Goal: Task Accomplishment & Management: Manage account settings

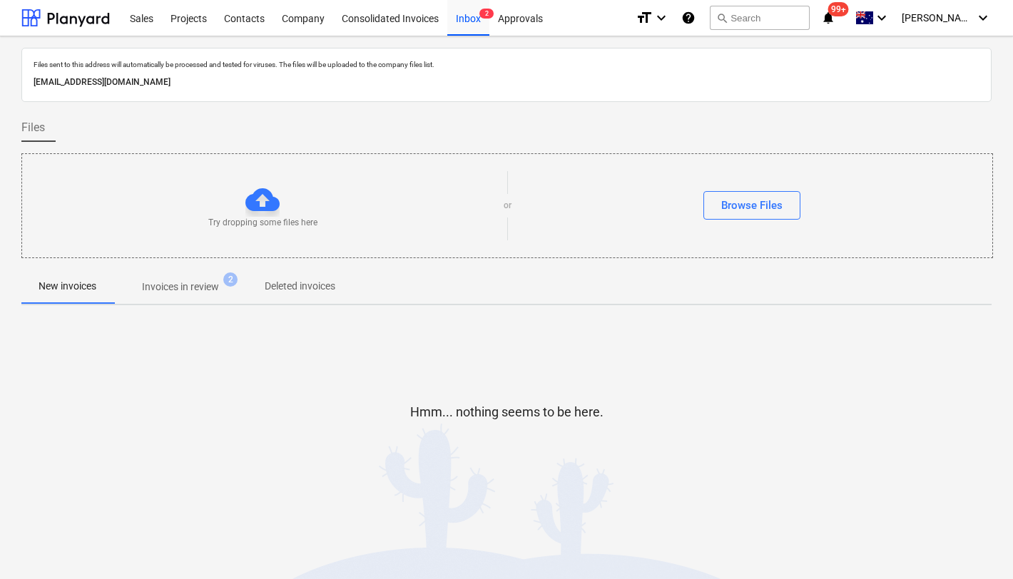
click at [238, 391] on div "Hmm... nothing seems to be here." at bounding box center [506, 424] width 970 height 108
click at [178, 293] on p "Invoices in review" at bounding box center [180, 287] width 77 height 15
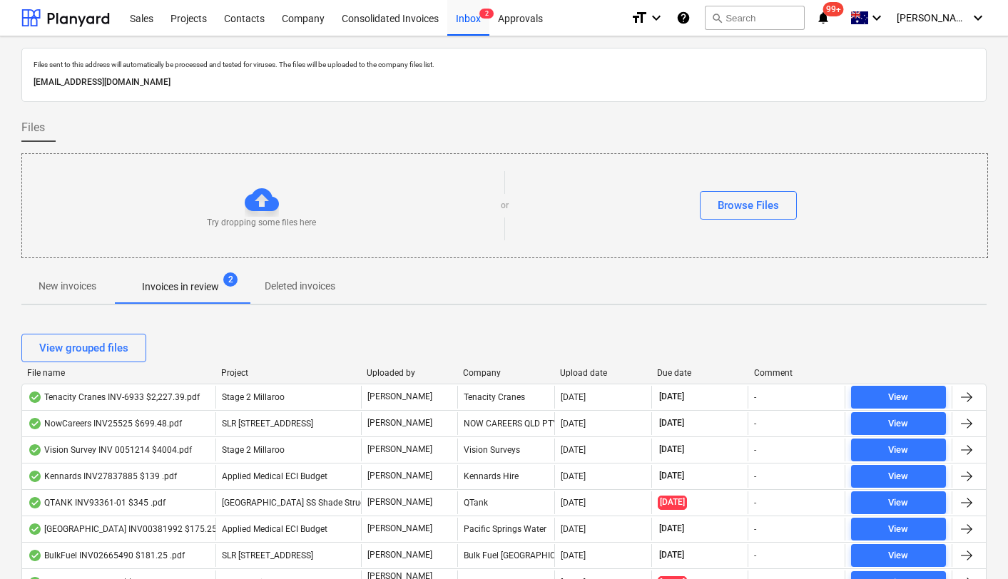
click at [594, 370] on div "Upload date" at bounding box center [603, 373] width 86 height 10
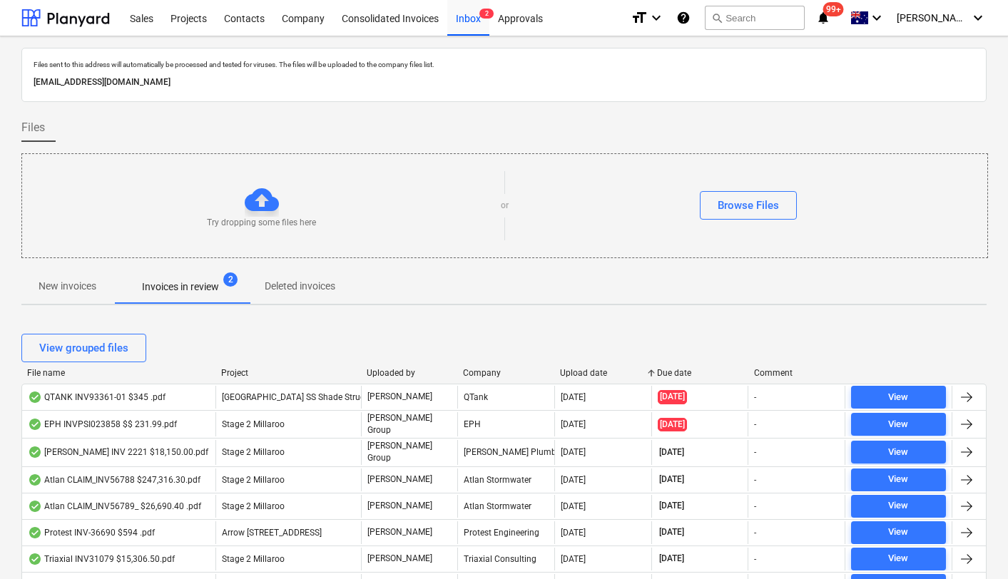
click at [594, 370] on div "Upload date" at bounding box center [603, 373] width 86 height 10
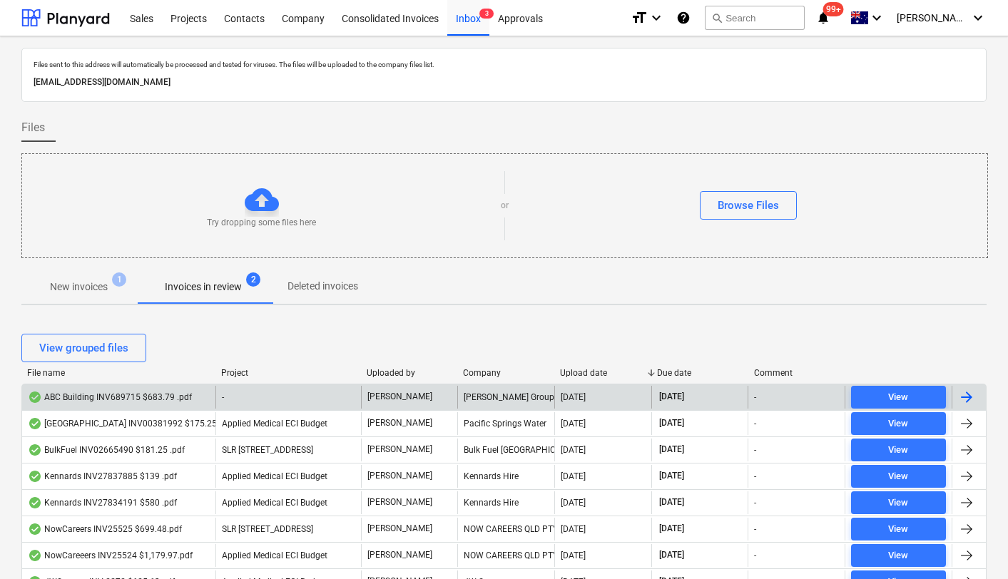
click at [147, 399] on div "ABC Building INV689715 $683.79 .pdf" at bounding box center [110, 397] width 164 height 11
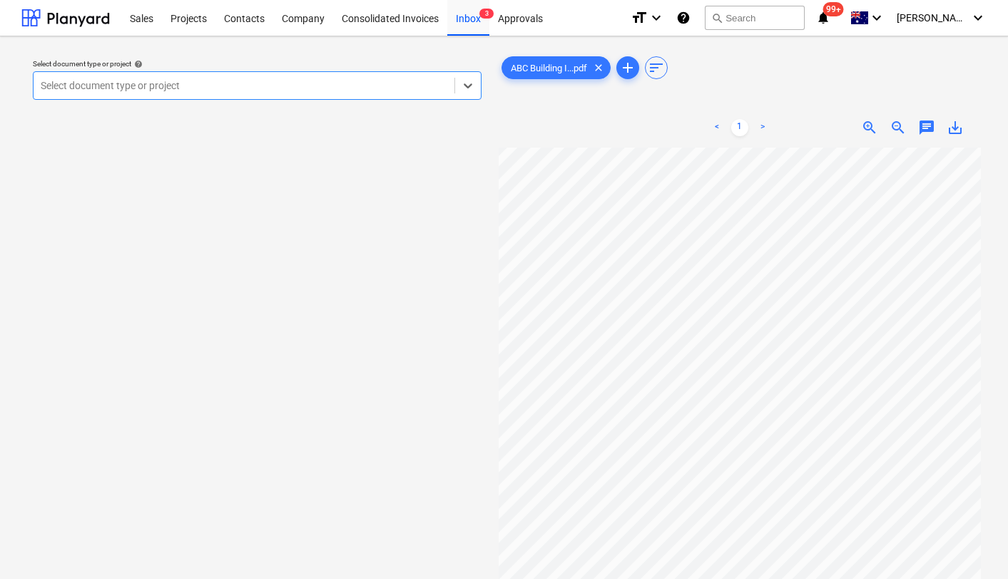
scroll to position [33, 48]
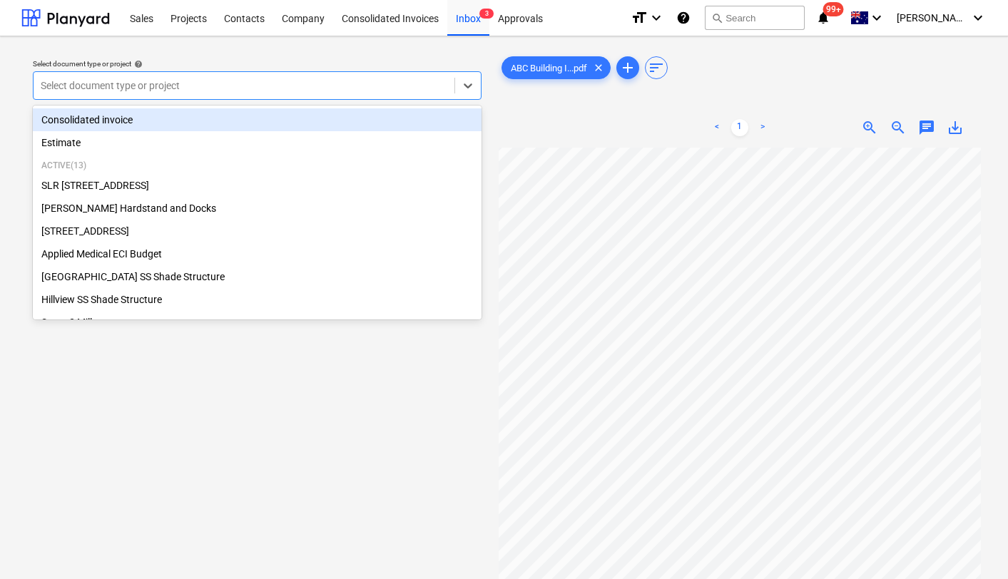
click at [323, 83] on div at bounding box center [244, 85] width 407 height 14
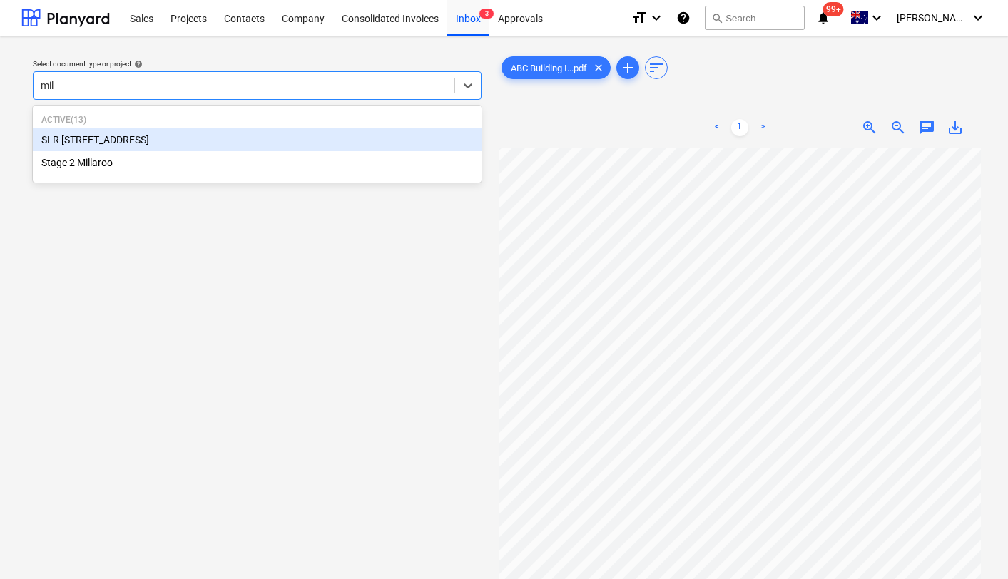
type input "mill"
click at [167, 146] on div "SLR [STREET_ADDRESS]" at bounding box center [257, 139] width 449 height 23
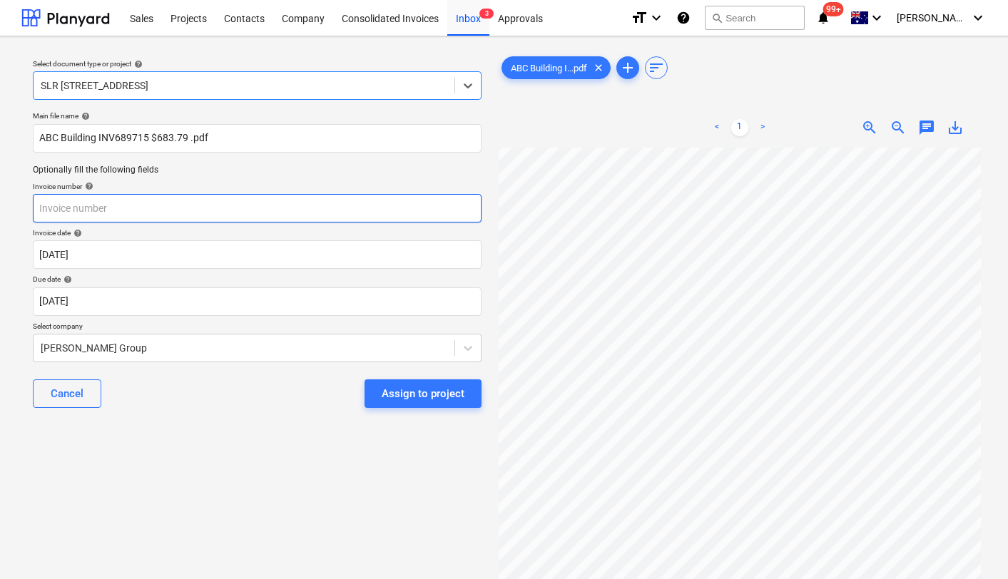
click at [91, 207] on input "text" at bounding box center [257, 208] width 449 height 29
paste input "689715"
type input "689715"
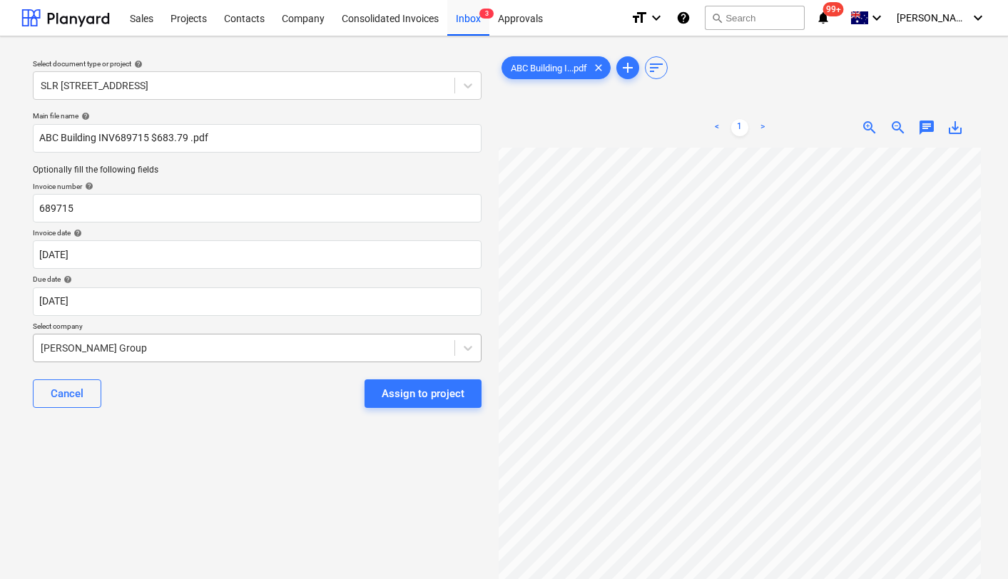
click at [117, 343] on div at bounding box center [244, 348] width 407 height 14
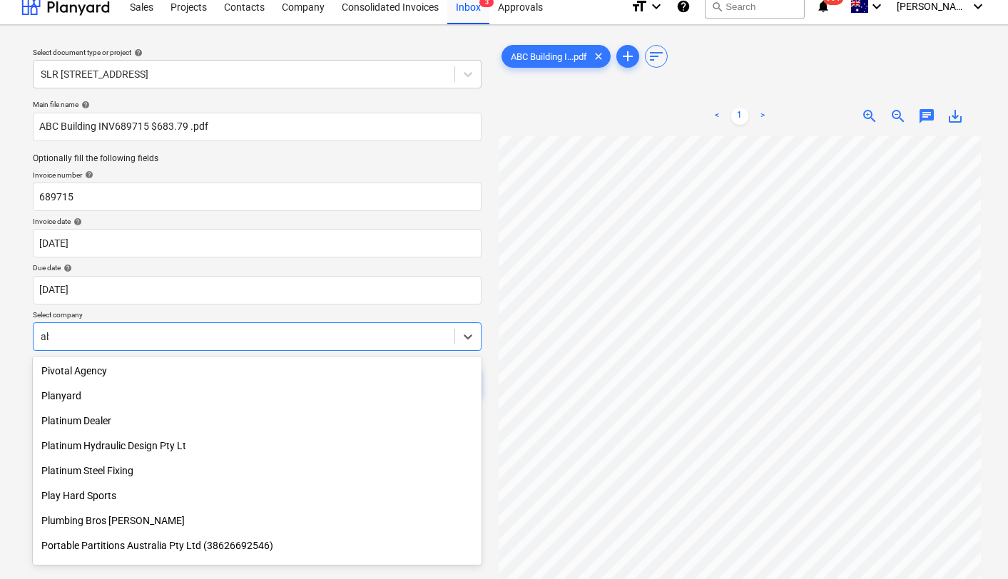
scroll to position [569, 0]
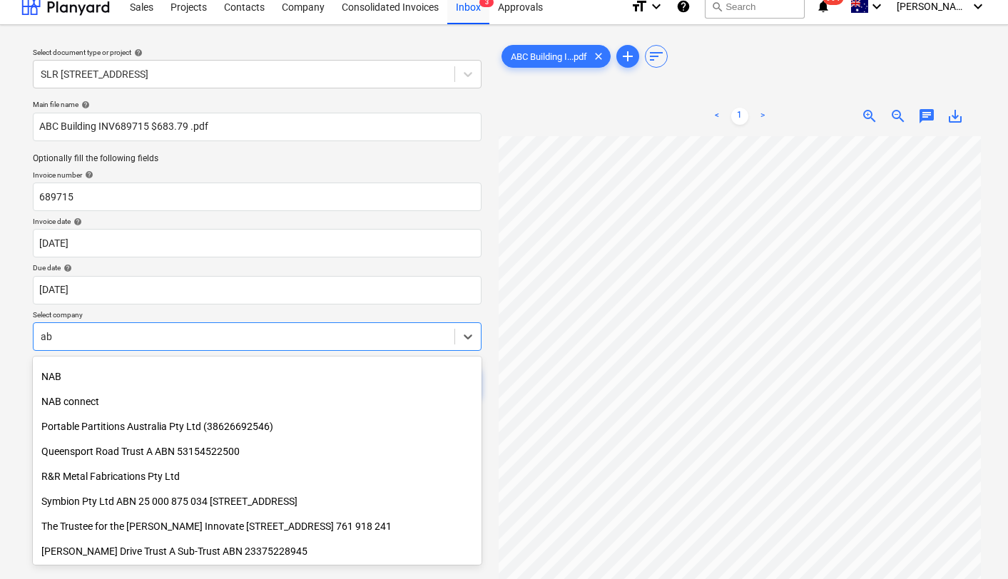
type input "abc"
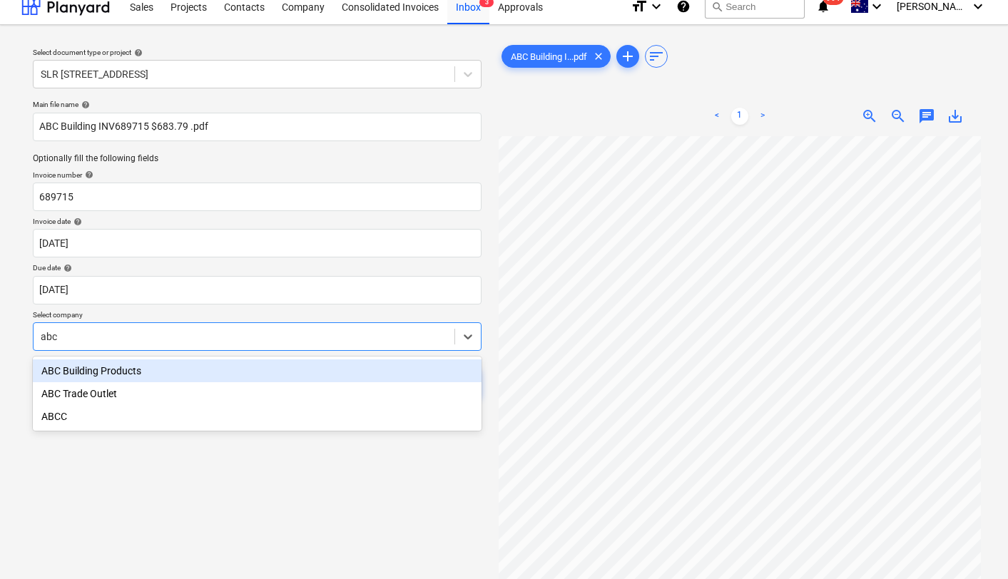
click at [115, 370] on div "ABC Building Products" at bounding box center [257, 371] width 449 height 23
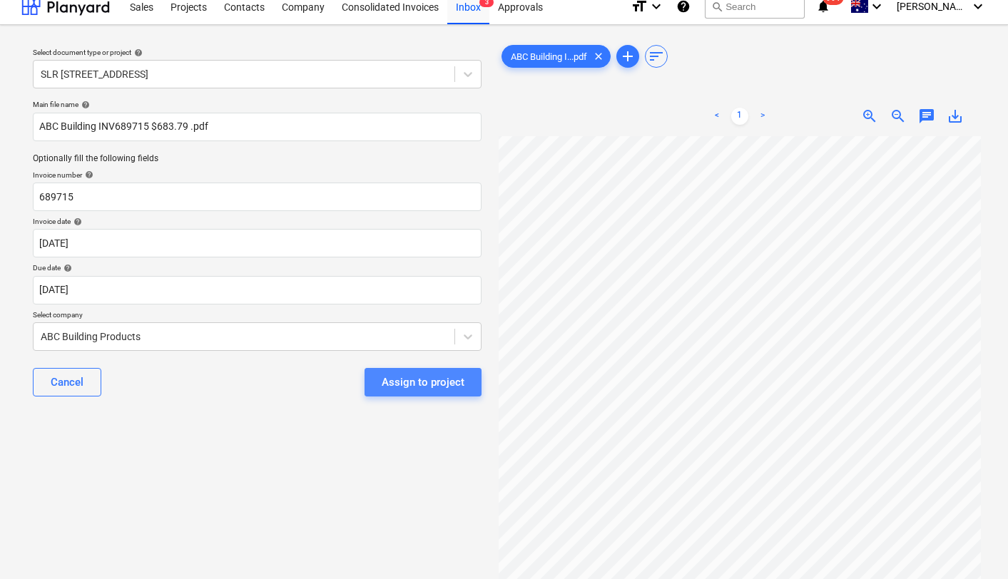
click at [434, 382] on div "Assign to project" at bounding box center [423, 382] width 83 height 19
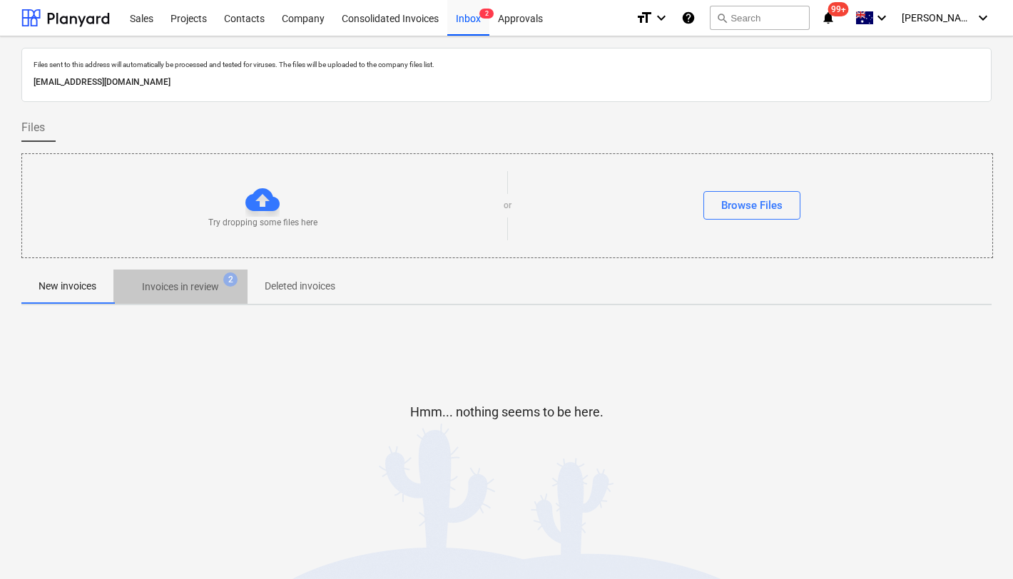
click at [198, 290] on p "Invoices in review" at bounding box center [180, 287] width 77 height 15
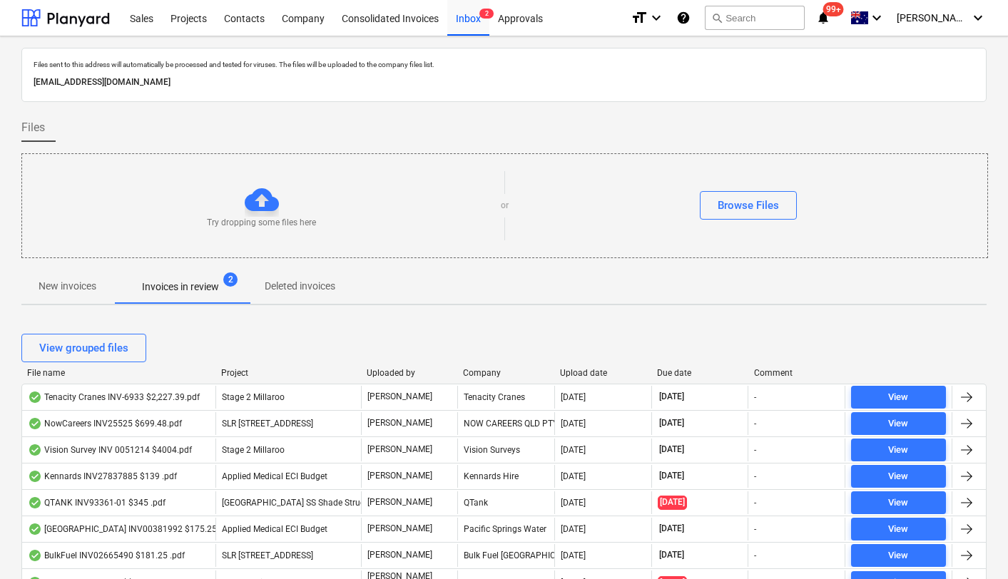
click at [589, 375] on div "Upload date" at bounding box center [603, 373] width 86 height 10
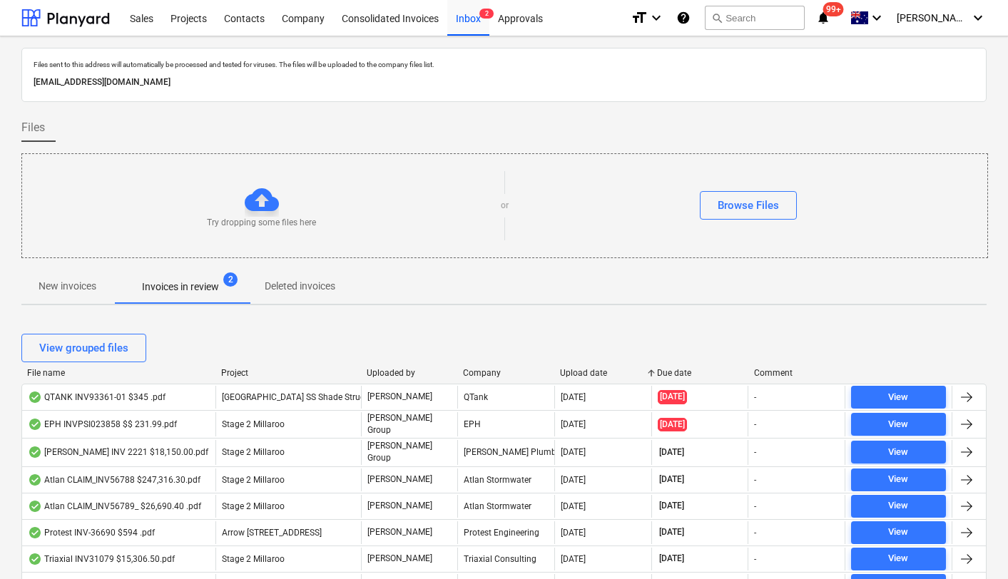
click at [590, 375] on div "Upload date" at bounding box center [603, 373] width 86 height 10
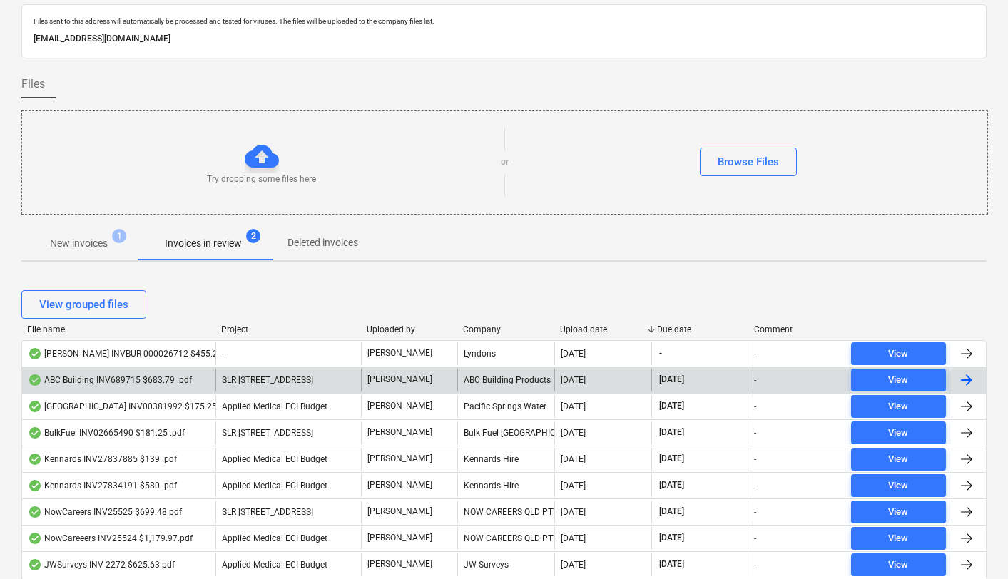
scroll to position [54, 0]
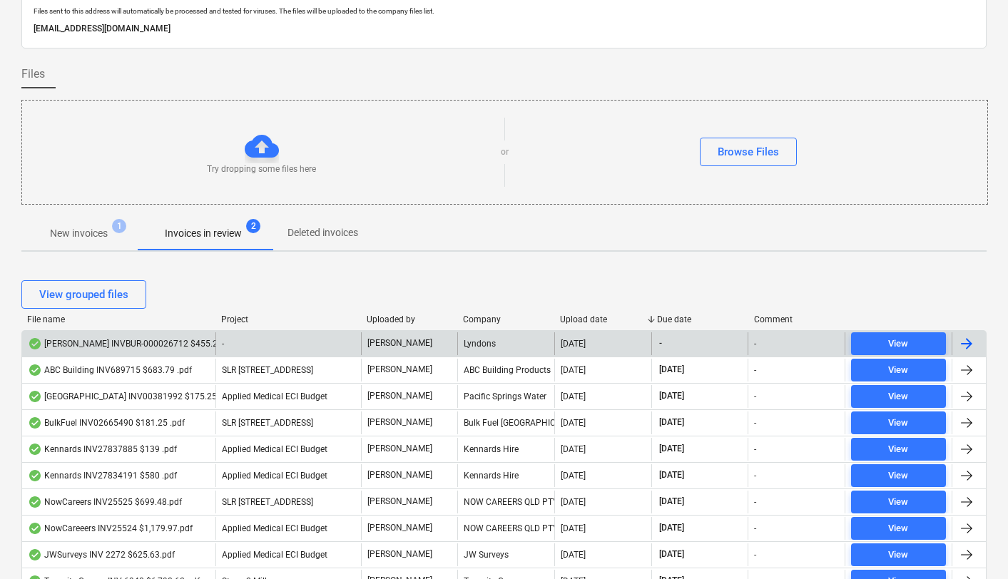
click at [129, 342] on div "[PERSON_NAME] INVBUR-000026712 $455.20 .pdf" at bounding box center [134, 343] width 212 height 11
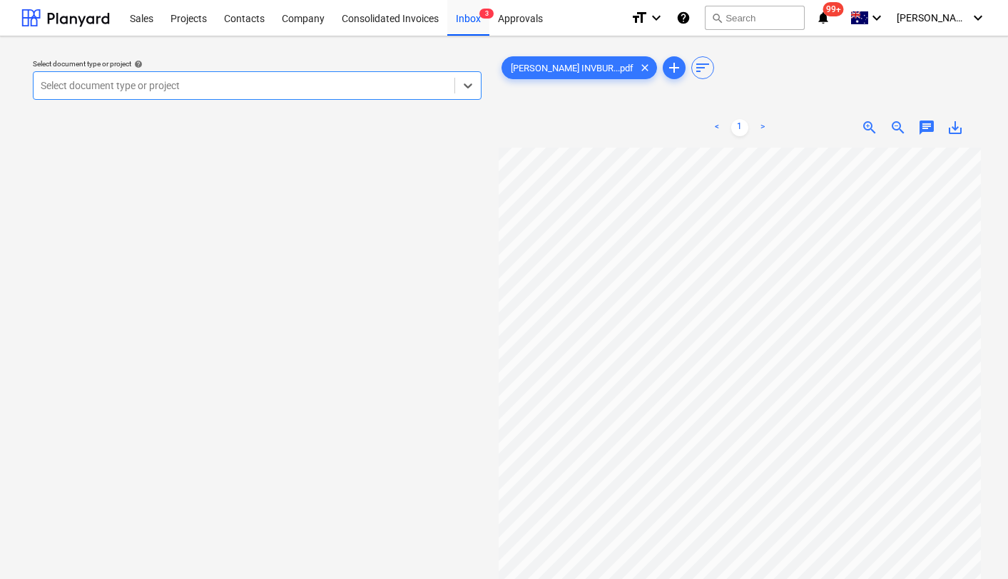
click at [285, 95] on div "Select document type or project" at bounding box center [244, 86] width 421 height 20
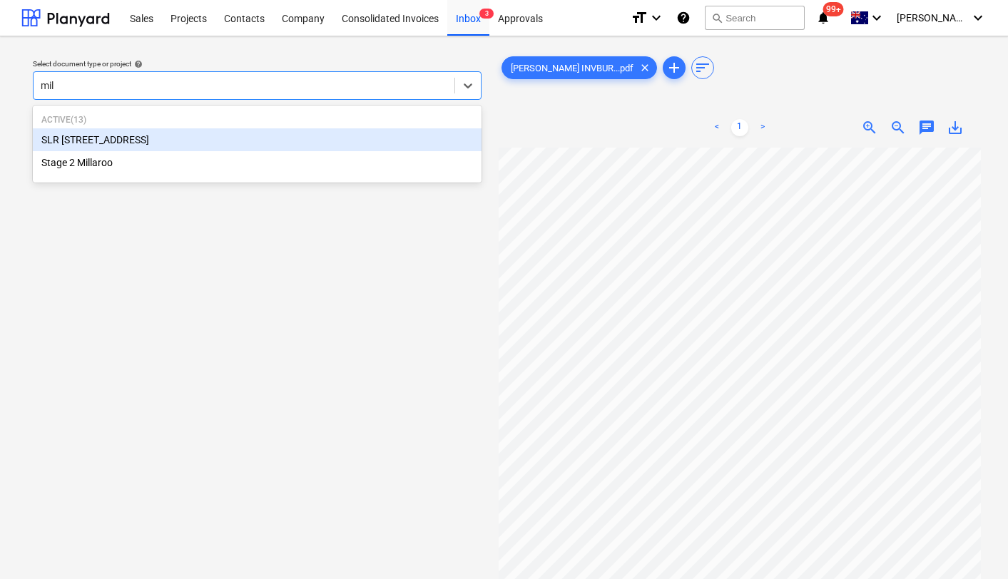
type input "mill"
click at [114, 165] on div "Stage 2 Millaroo" at bounding box center [257, 162] width 449 height 23
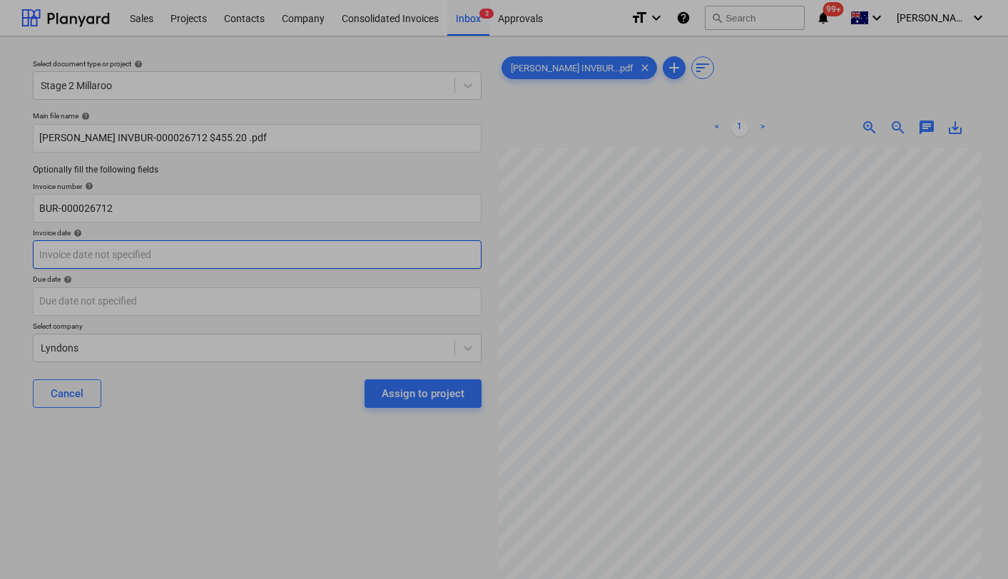
click at [206, 259] on body "Sales Projects Contacts Company Consolidated Invoices Inbox 3 Approvals format_…" at bounding box center [504, 289] width 1008 height 579
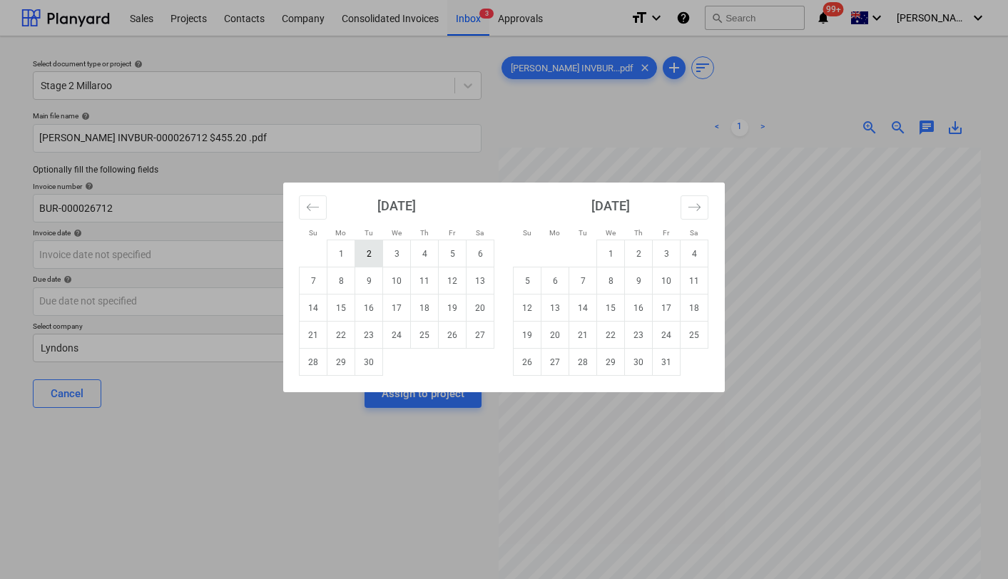
click at [373, 246] on td "2" at bounding box center [369, 253] width 28 height 27
type input "[DATE]"
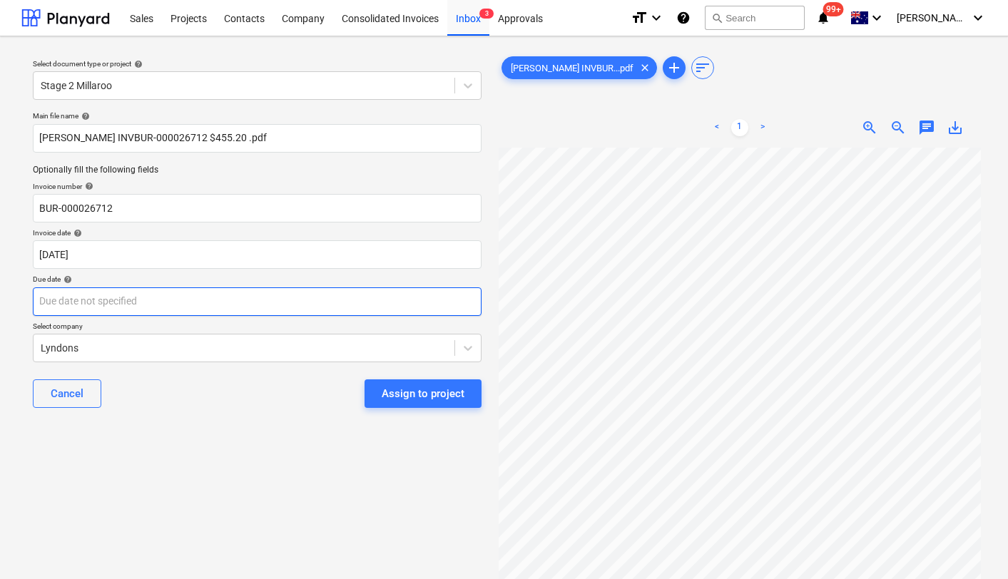
click at [235, 301] on body "Sales Projects Contacts Company Consolidated Invoices Inbox 3 Approvals format_…" at bounding box center [504, 289] width 1008 height 579
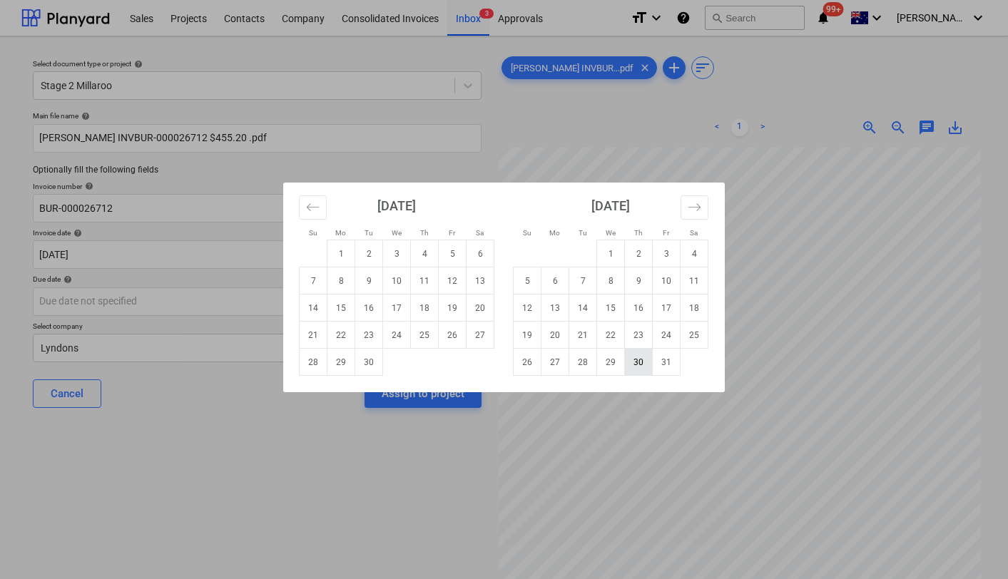
click at [632, 361] on td "30" at bounding box center [639, 362] width 28 height 27
type input "[DATE]"
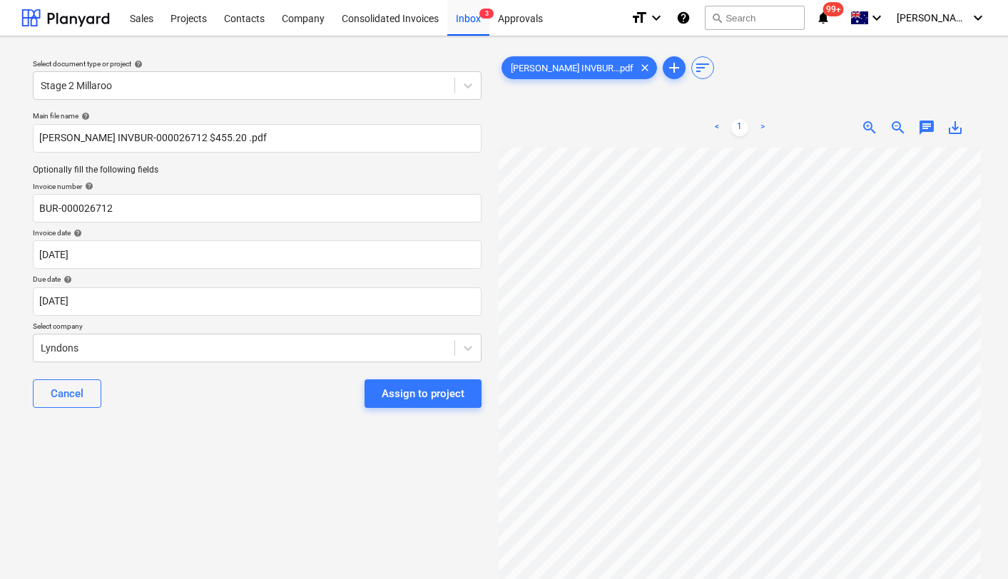
scroll to position [0, 56]
click at [420, 395] on div "Assign to project" at bounding box center [423, 394] width 83 height 19
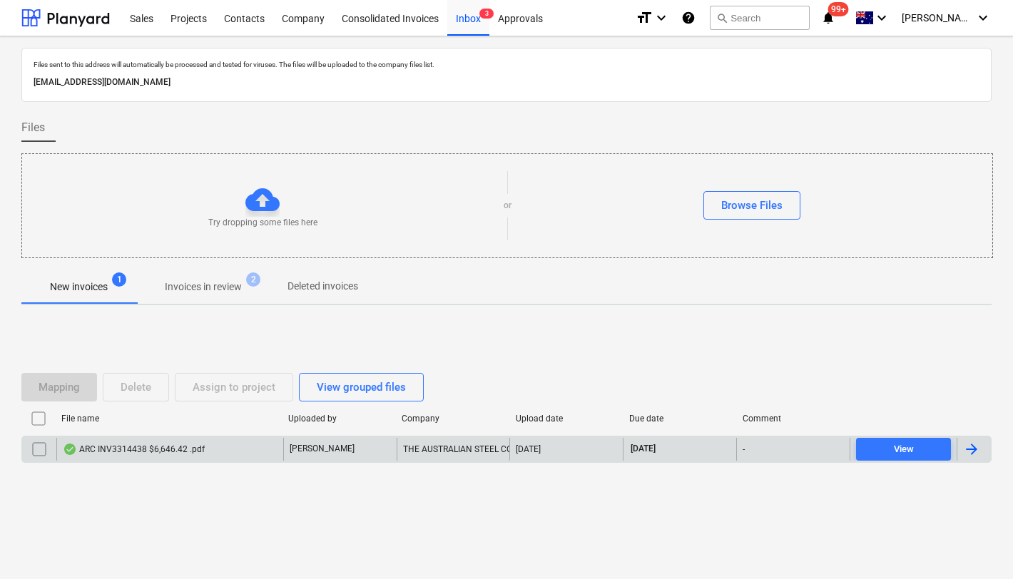
click at [178, 450] on div "ARC INV3314438 $6,646.42 .pdf" at bounding box center [134, 449] width 142 height 11
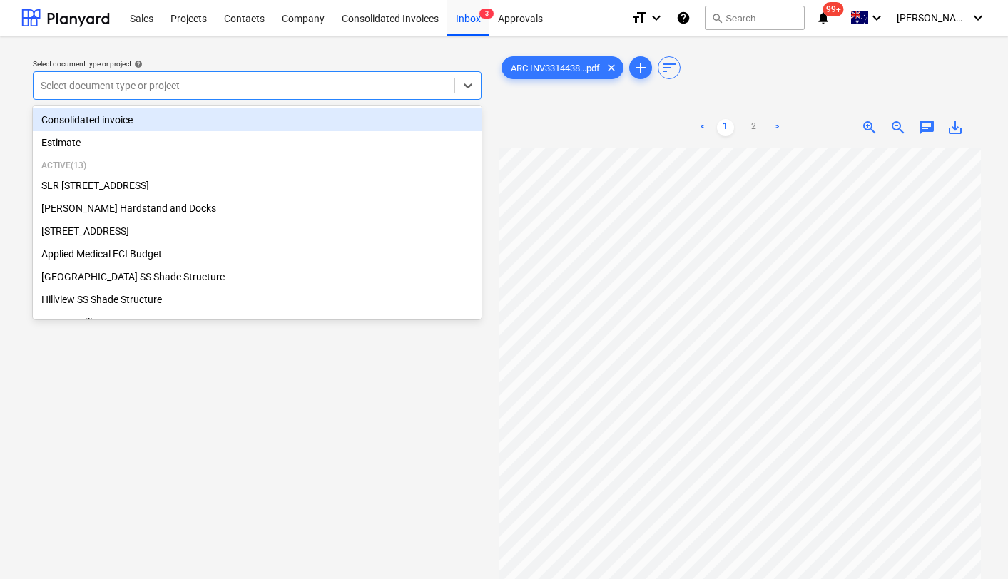
click at [291, 91] on div at bounding box center [244, 85] width 407 height 14
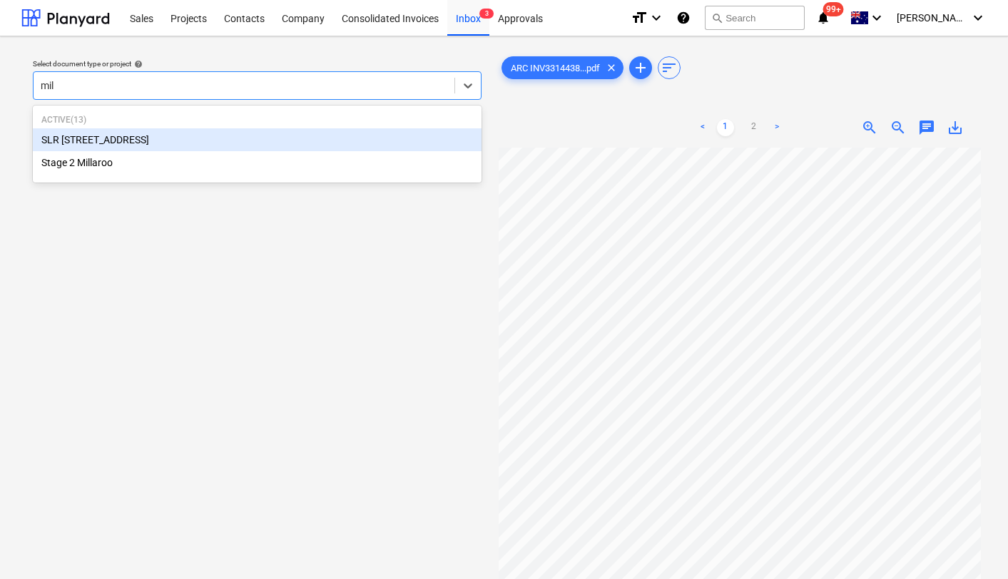
type input "mill"
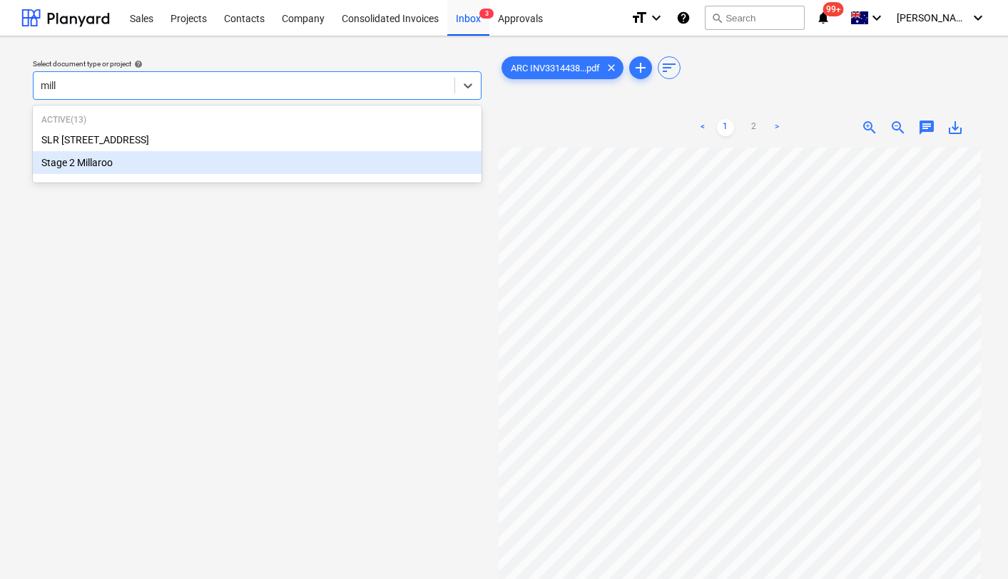
click at [109, 164] on div "Stage 2 Millaroo" at bounding box center [257, 162] width 449 height 23
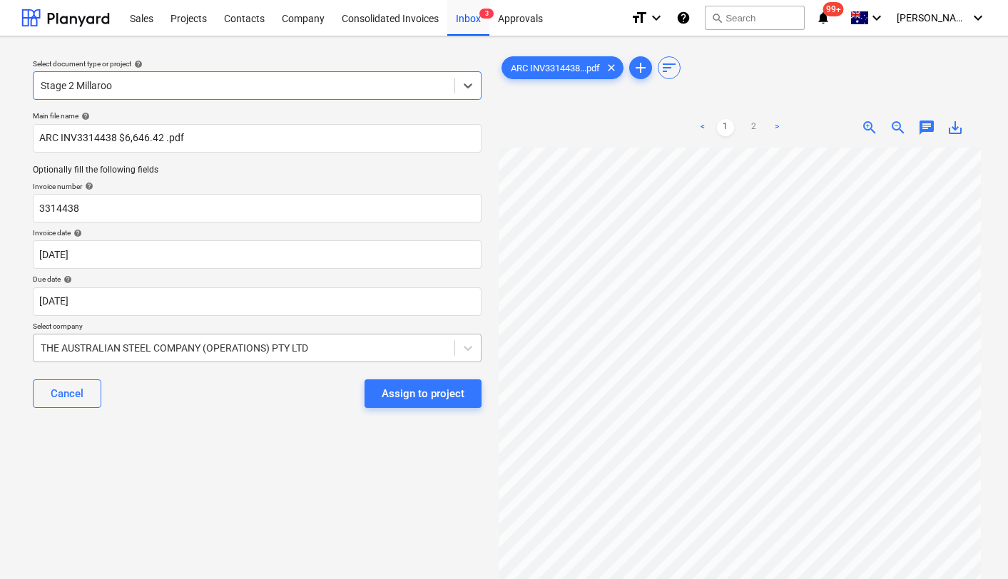
click at [321, 350] on div "THE AUSTRALIAN STEEL COMPANY (OPERATIONS) PTY LTD" at bounding box center [244, 348] width 421 height 20
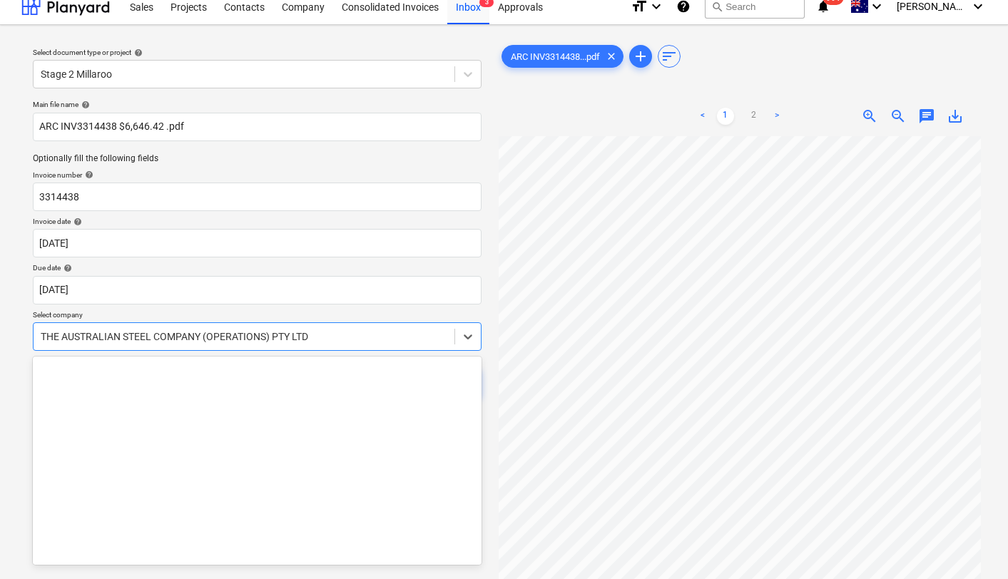
scroll to position [20551, 0]
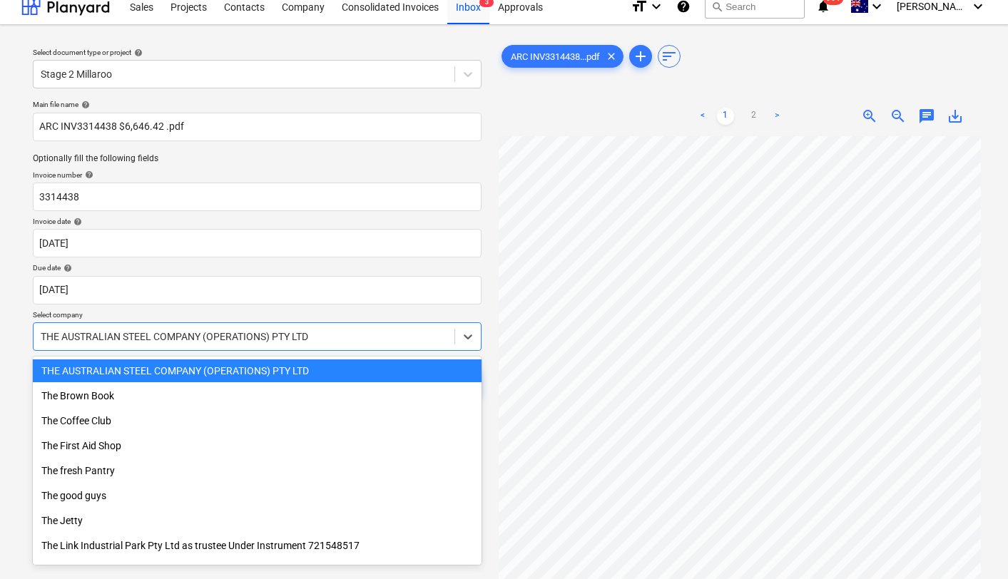
click at [449, 315] on p "Select company" at bounding box center [257, 316] width 449 height 12
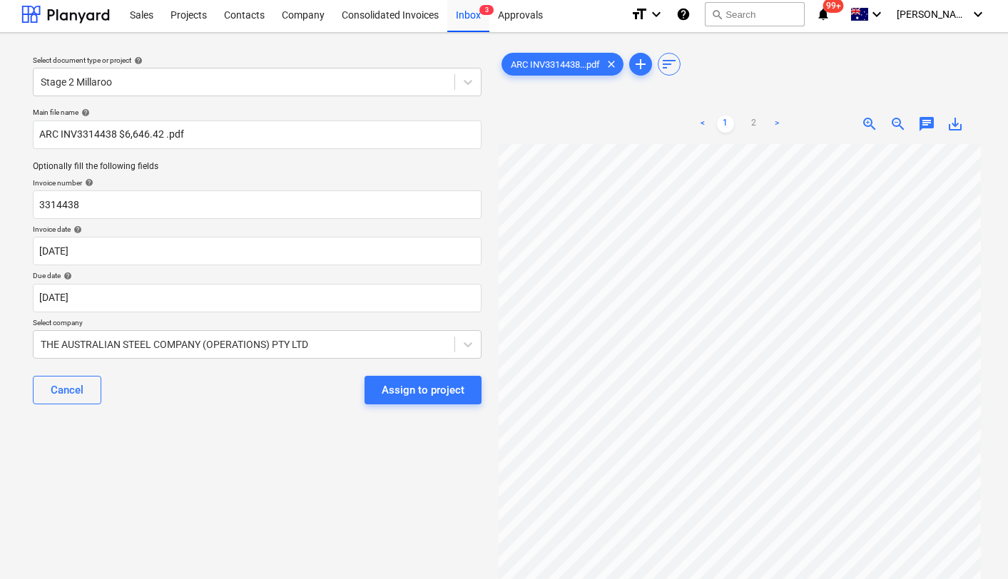
scroll to position [0, 0]
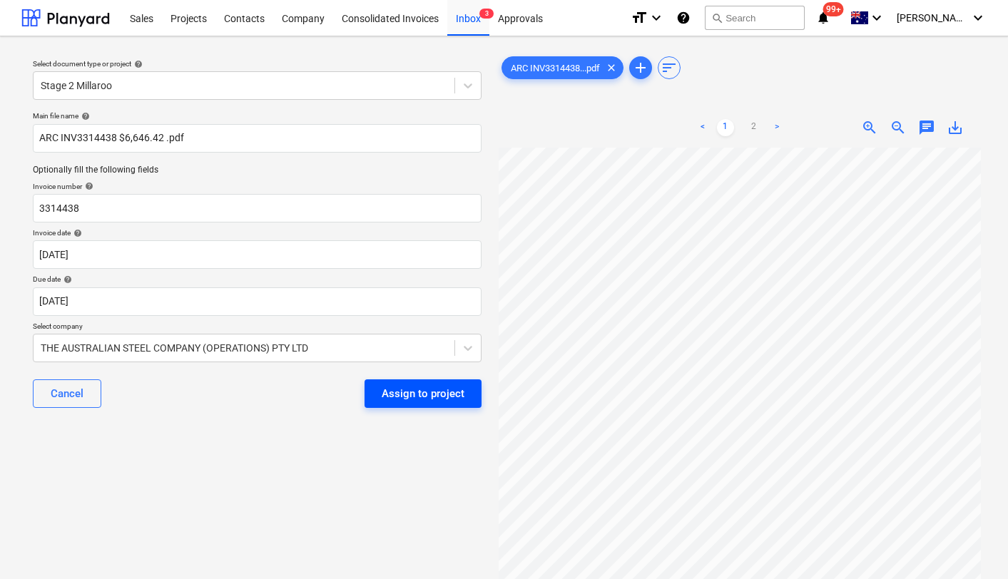
click at [409, 397] on div "Assign to project" at bounding box center [423, 394] width 83 height 19
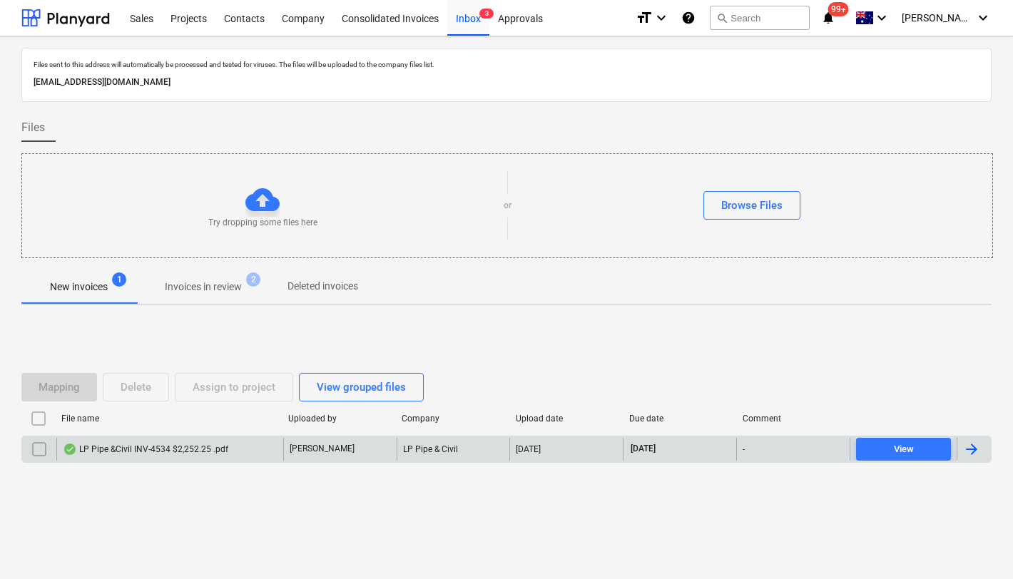
click at [138, 445] on div "LP Pipe &Civil INV-4534 $2,252.25 .pdf" at bounding box center [146, 449] width 166 height 11
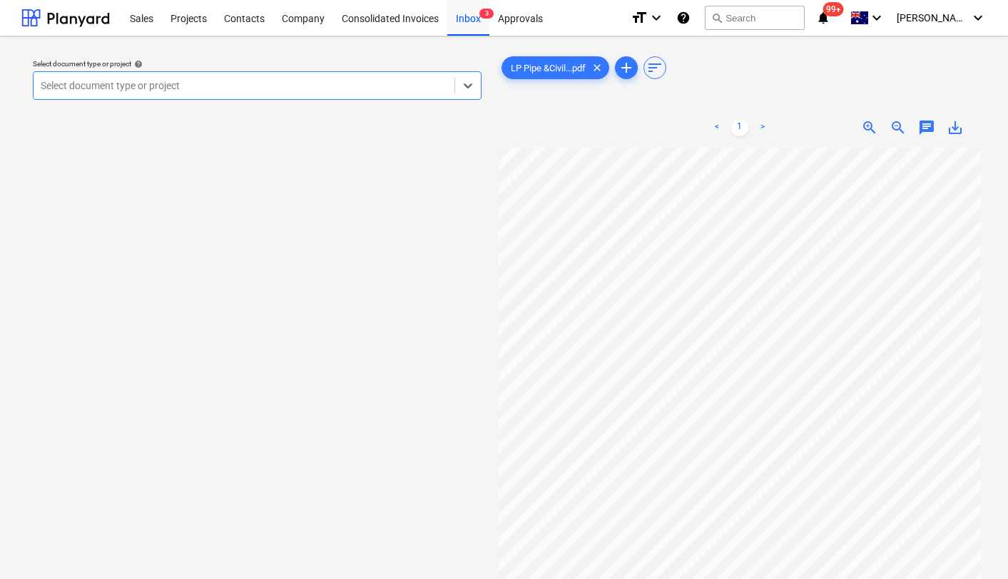
click at [329, 81] on div at bounding box center [244, 85] width 407 height 14
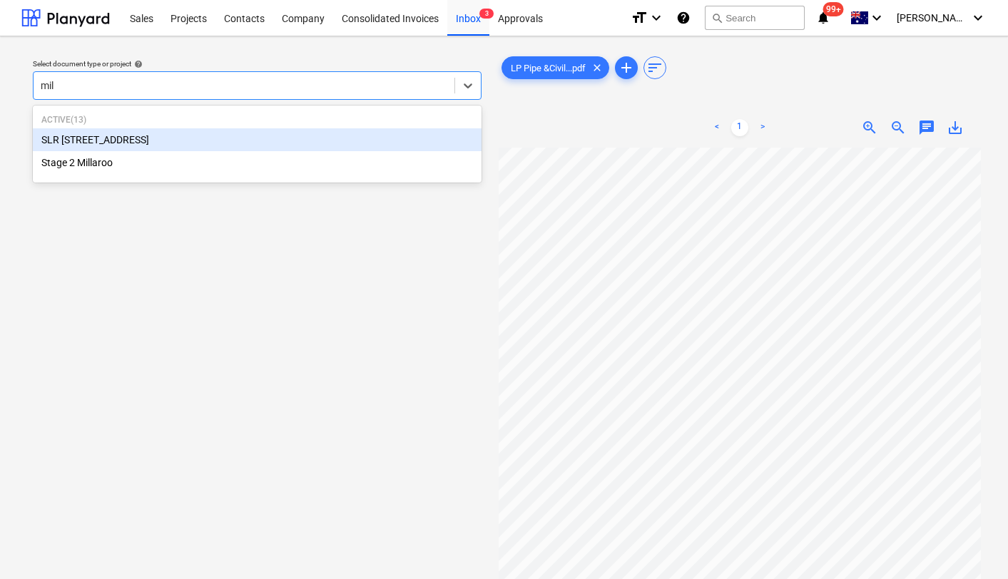
type input "mill"
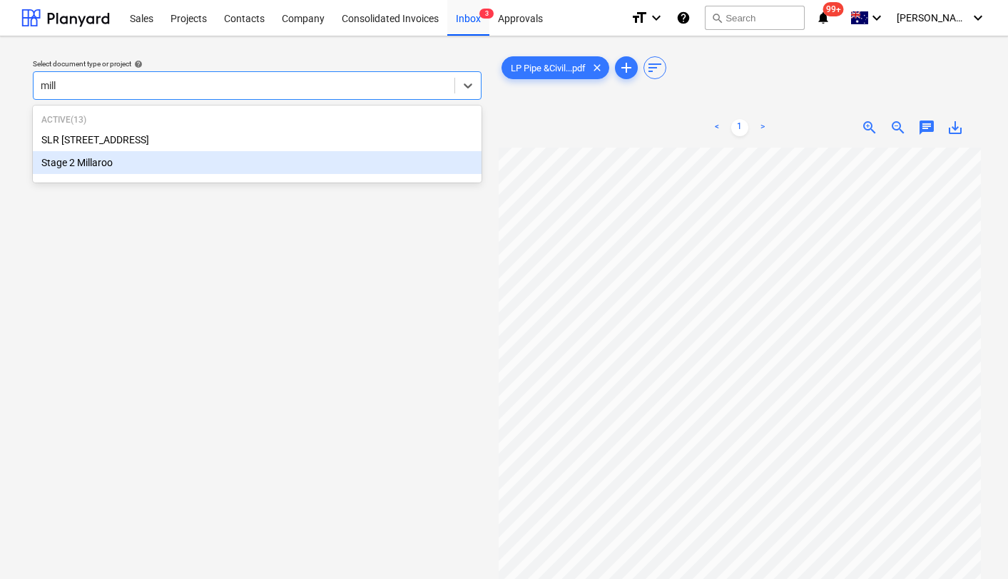
click at [222, 166] on div "Stage 2 Millaroo" at bounding box center [257, 162] width 449 height 23
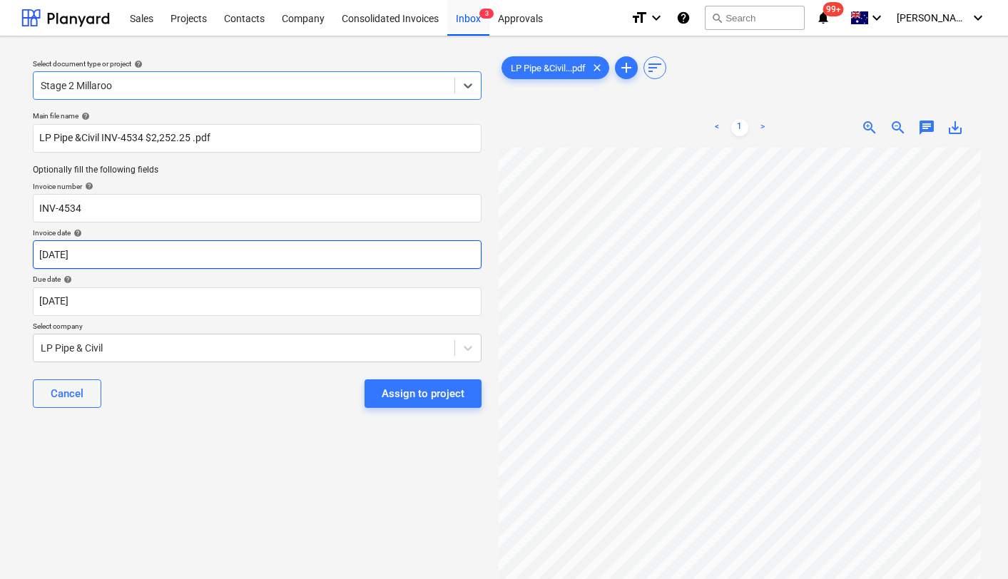
click at [198, 252] on body "Sales Projects Contacts Company Consolidated Invoices Inbox 3 Approvals format_…" at bounding box center [504, 289] width 1008 height 579
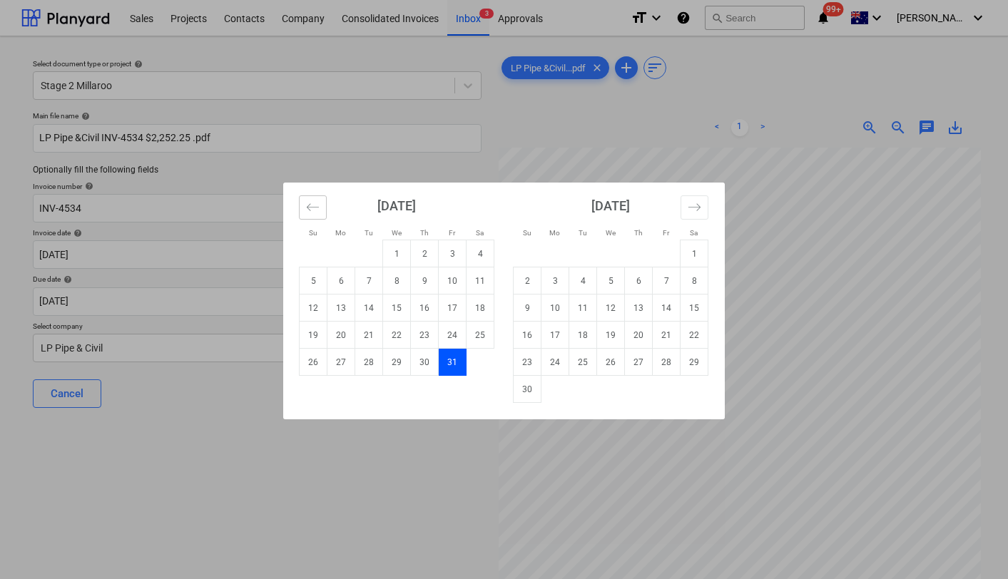
click at [307, 208] on icon "Move backward to switch to the previous month." at bounding box center [313, 207] width 14 height 14
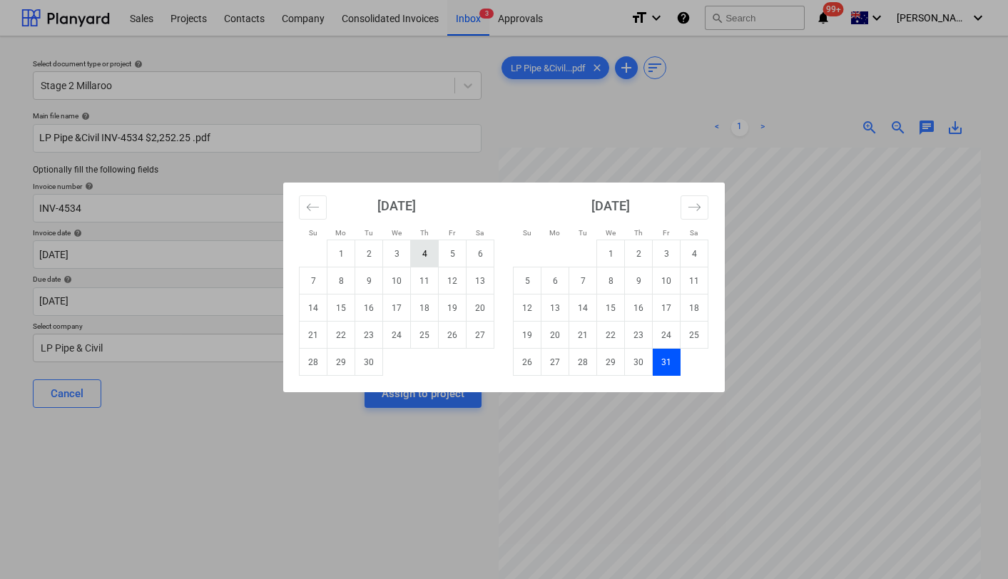
click at [426, 258] on td "4" at bounding box center [425, 253] width 28 height 27
type input "[DATE]"
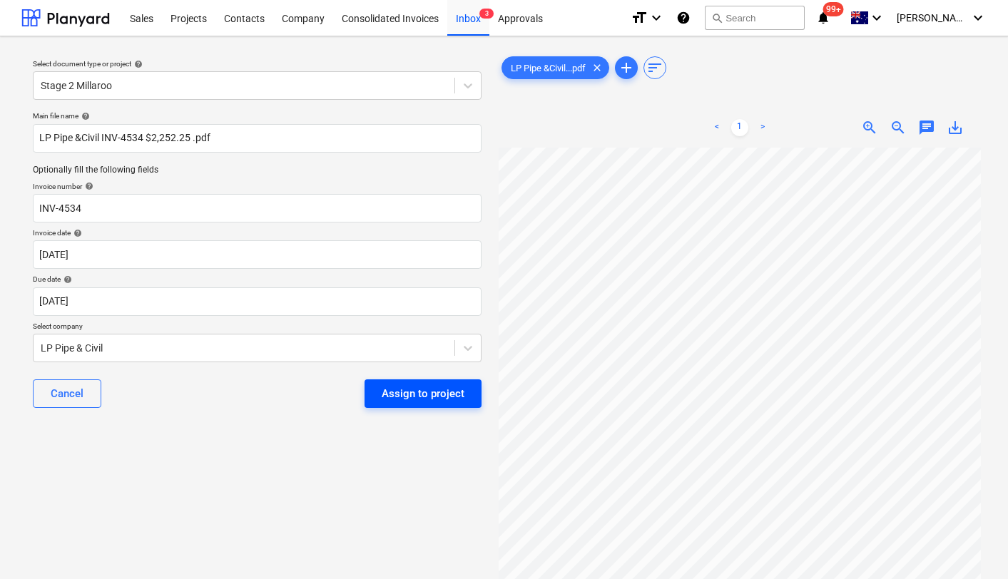
click at [390, 395] on div "Assign to project" at bounding box center [423, 394] width 83 height 19
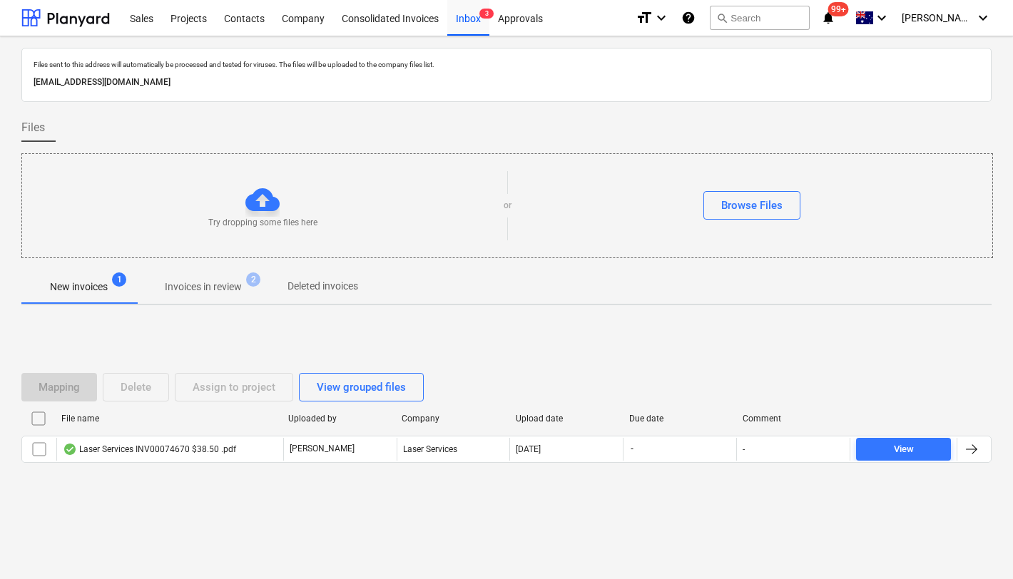
click at [241, 483] on div "Mapping Delete Assign to project View grouped files File name Uploaded by Compa…" at bounding box center [506, 424] width 970 height 136
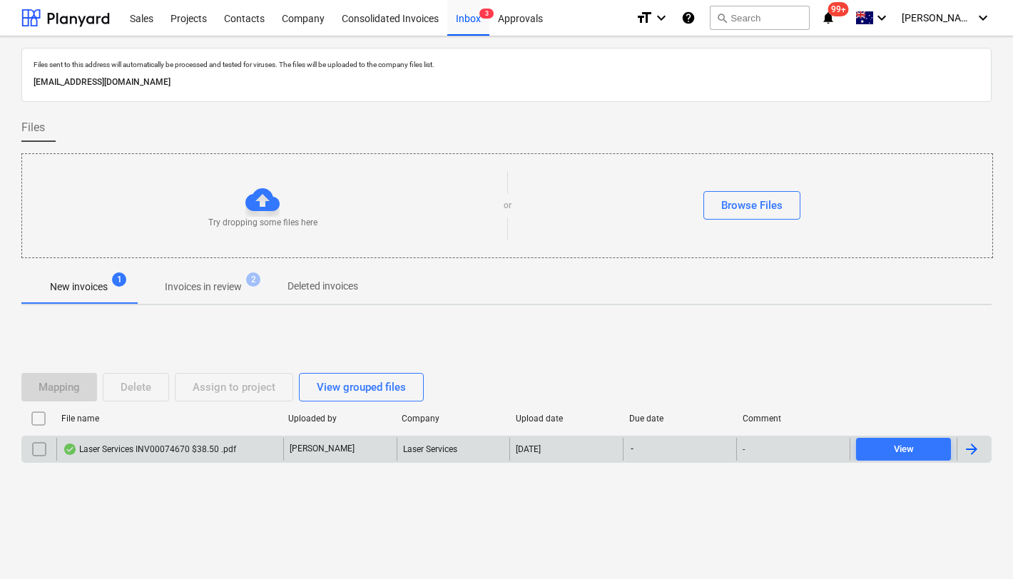
click at [200, 448] on div "Laser Services INV00074670 $38.50 .pdf" at bounding box center [149, 449] width 173 height 11
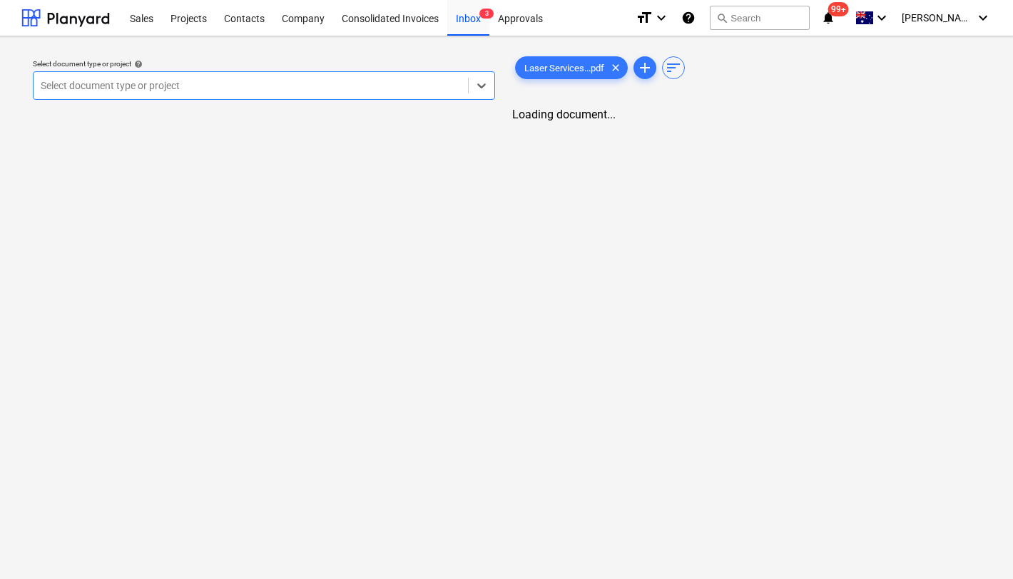
click at [350, 85] on div at bounding box center [251, 85] width 420 height 14
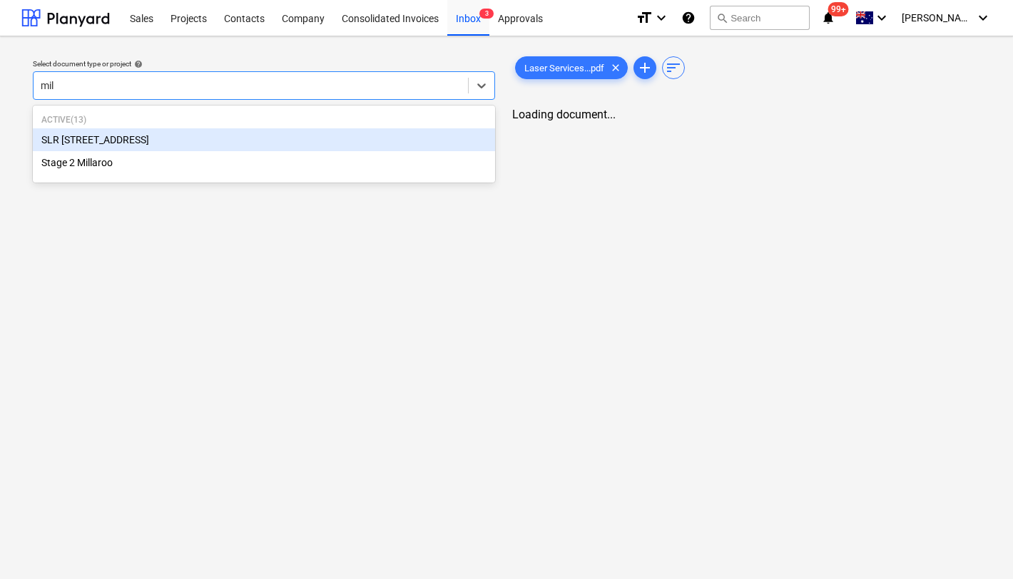
type input "mill"
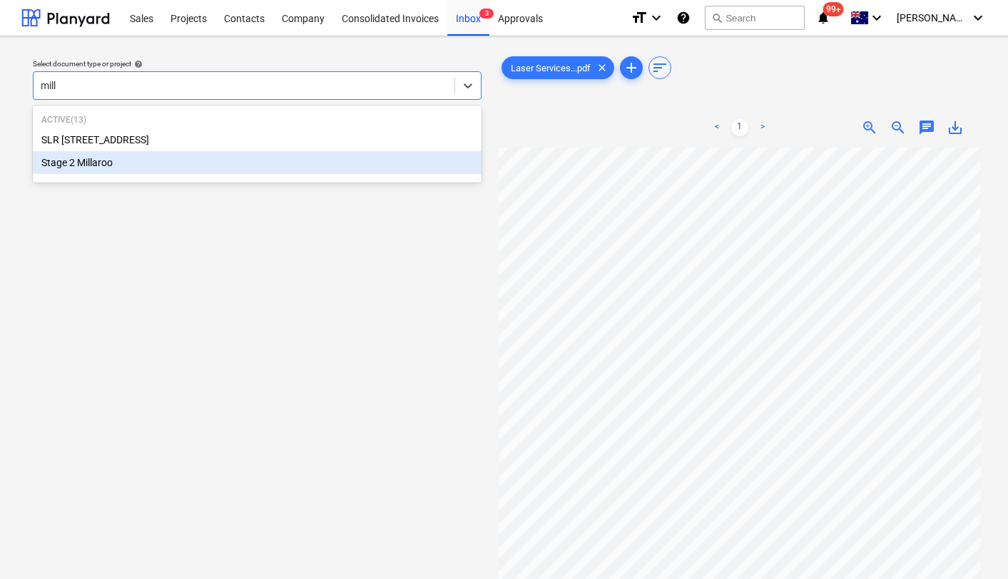
click at [130, 166] on div "Stage 2 Millaroo" at bounding box center [257, 162] width 449 height 23
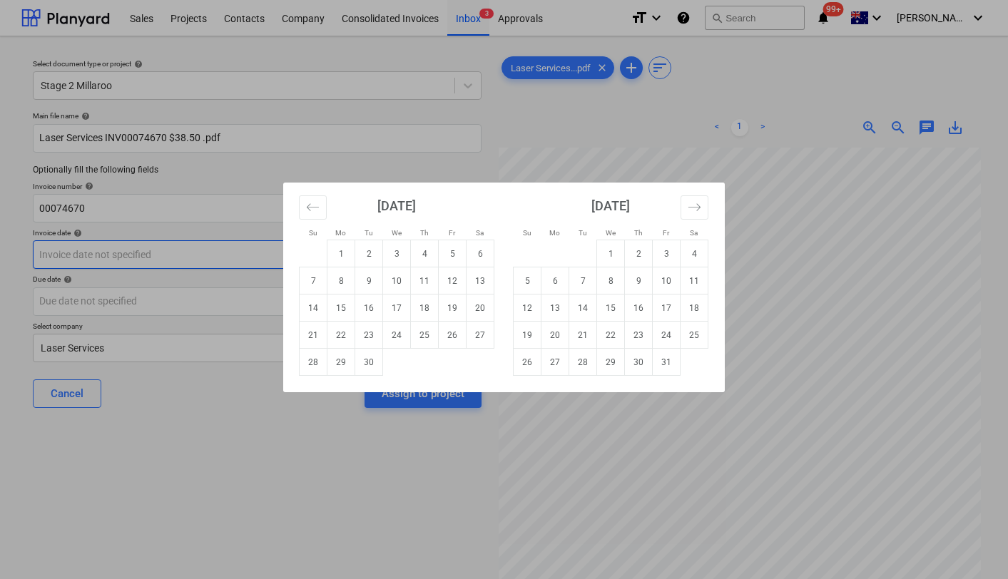
click at [132, 260] on body "Sales Projects Contacts Company Consolidated Invoices Inbox 3 Approvals format_…" at bounding box center [504, 289] width 1008 height 579
click at [446, 253] on td "5" at bounding box center [453, 253] width 28 height 27
type input "[DATE]"
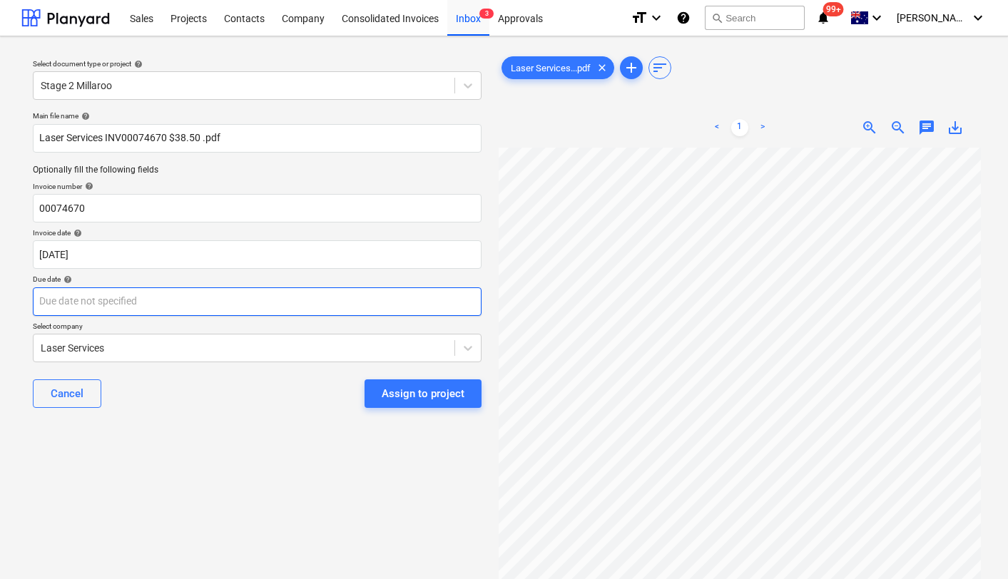
click at [178, 303] on body "Sales Projects Contacts Company Consolidated Invoices Inbox 3 Approvals format_…" at bounding box center [504, 289] width 1008 height 579
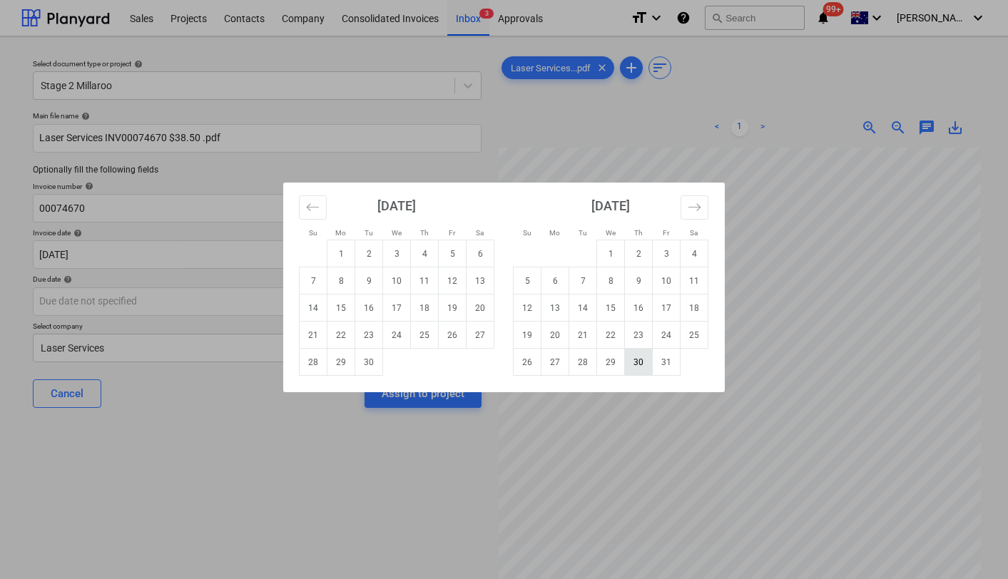
click at [635, 363] on td "30" at bounding box center [639, 362] width 28 height 27
type input "[DATE]"
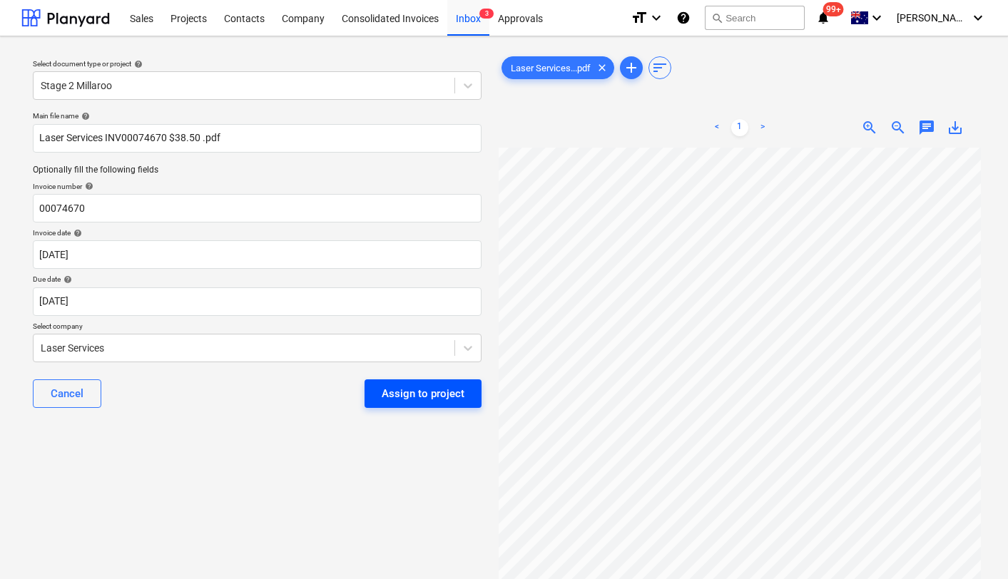
click at [424, 390] on div "Assign to project" at bounding box center [423, 394] width 83 height 19
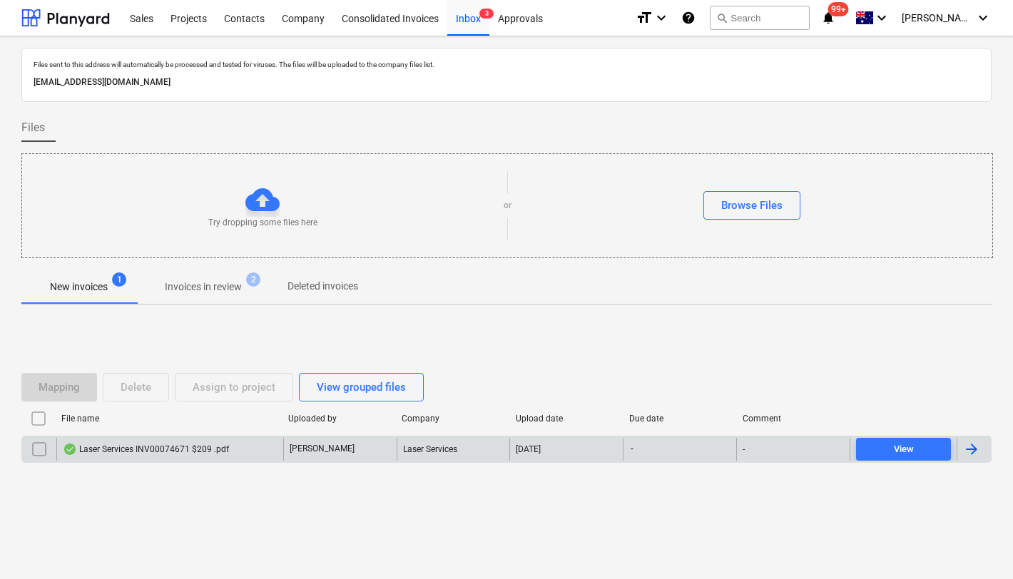
click at [160, 449] on div "Laser Services INV00074671 $209 .pdf" at bounding box center [146, 449] width 166 height 11
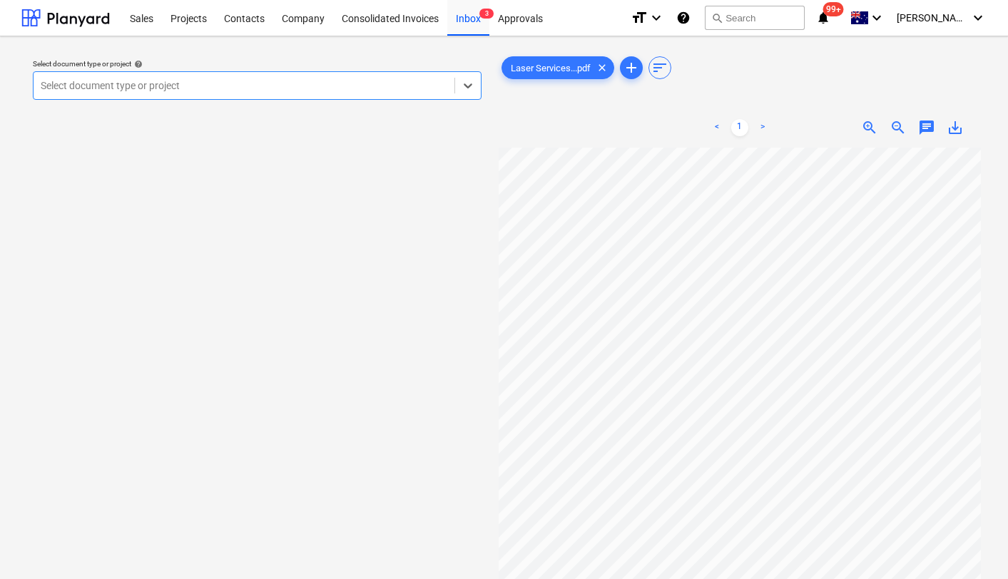
click at [306, 84] on div at bounding box center [244, 85] width 407 height 14
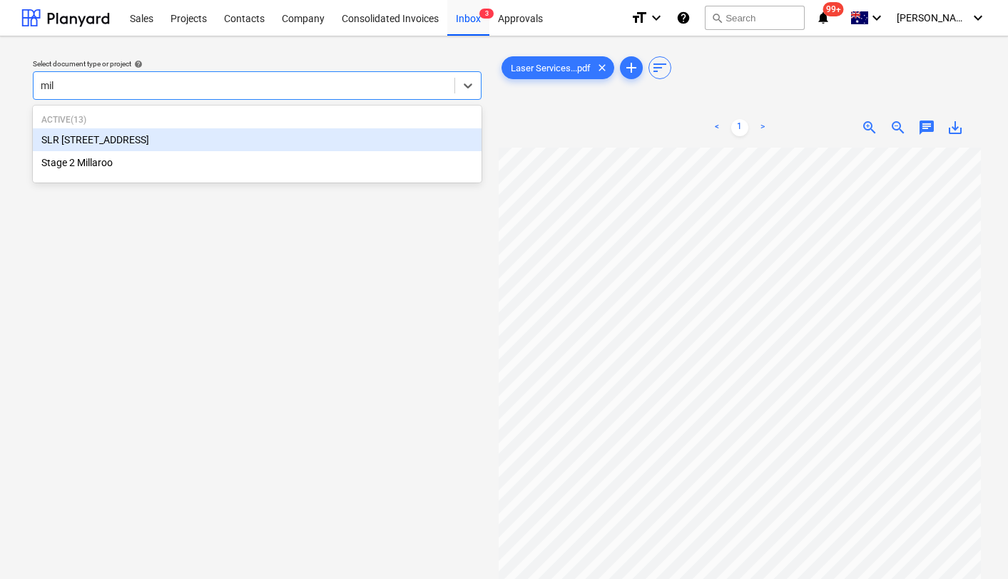
type input "mill"
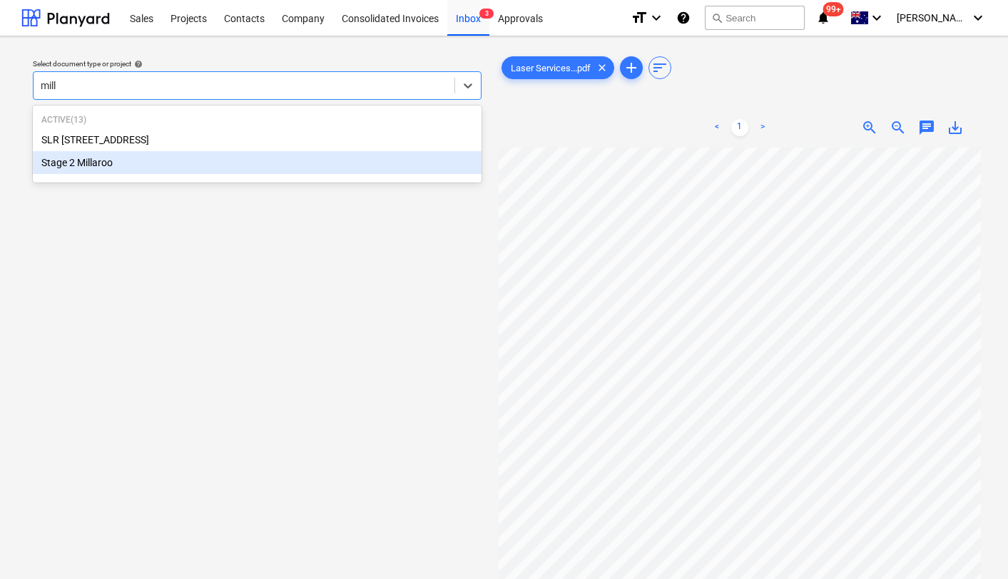
click at [139, 171] on div "Stage 2 Millaroo" at bounding box center [257, 162] width 449 height 23
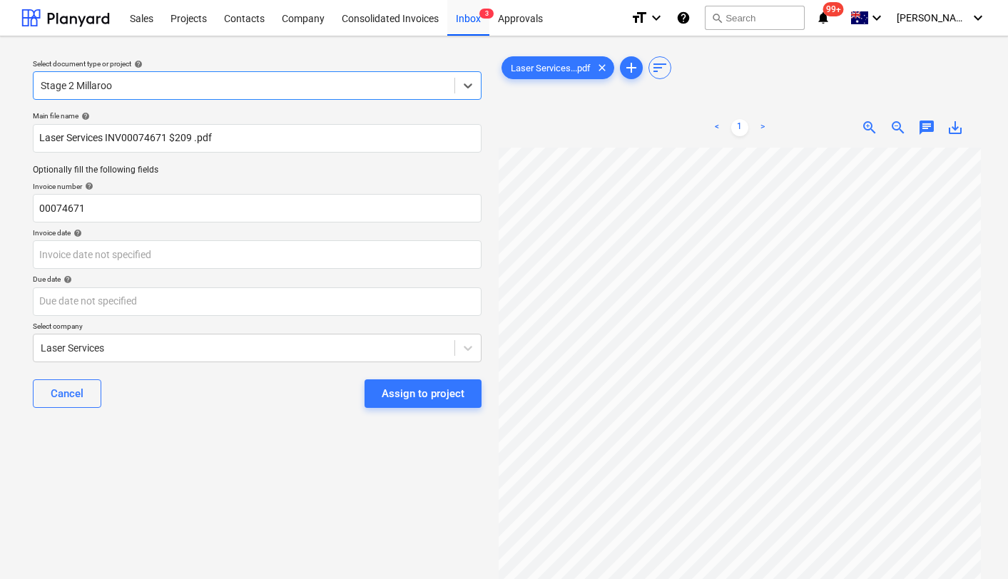
scroll to position [0, 51]
click at [113, 258] on body "Sales Projects Contacts Company Consolidated Invoices Inbox 3 Approvals format_…" at bounding box center [504, 289] width 1008 height 579
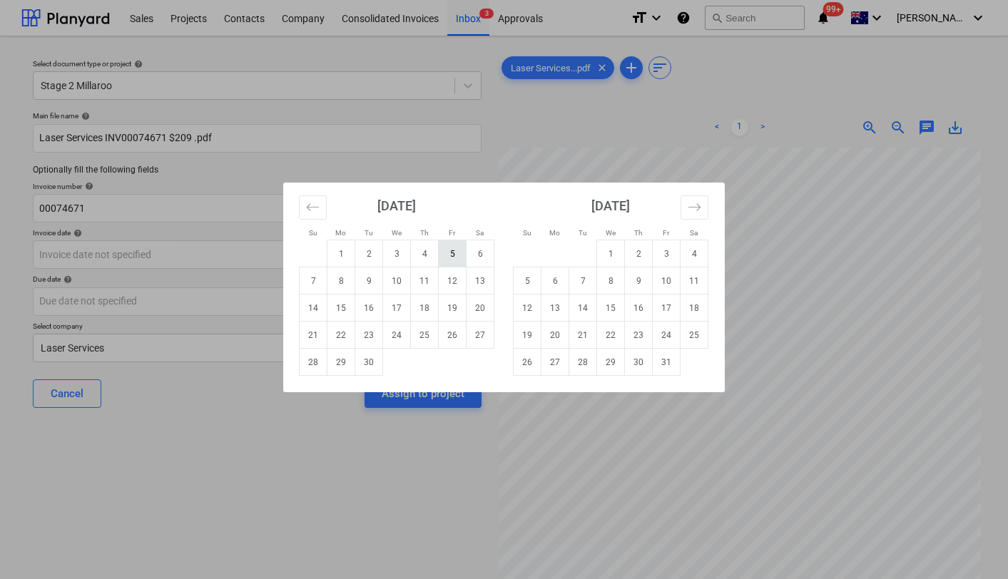
click at [447, 249] on td "5" at bounding box center [453, 253] width 28 height 27
type input "[DATE]"
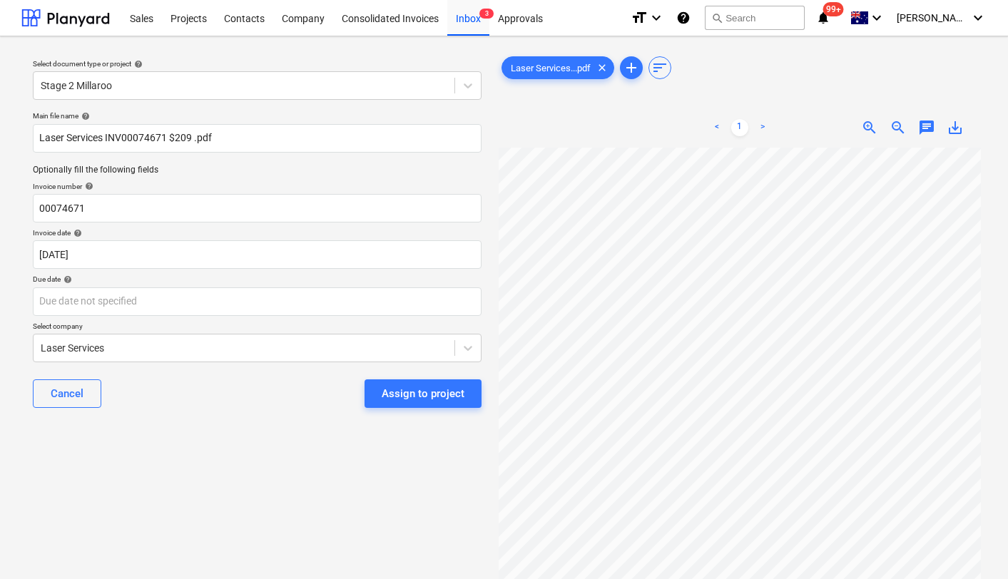
click at [181, 317] on div "Main file name help Laser Services INV00074671 $209 .pdf Optionally fill the fo…" at bounding box center [257, 266] width 460 height 320
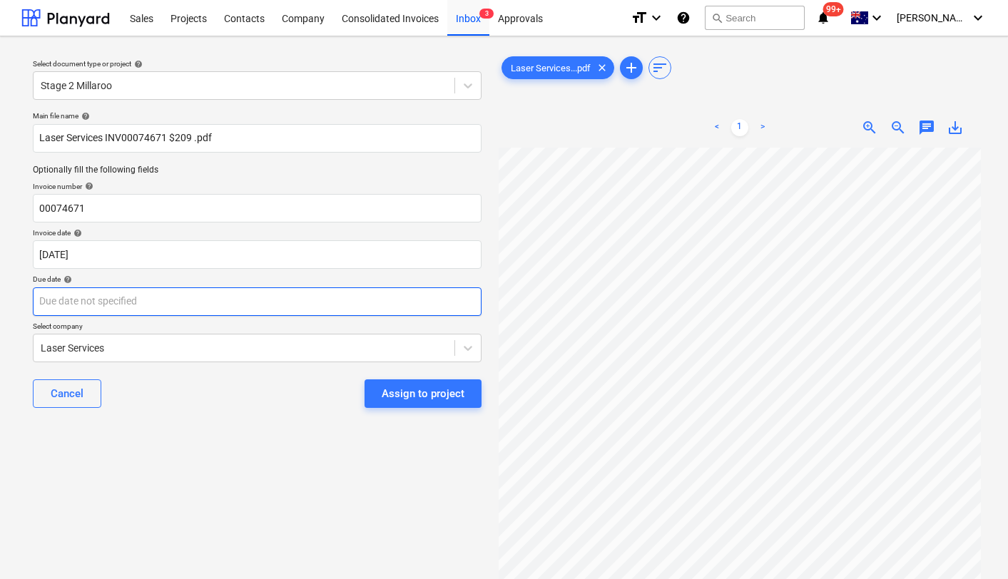
click at [165, 300] on body "Sales Projects Contacts Company Consolidated Invoices Inbox 3 Approvals format_…" at bounding box center [504, 289] width 1008 height 579
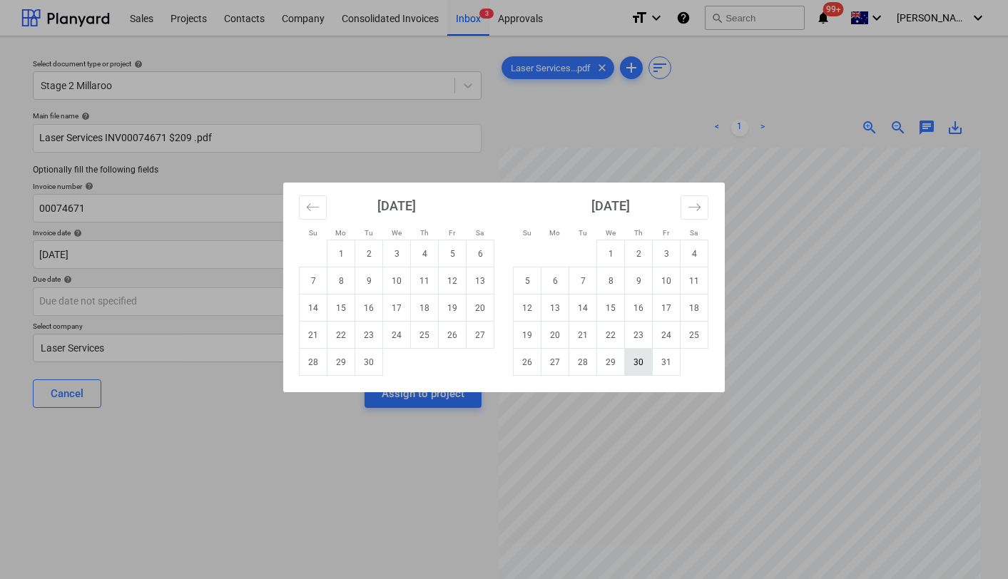
click at [637, 352] on td "30" at bounding box center [639, 362] width 28 height 27
type input "[DATE]"
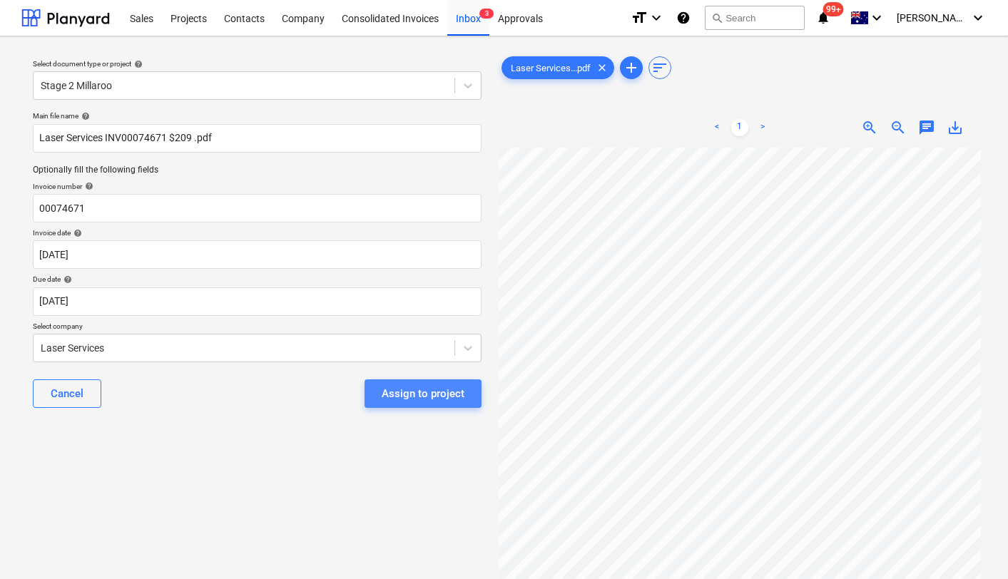
click at [442, 396] on div "Assign to project" at bounding box center [423, 394] width 83 height 19
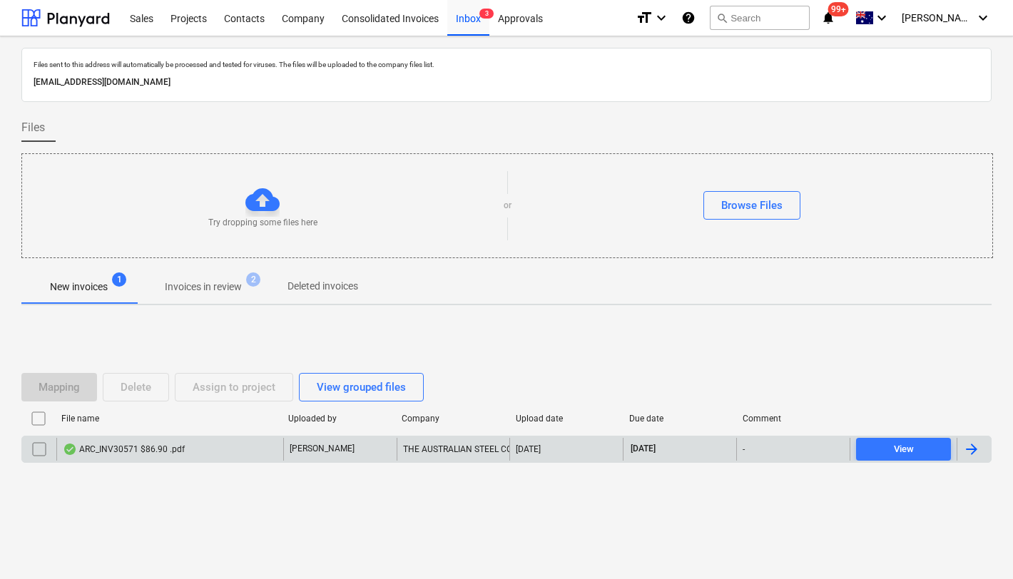
click at [153, 448] on div "ARC_INV30571 $86.90 .pdf" at bounding box center [124, 449] width 122 height 11
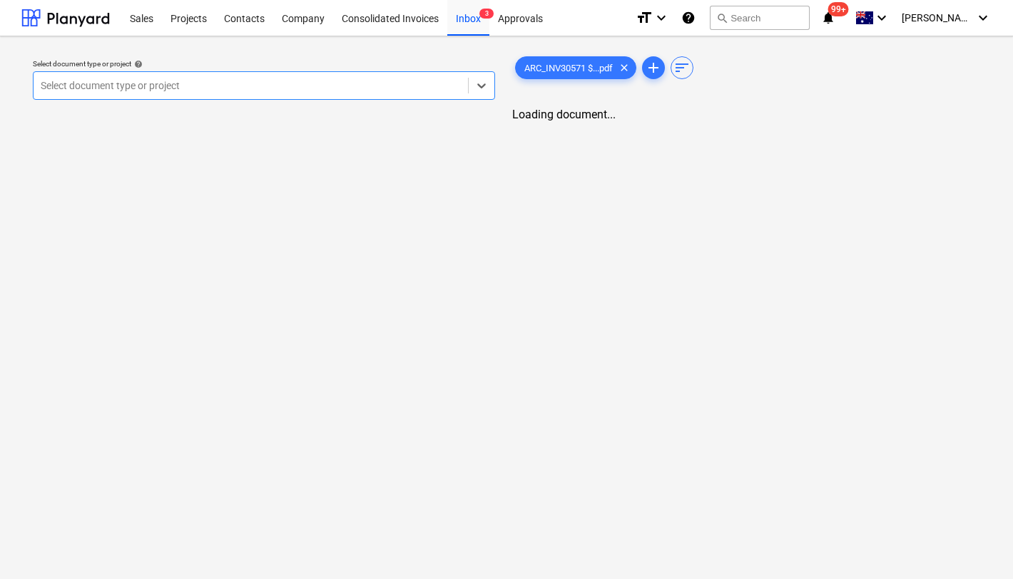
click at [272, 91] on div at bounding box center [251, 85] width 420 height 14
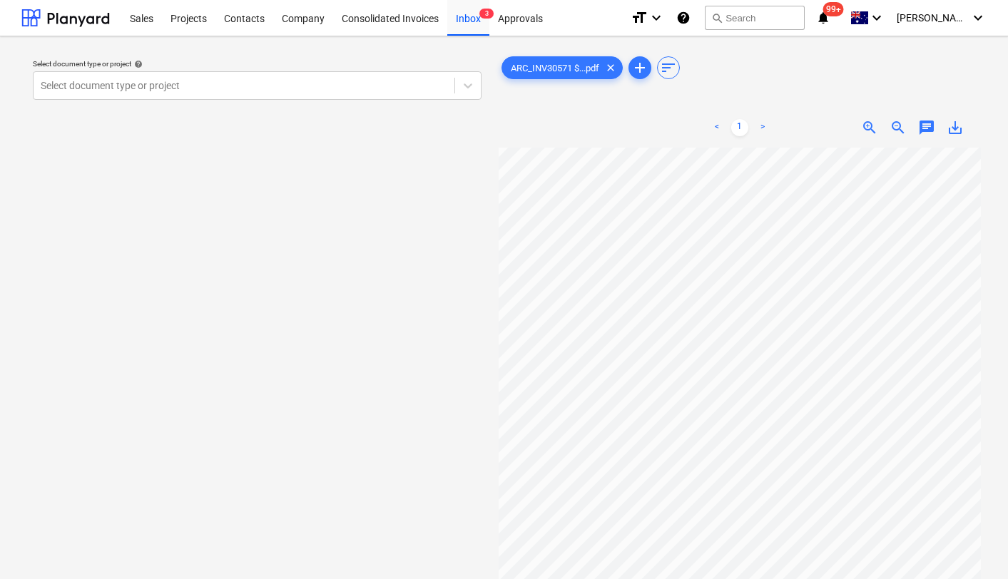
scroll to position [84, 0]
click at [307, 88] on div at bounding box center [244, 85] width 407 height 14
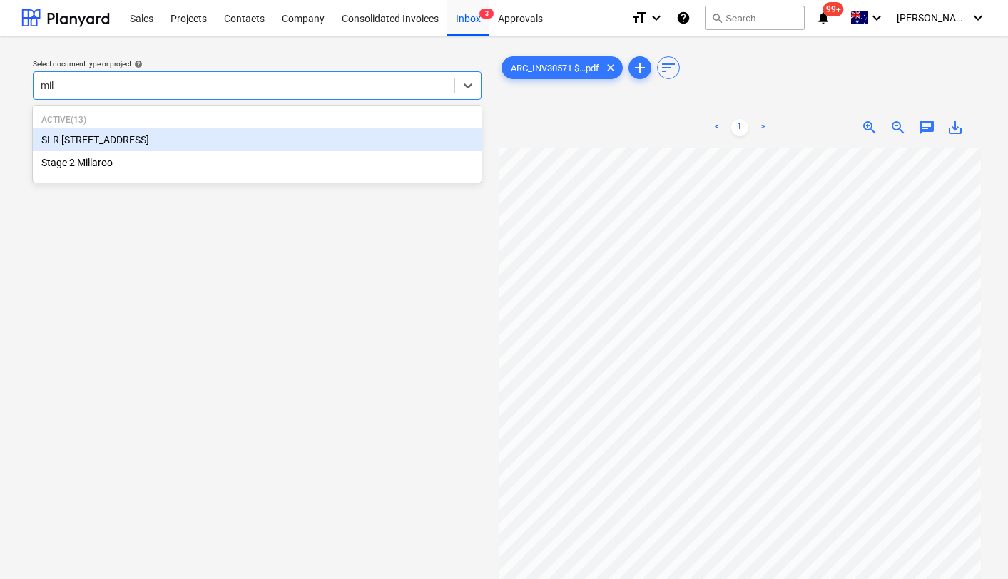
type input "mill"
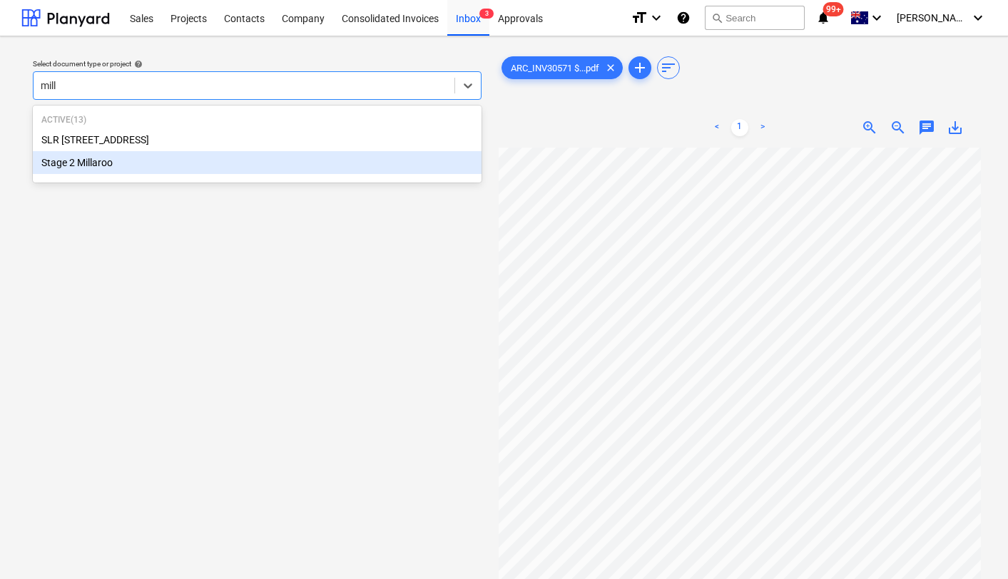
click at [136, 166] on div "Stage 2 Millaroo" at bounding box center [257, 162] width 449 height 23
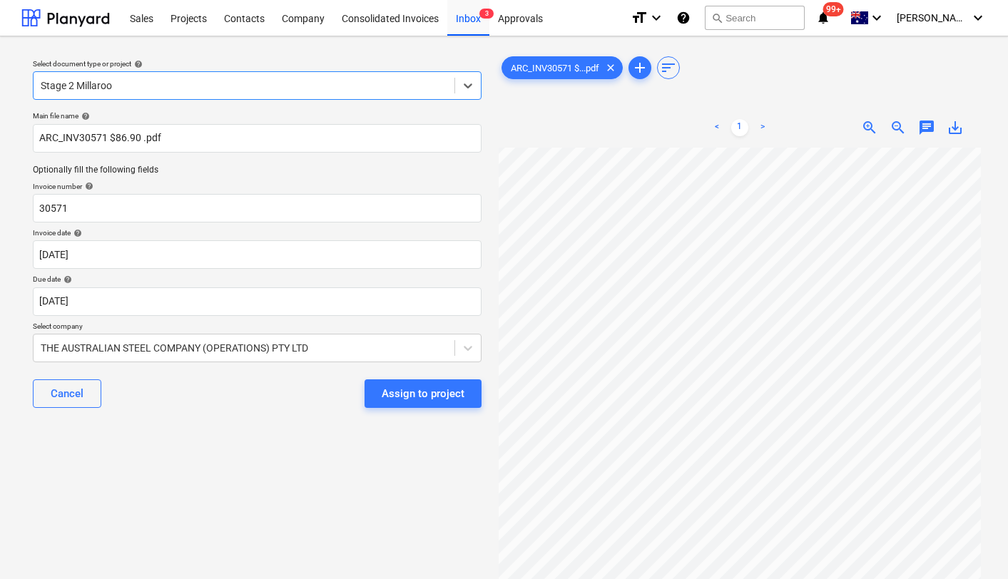
scroll to position [98, 56]
click at [399, 390] on div "Assign to project" at bounding box center [423, 394] width 83 height 19
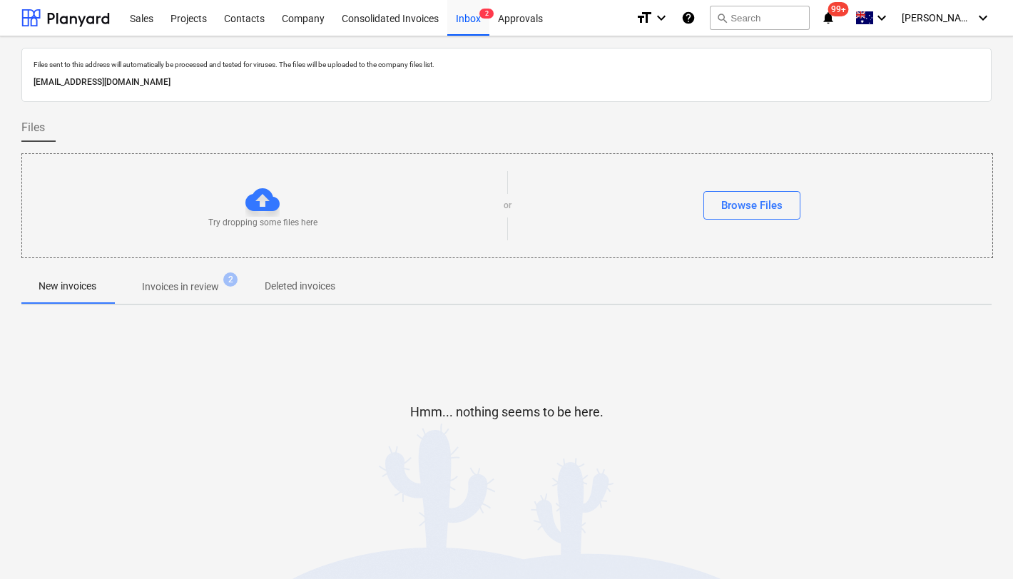
click at [174, 278] on span "Invoices in review 2" at bounding box center [180, 287] width 134 height 26
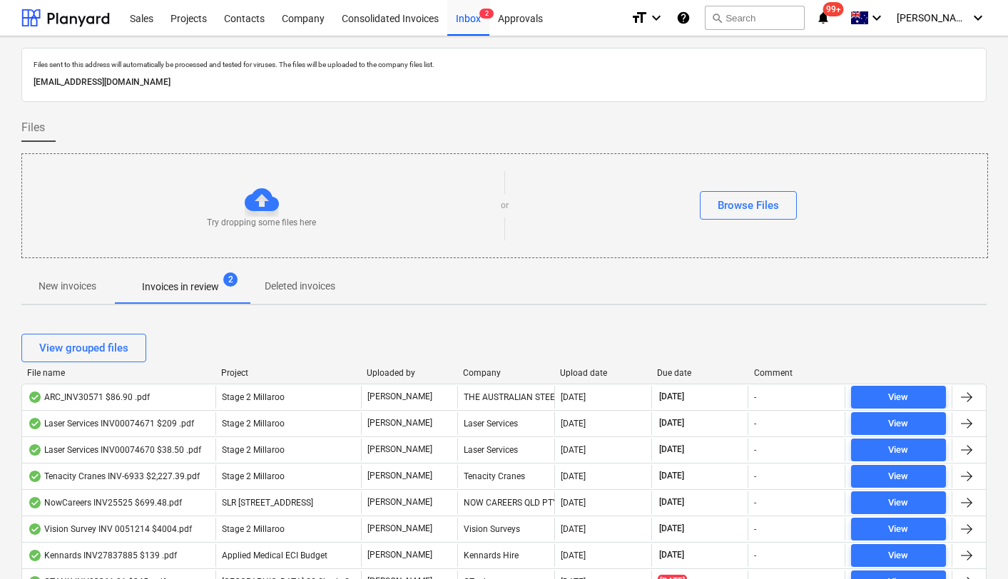
click at [579, 370] on div "Upload date" at bounding box center [603, 373] width 86 height 10
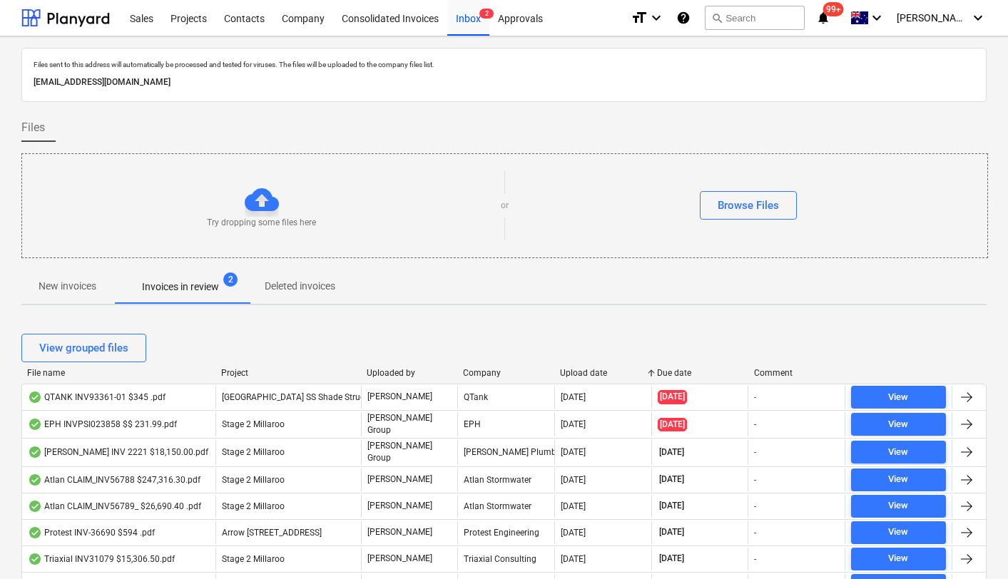
click at [579, 370] on div "Upload date" at bounding box center [603, 373] width 86 height 10
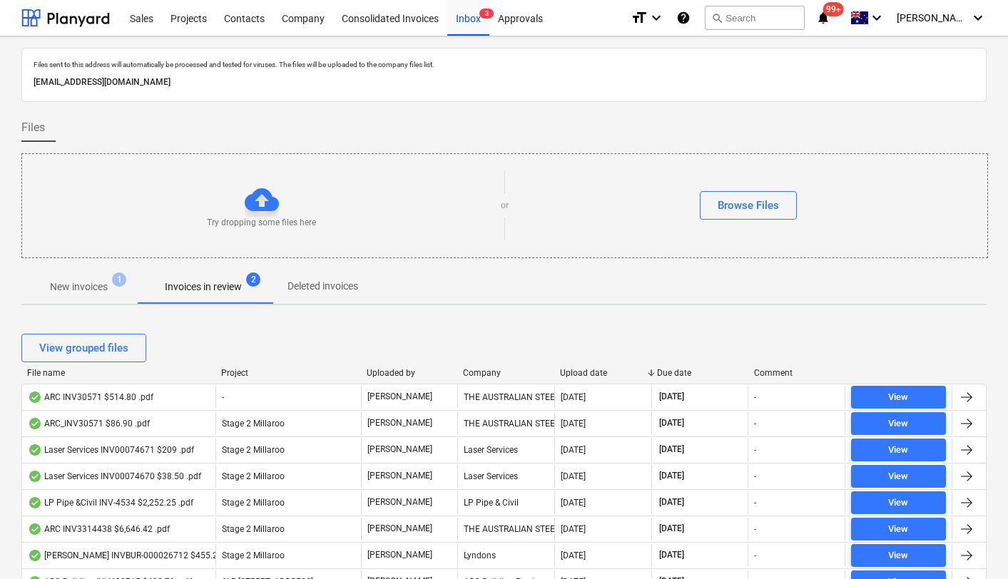
click at [76, 280] on p "New invoices" at bounding box center [79, 287] width 58 height 15
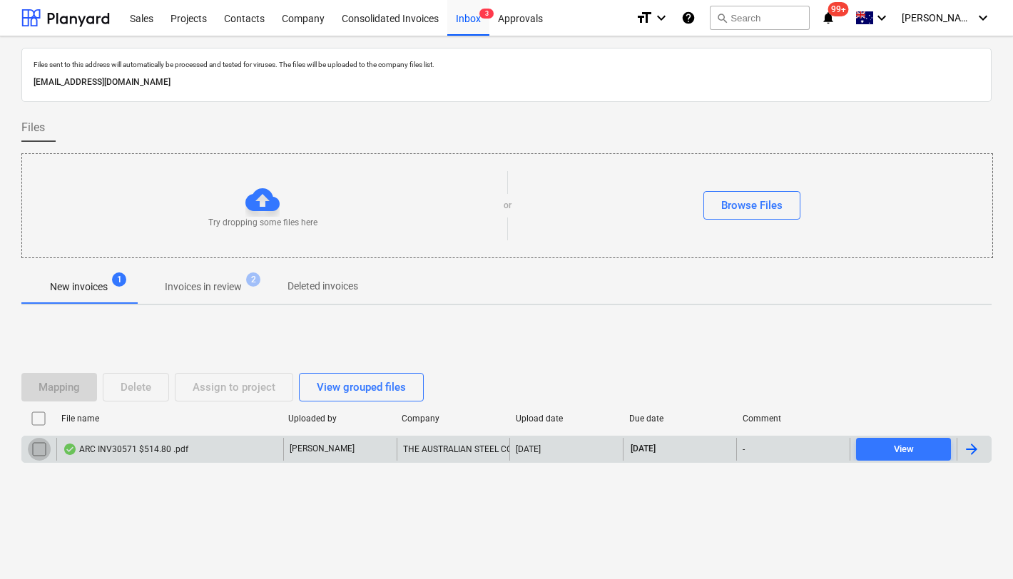
click at [32, 447] on input "checkbox" at bounding box center [39, 449] width 23 height 23
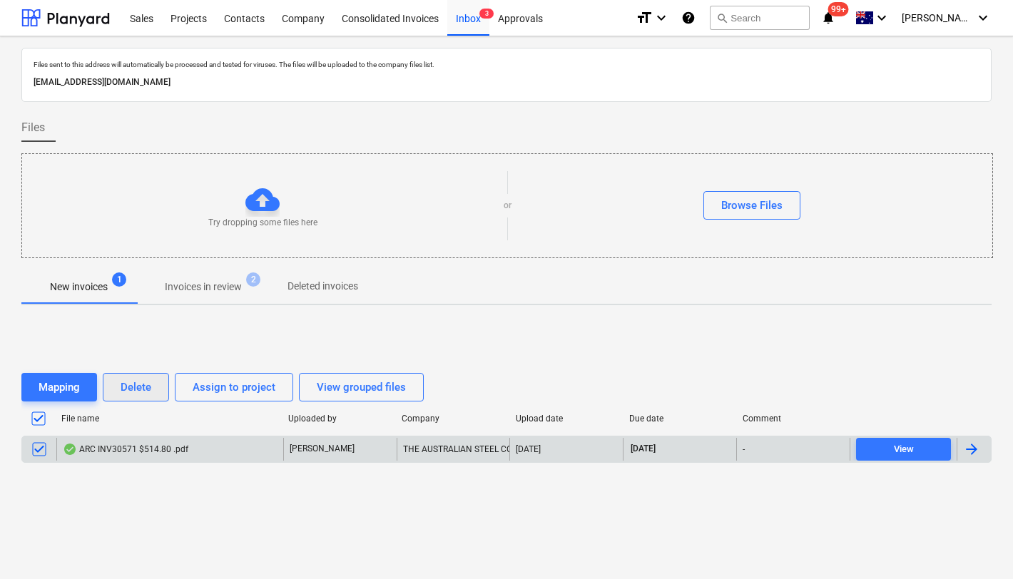
click at [133, 385] on div "Delete" at bounding box center [136, 387] width 31 height 19
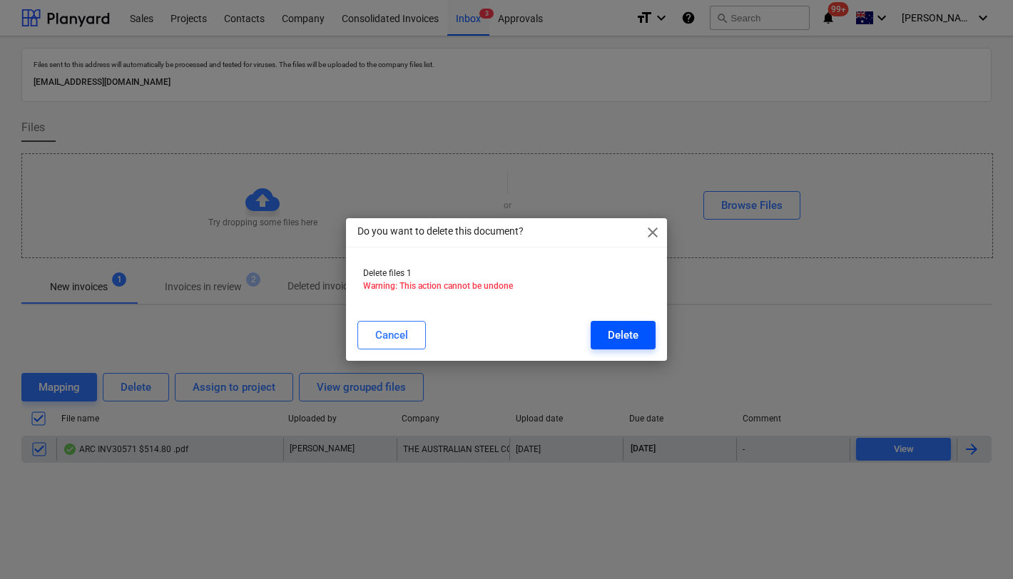
click at [651, 340] on button "Delete" at bounding box center [623, 335] width 65 height 29
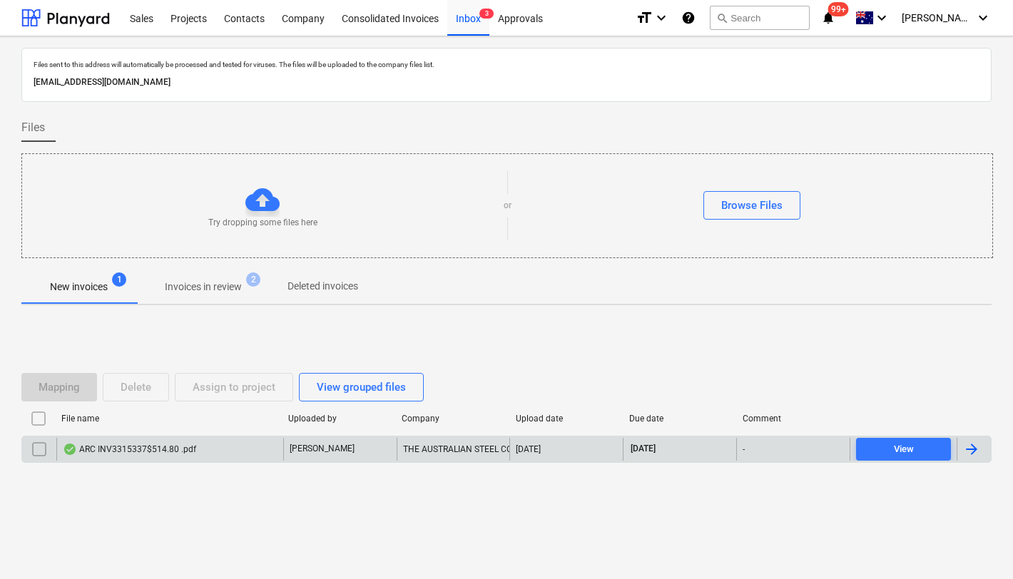
click at [138, 454] on div "ARC INV3315337$514.80 .pdf" at bounding box center [129, 449] width 133 height 11
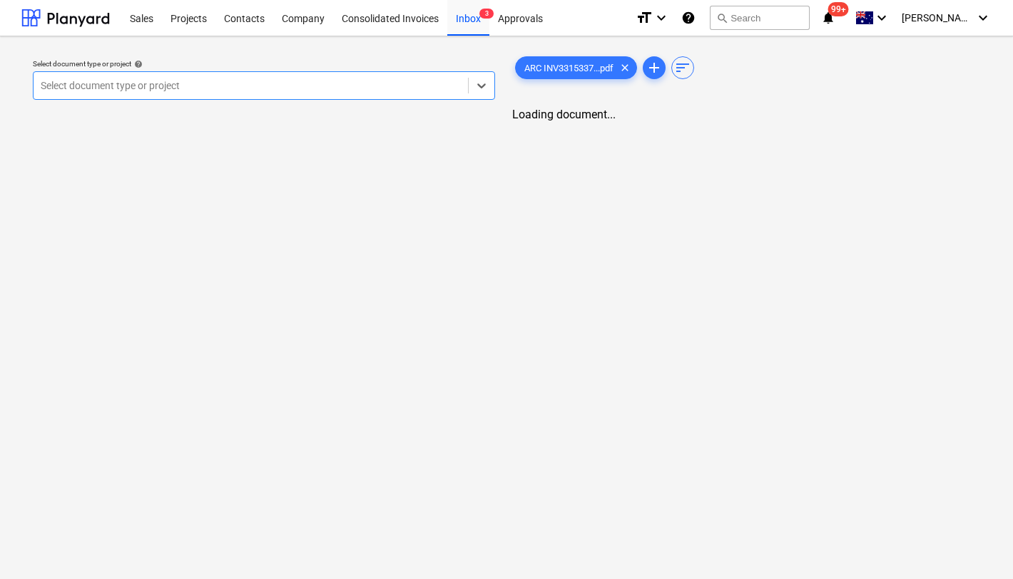
click at [217, 89] on div at bounding box center [251, 85] width 420 height 14
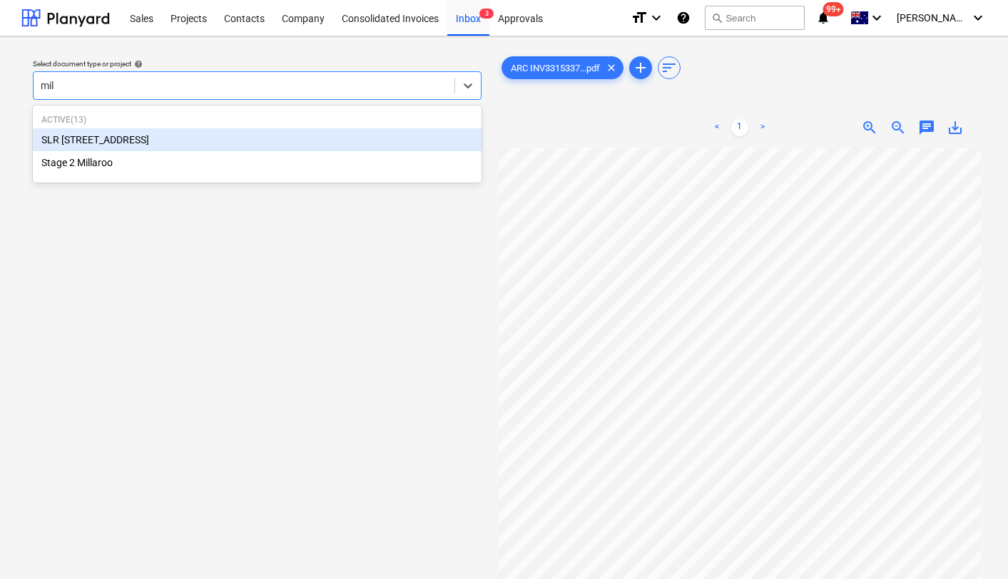
type input "mill"
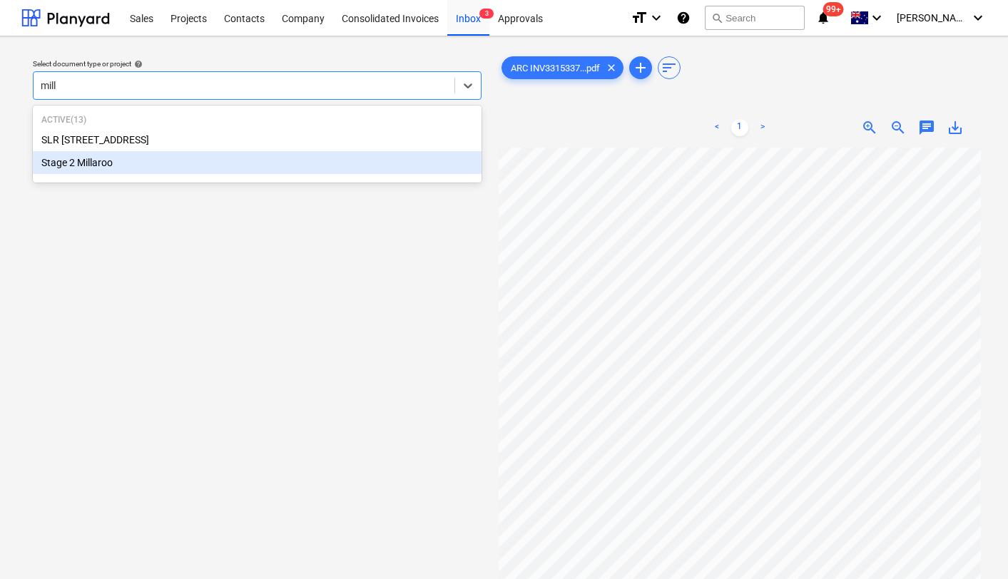
click at [136, 166] on div "Stage 2 Millaroo" at bounding box center [257, 162] width 449 height 23
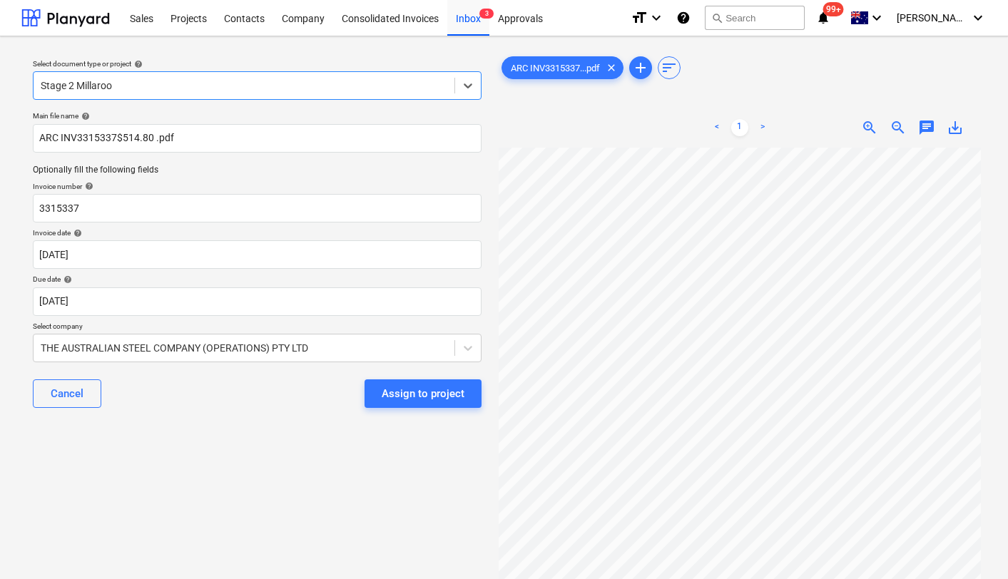
click at [430, 392] on div "Assign to project" at bounding box center [423, 394] width 83 height 19
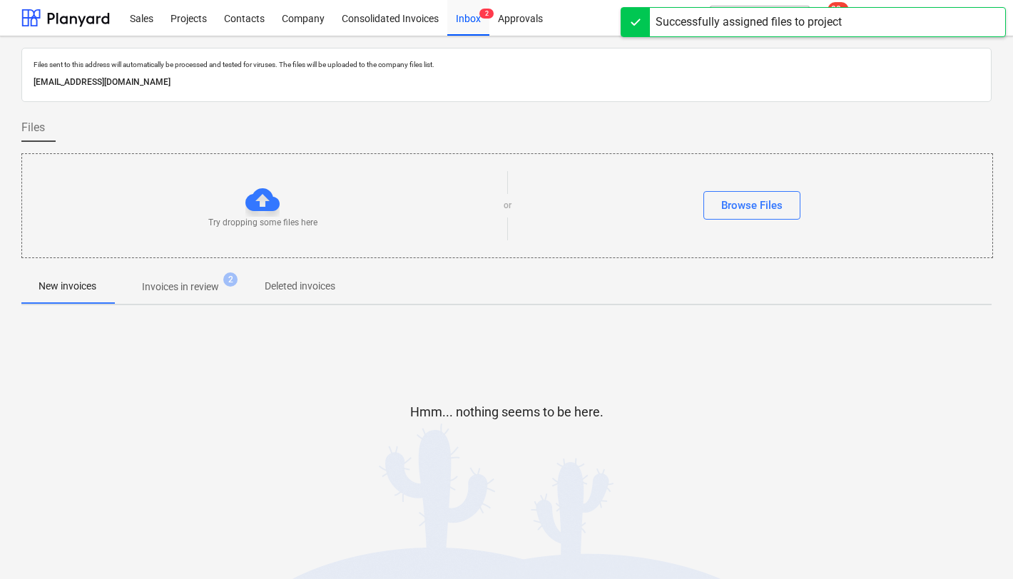
click at [206, 285] on p "Invoices in review" at bounding box center [180, 287] width 77 height 15
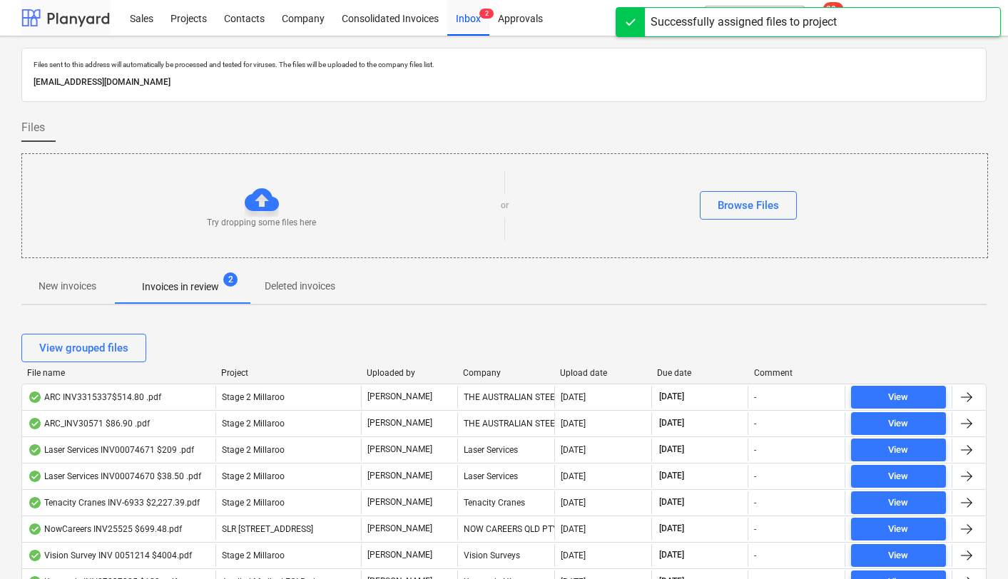
click at [62, 19] on div at bounding box center [65, 18] width 88 height 36
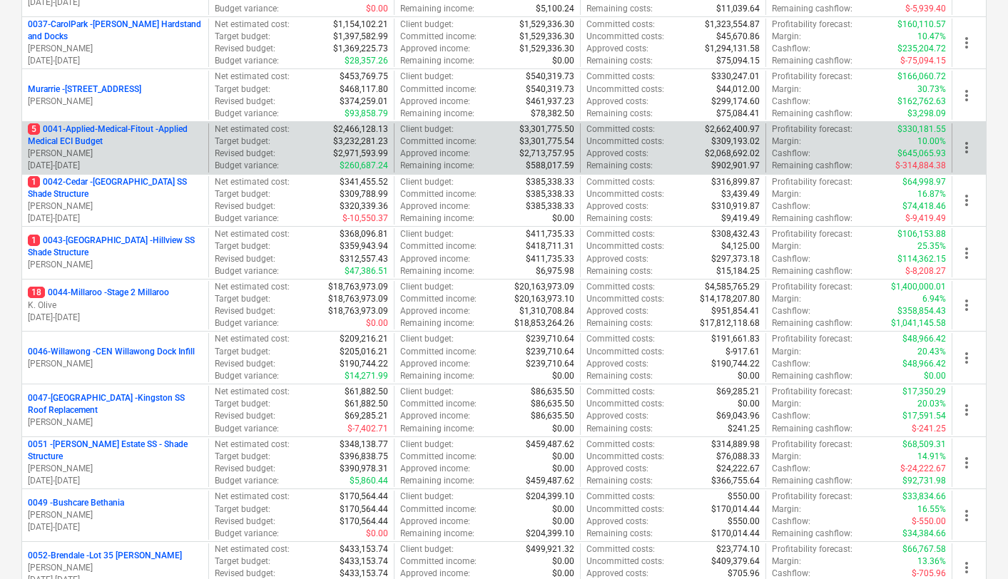
scroll to position [340, 0]
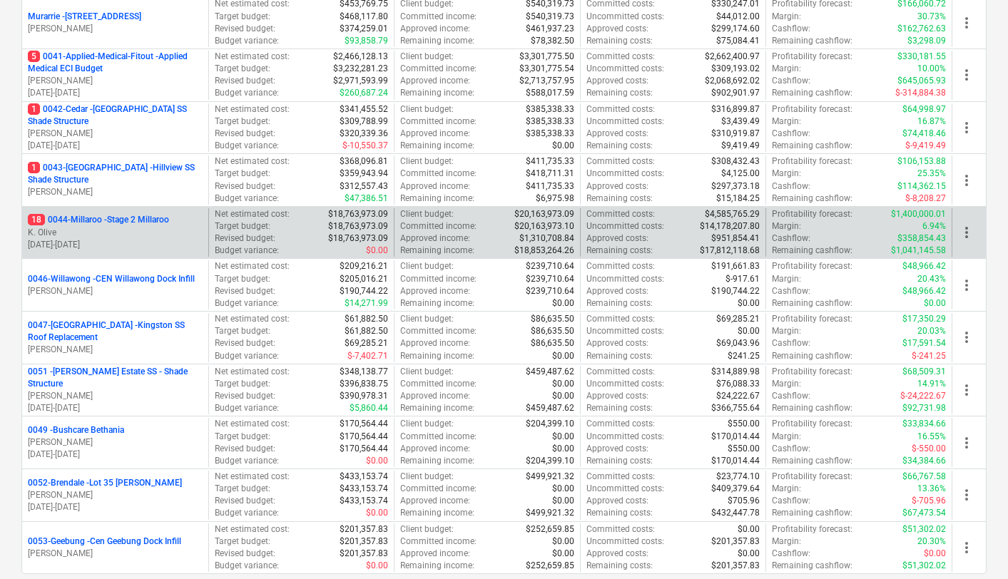
click at [131, 215] on p "18 0044-Millaroo - Stage 2 Millaroo" at bounding box center [98, 220] width 141 height 12
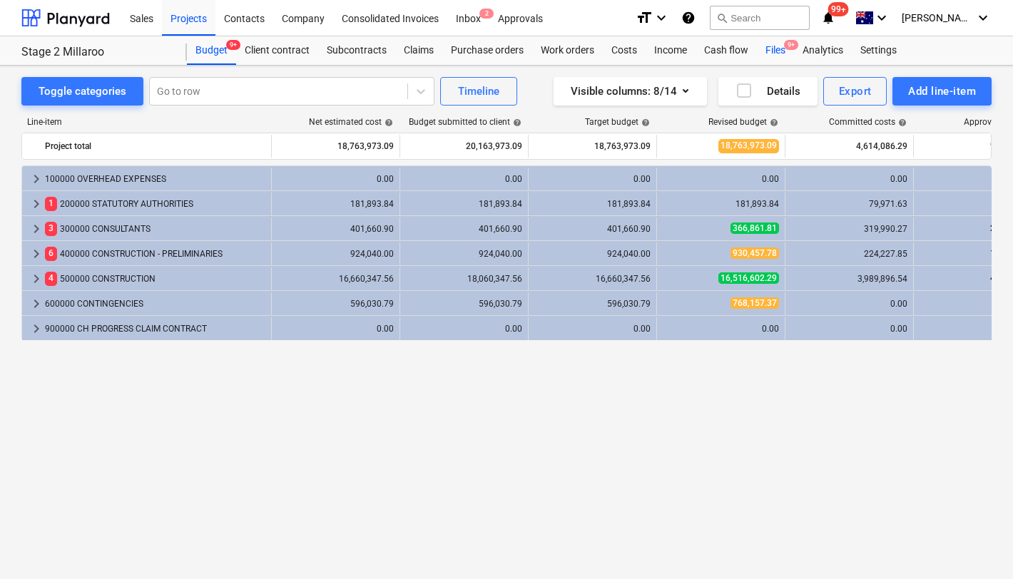
click at [779, 46] on div "Files 9+" at bounding box center [775, 50] width 37 height 29
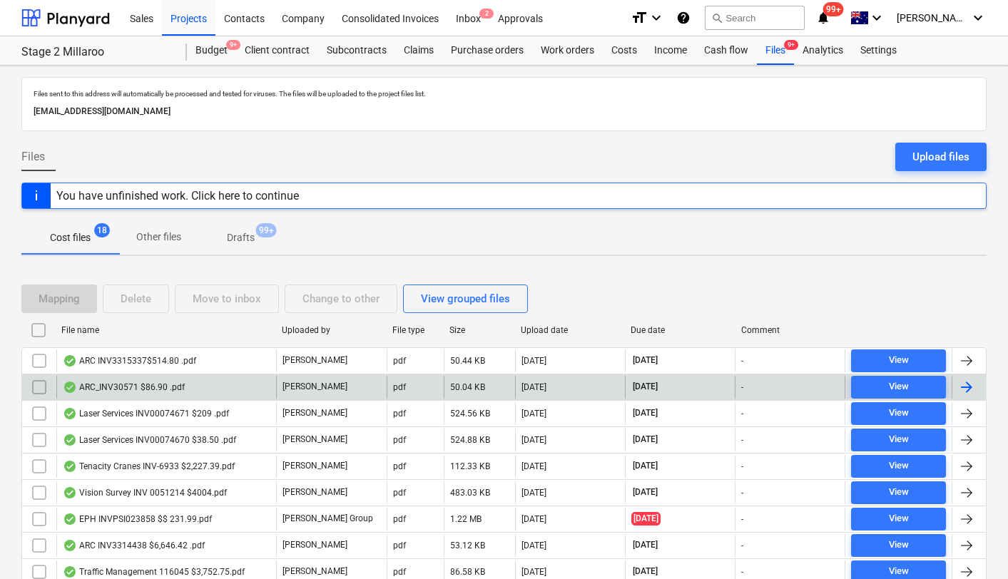
scroll to position [86, 0]
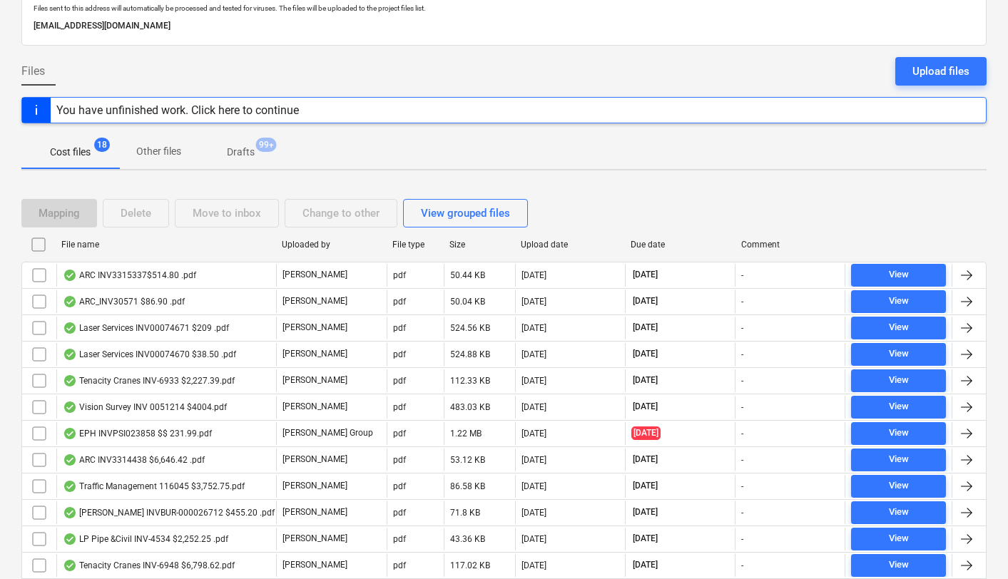
click at [71, 247] on div "File name" at bounding box center [165, 245] width 209 height 10
checkbox input "false"
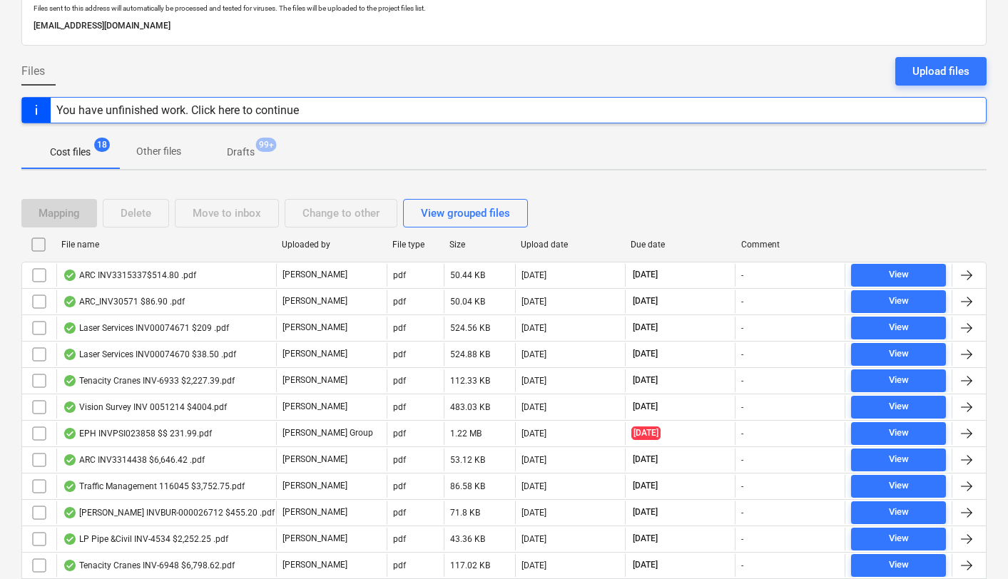
checkbox input "false"
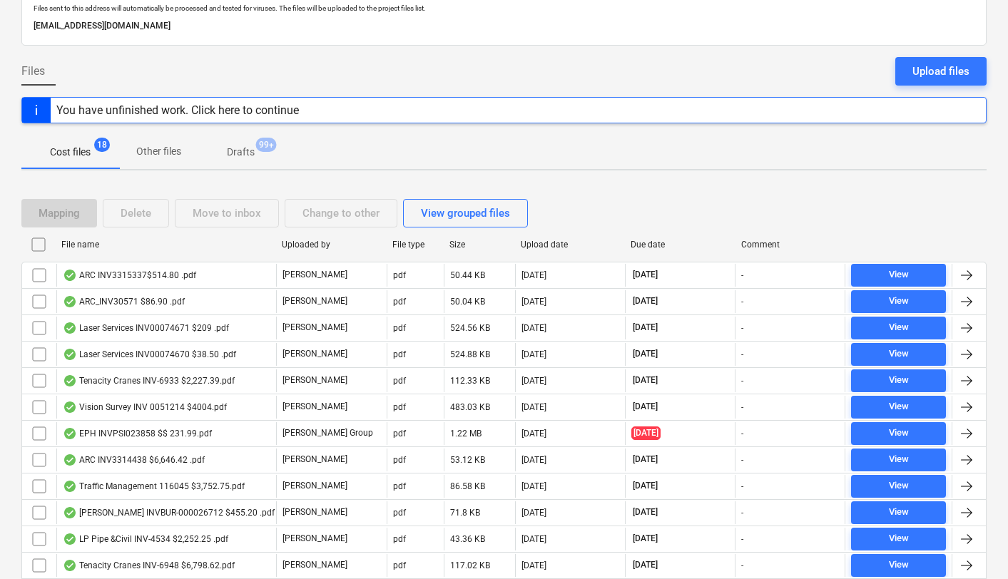
checkbox input "false"
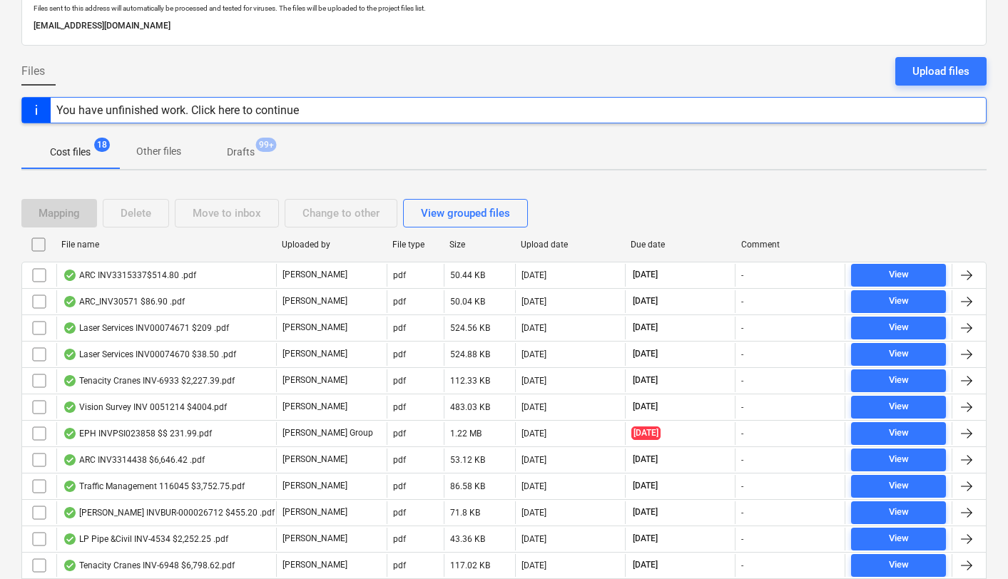
checkbox input "false"
click at [541, 240] on div "Upload date" at bounding box center [570, 245] width 99 height 10
checkbox input "false"
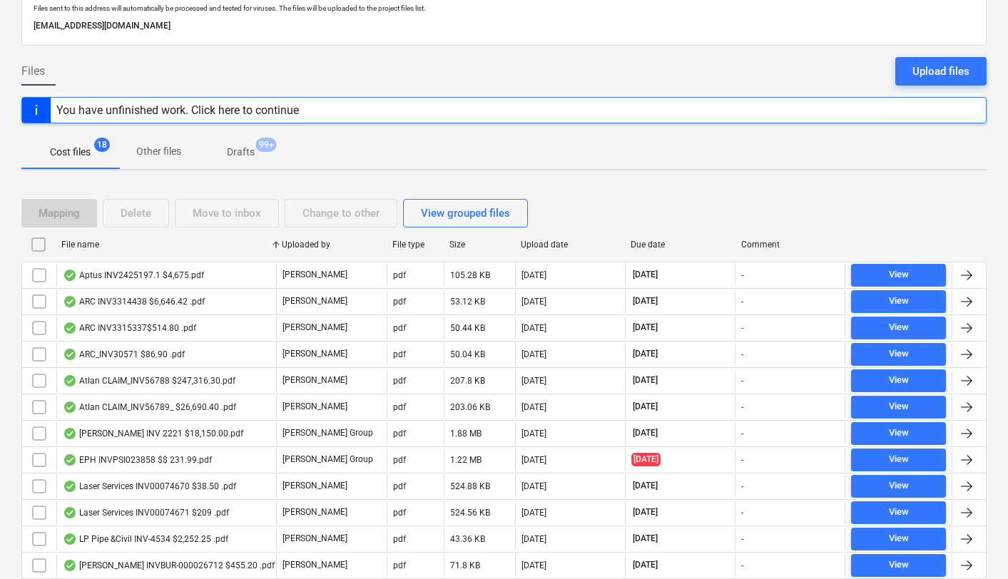
checkbox input "false"
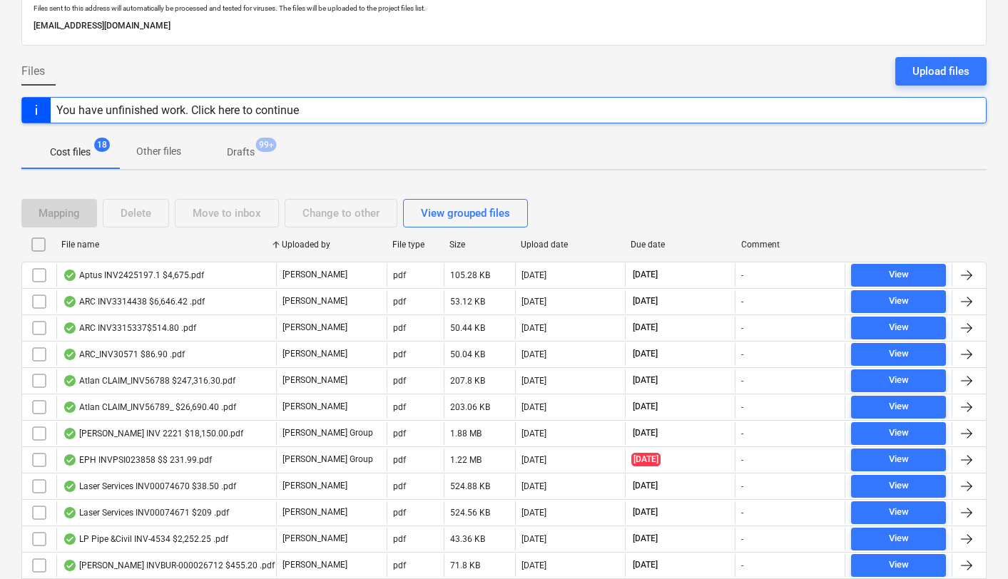
checkbox input "false"
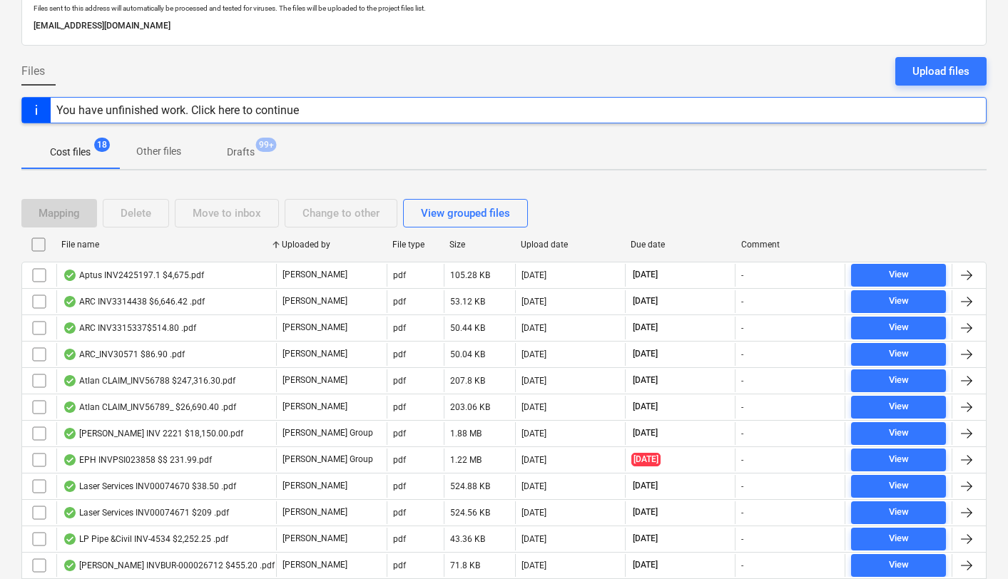
checkbox input "false"
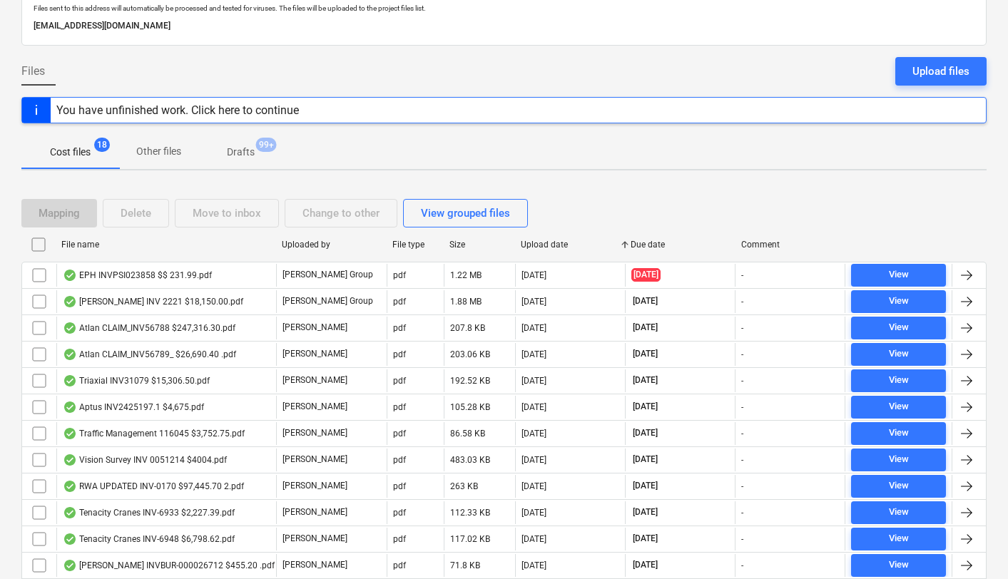
click at [541, 241] on div "Upload date" at bounding box center [570, 245] width 99 height 10
checkbox input "false"
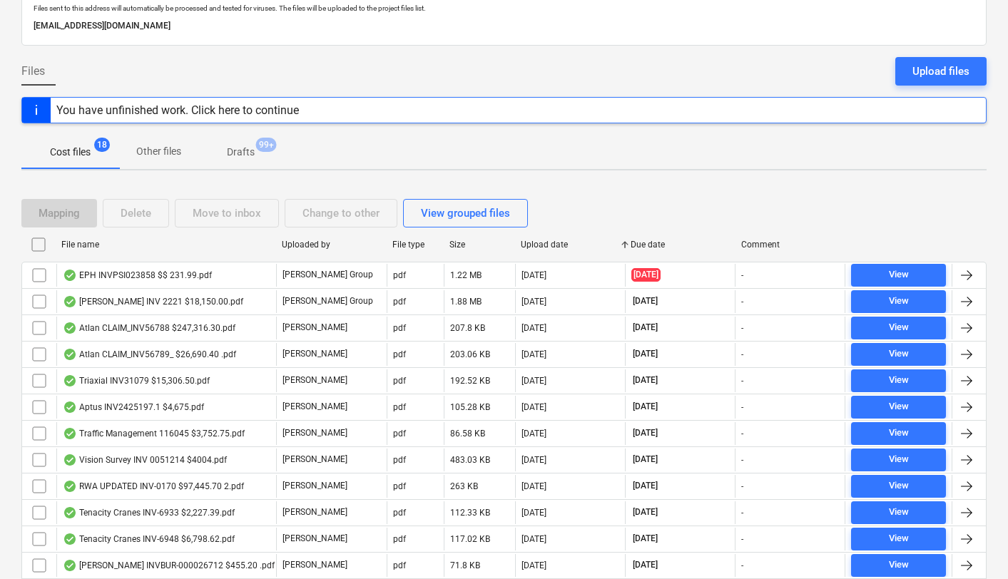
checkbox input "false"
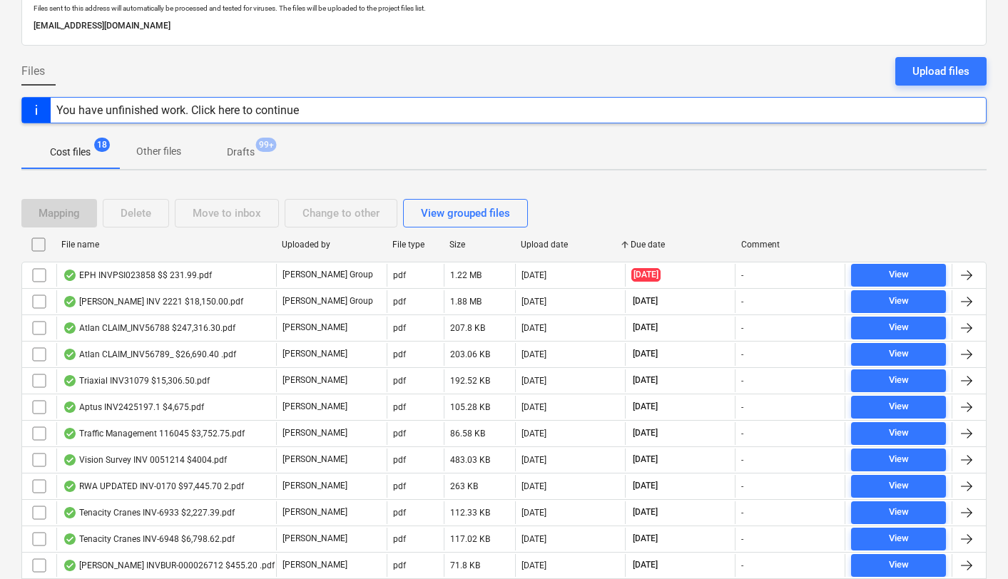
checkbox input "false"
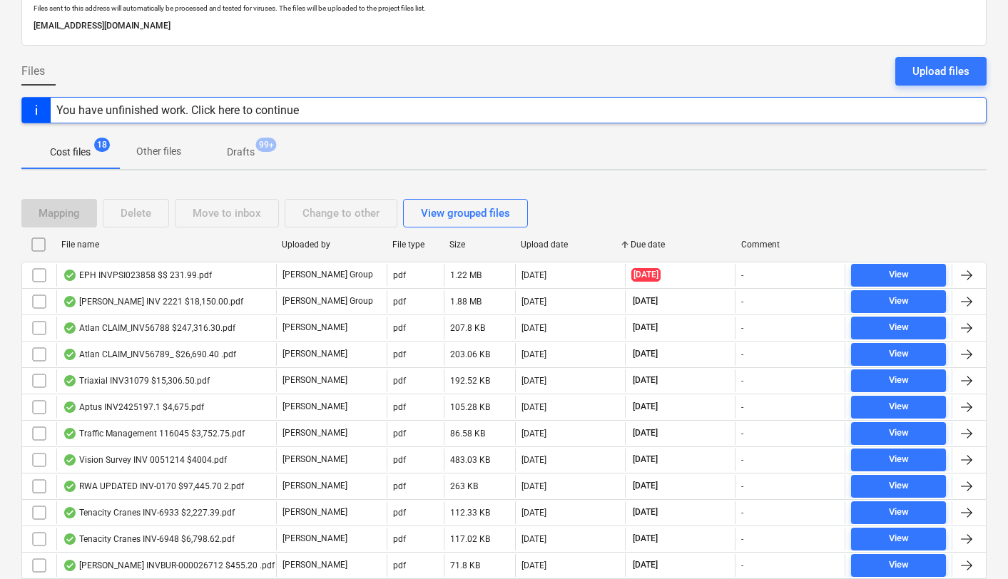
checkbox input "false"
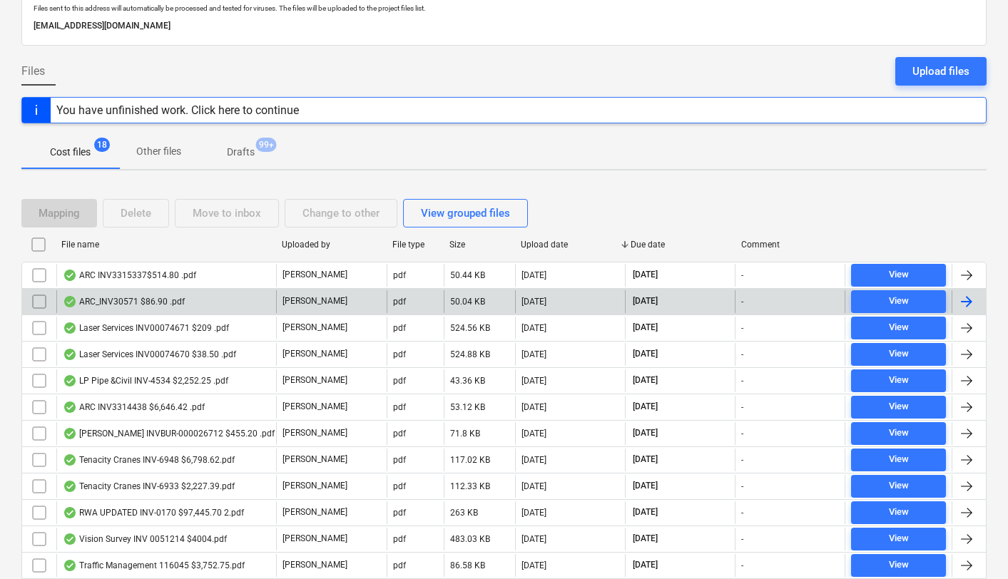
click at [36, 300] on input "checkbox" at bounding box center [39, 301] width 23 height 23
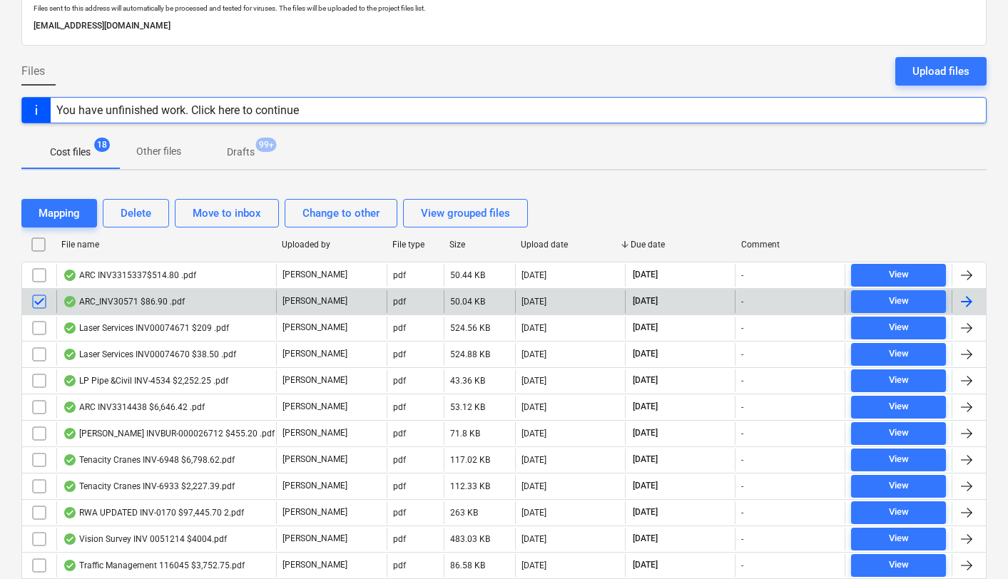
click at [129, 290] on div "ARC_INV30571 $86.90 .pdf" at bounding box center [166, 301] width 220 height 23
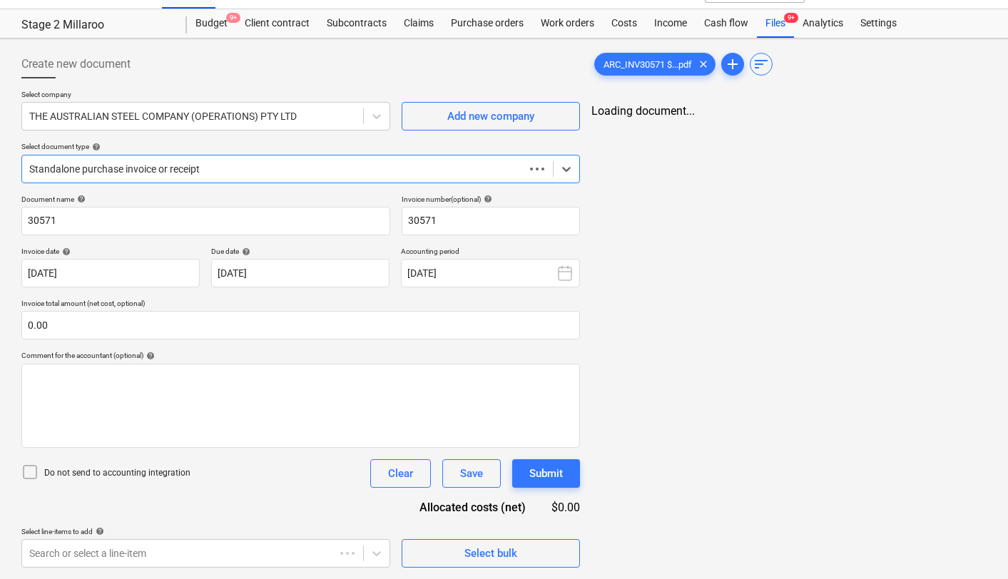
scroll to position [27, 0]
click at [643, 228] on div "ARC_INV30571 $...pdf clear add sort Loading document..." at bounding box center [789, 308] width 407 height 529
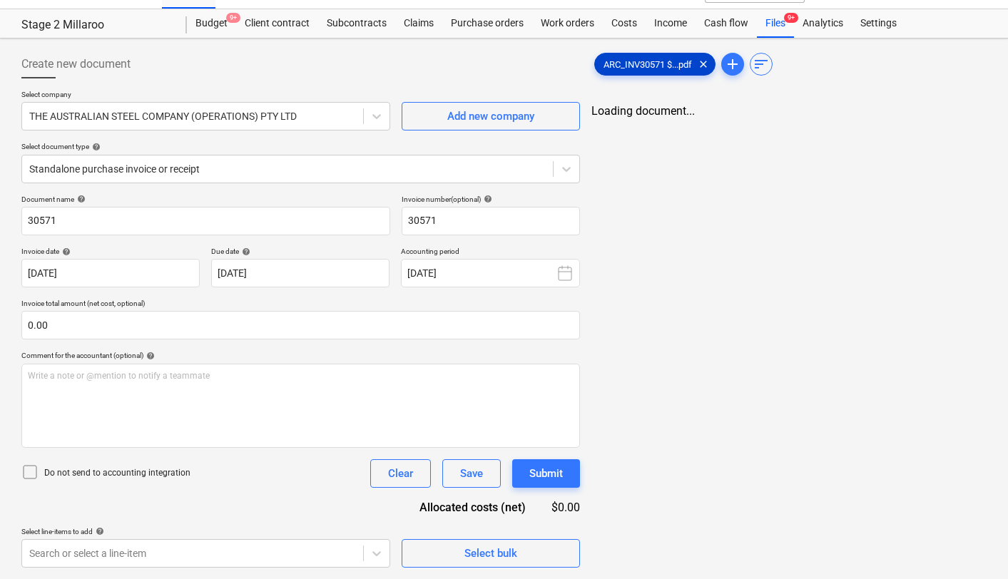
click at [642, 65] on span "ARC_INV30571 $...pdf" at bounding box center [648, 64] width 106 height 11
click at [963, 131] on span "save_alt" at bounding box center [960, 124] width 17 height 17
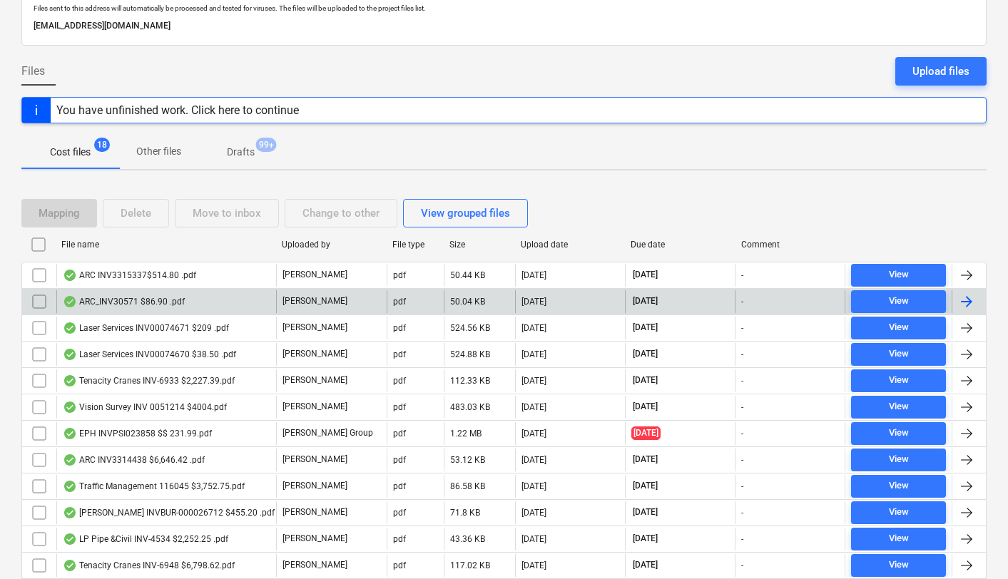
click at [37, 298] on input "checkbox" at bounding box center [39, 301] width 23 height 23
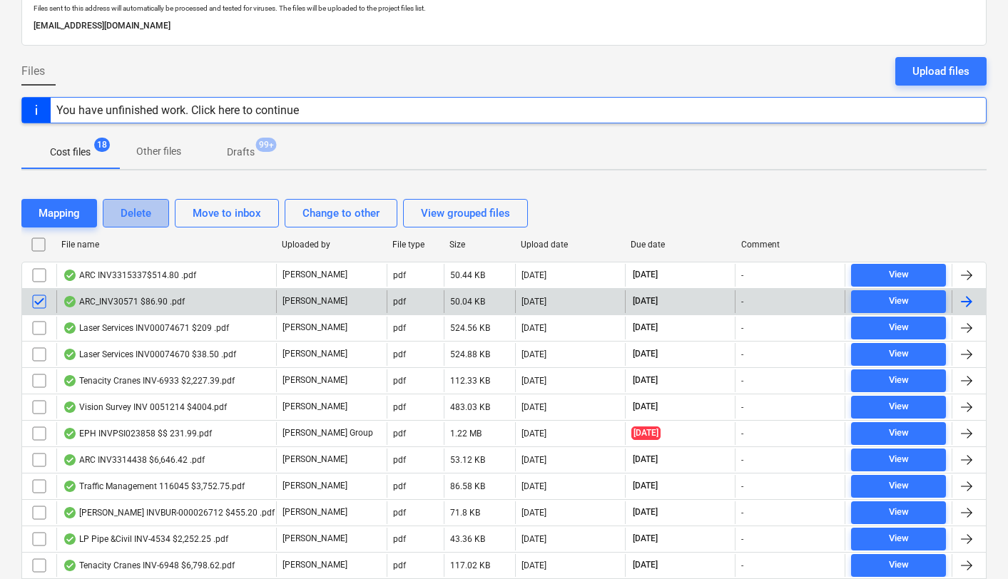
click at [123, 212] on div "Delete" at bounding box center [136, 213] width 31 height 19
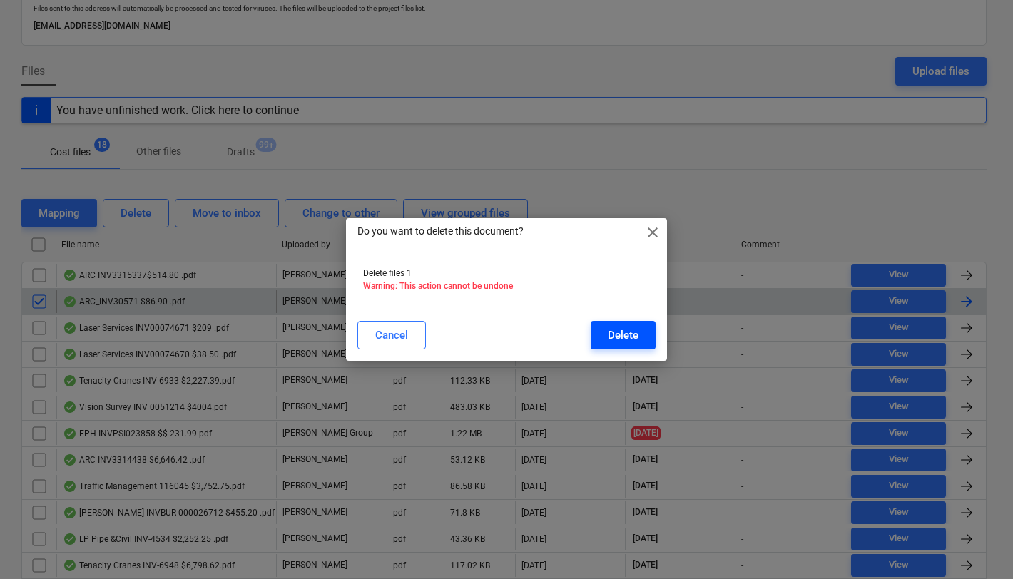
click at [610, 341] on div "Delete" at bounding box center [623, 335] width 31 height 19
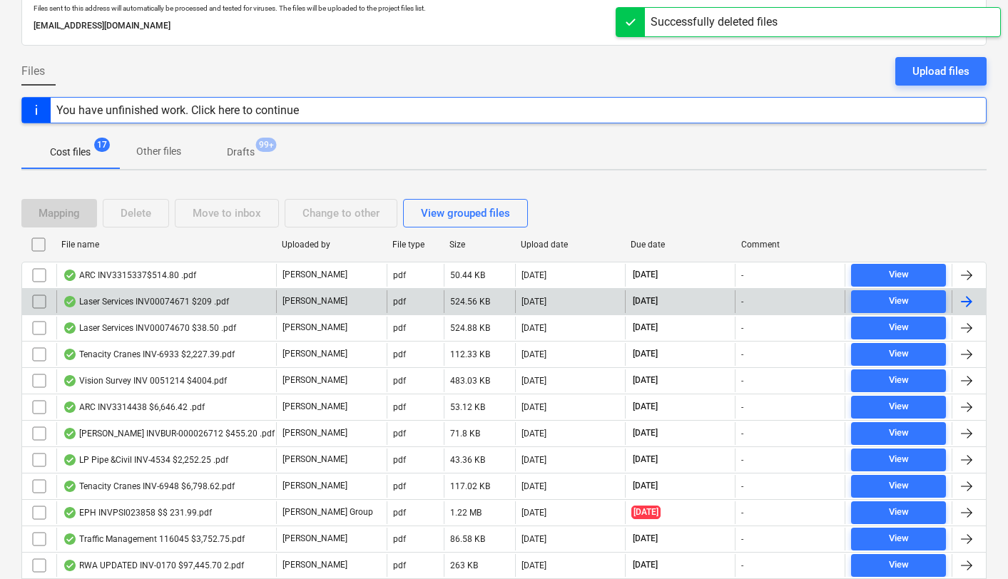
scroll to position [0, 0]
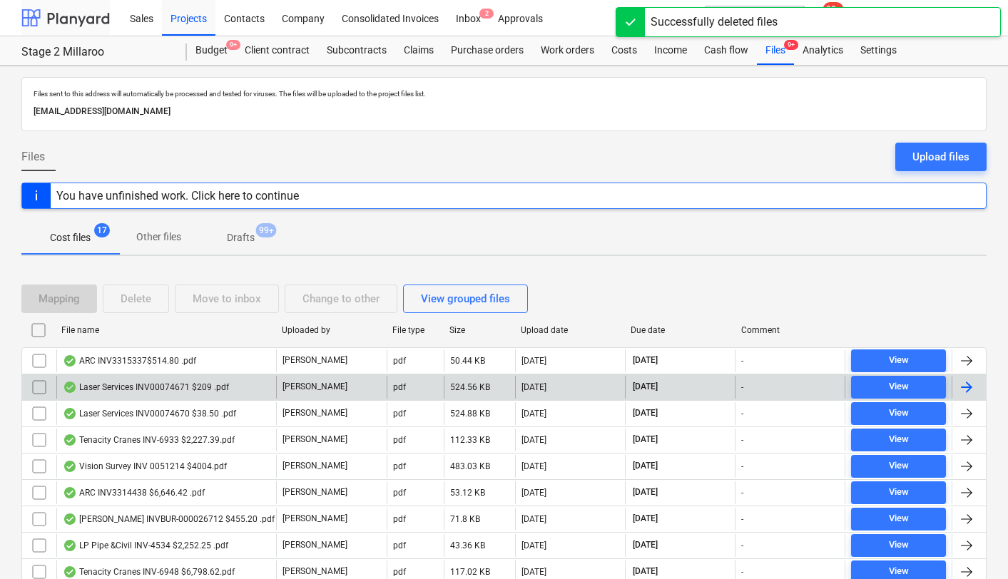
drag, startPoint x: 54, startPoint y: 23, endPoint x: 81, endPoint y: 24, distance: 27.1
click at [54, 24] on div at bounding box center [65, 18] width 88 height 36
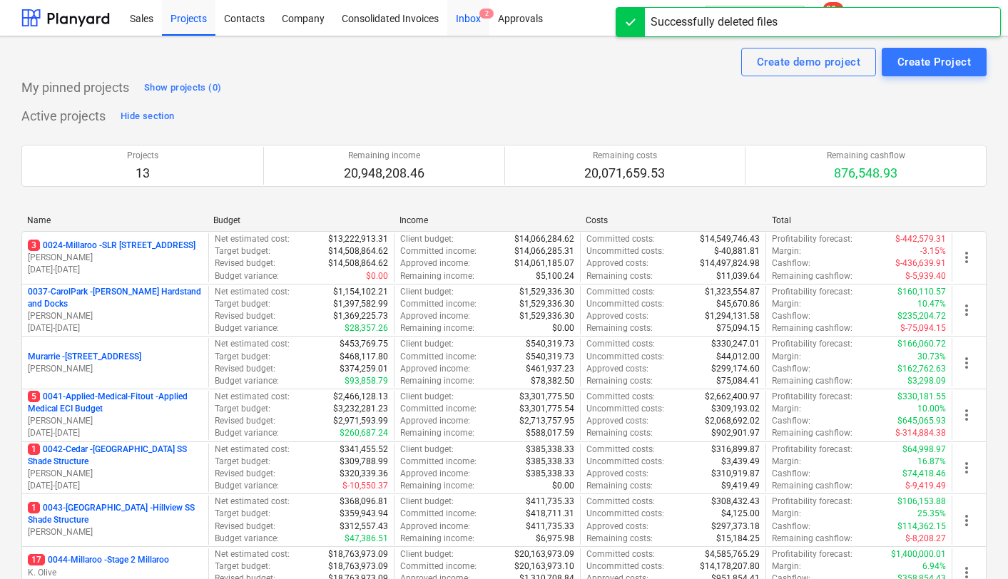
click at [463, 20] on div "Inbox 2" at bounding box center [468, 17] width 42 height 36
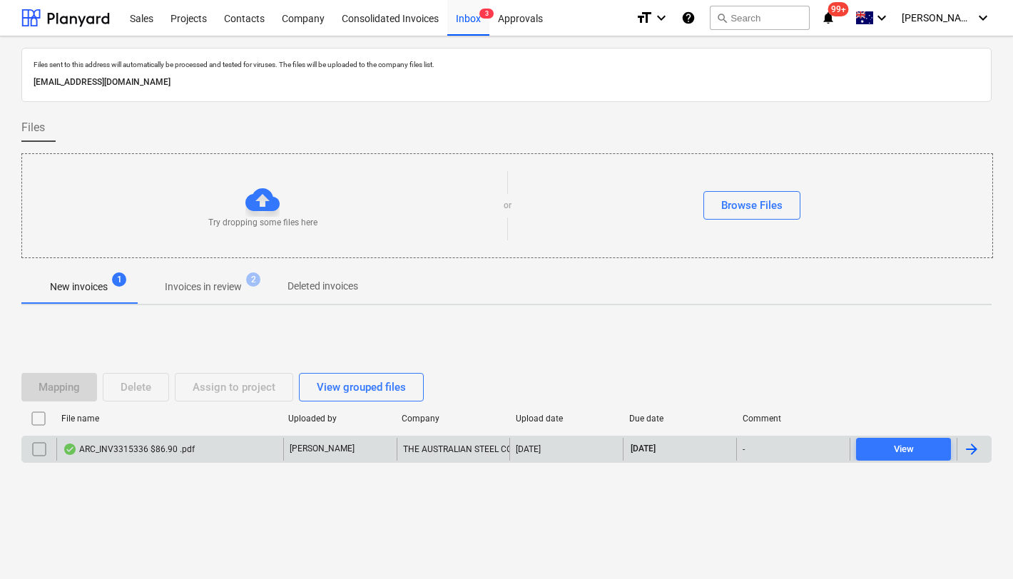
click at [152, 452] on div "ARC_INV3315336 $86.90 .pdf" at bounding box center [129, 449] width 132 height 11
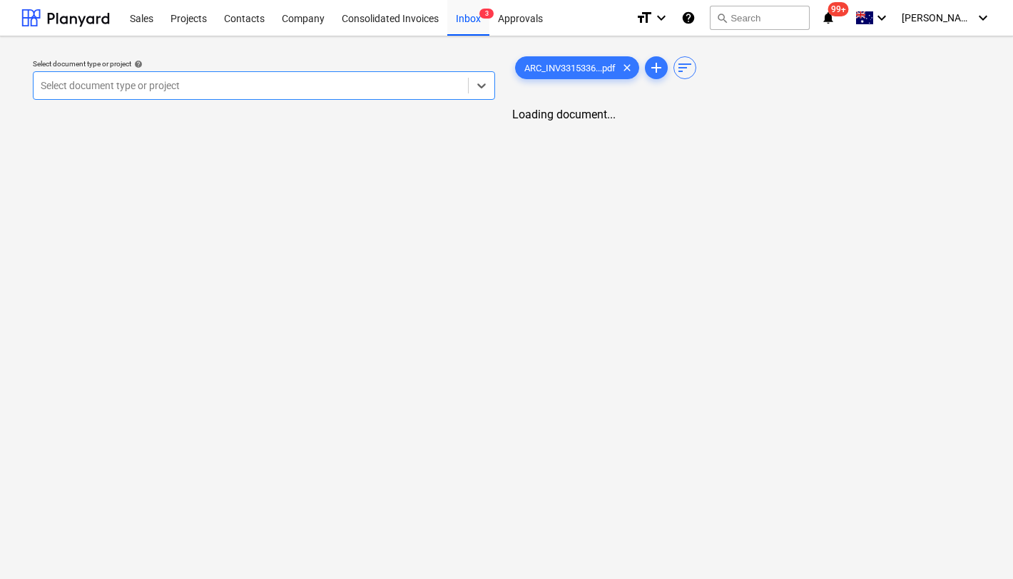
click at [224, 93] on div "Select document type or project" at bounding box center [251, 86] width 434 height 20
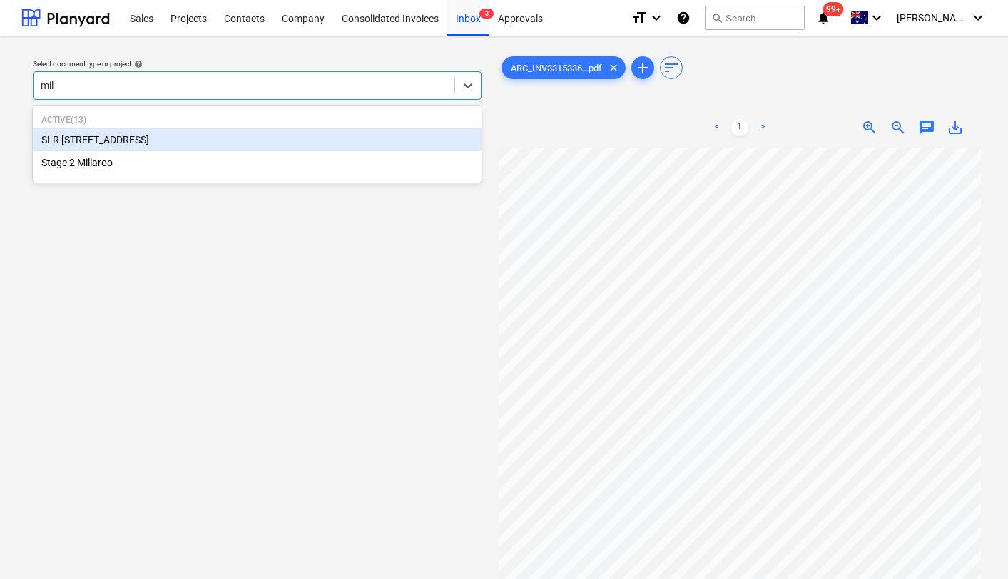
type input "mill"
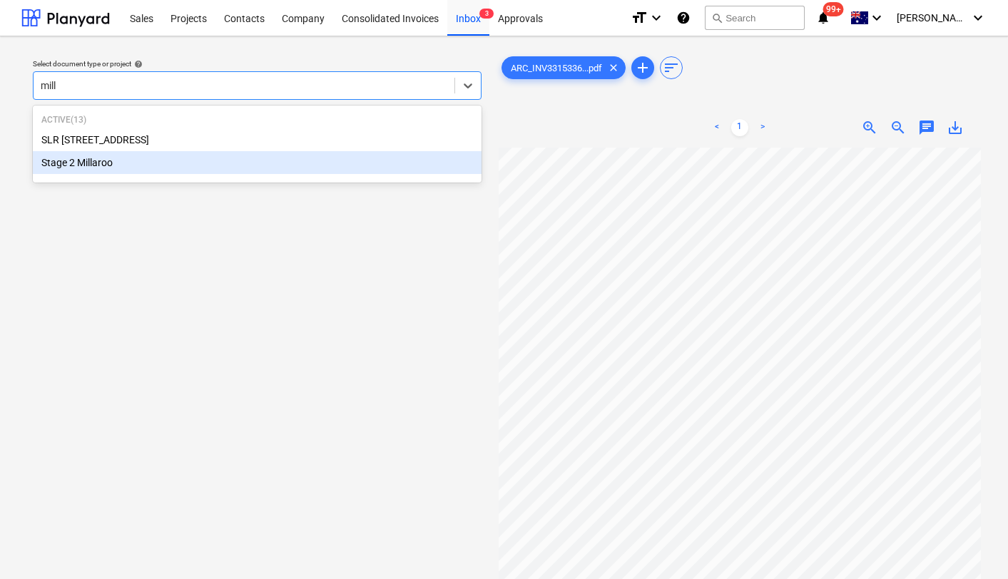
click at [158, 161] on div "Stage 2 Millaroo" at bounding box center [257, 162] width 449 height 23
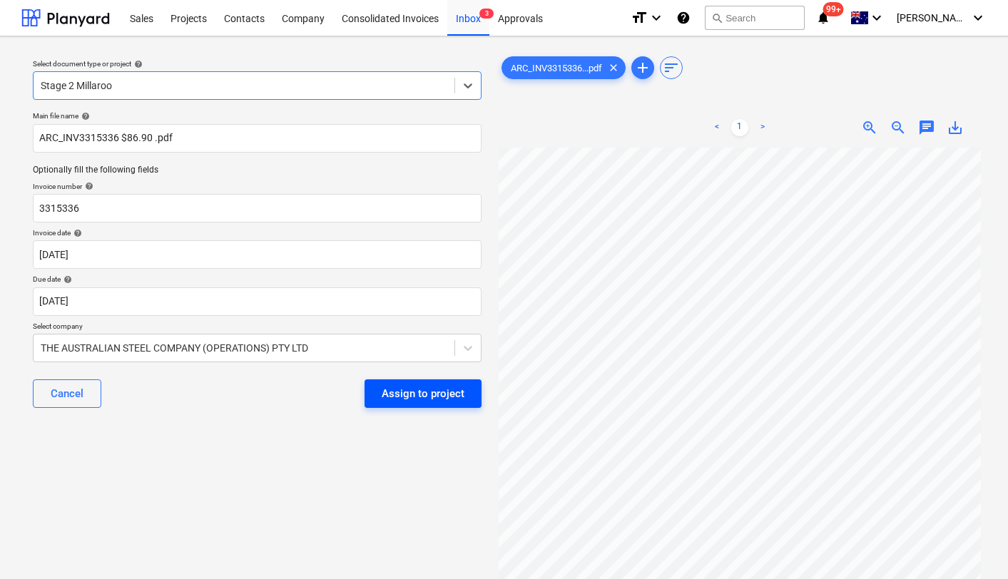
click at [407, 392] on div "Assign to project" at bounding box center [423, 394] width 83 height 19
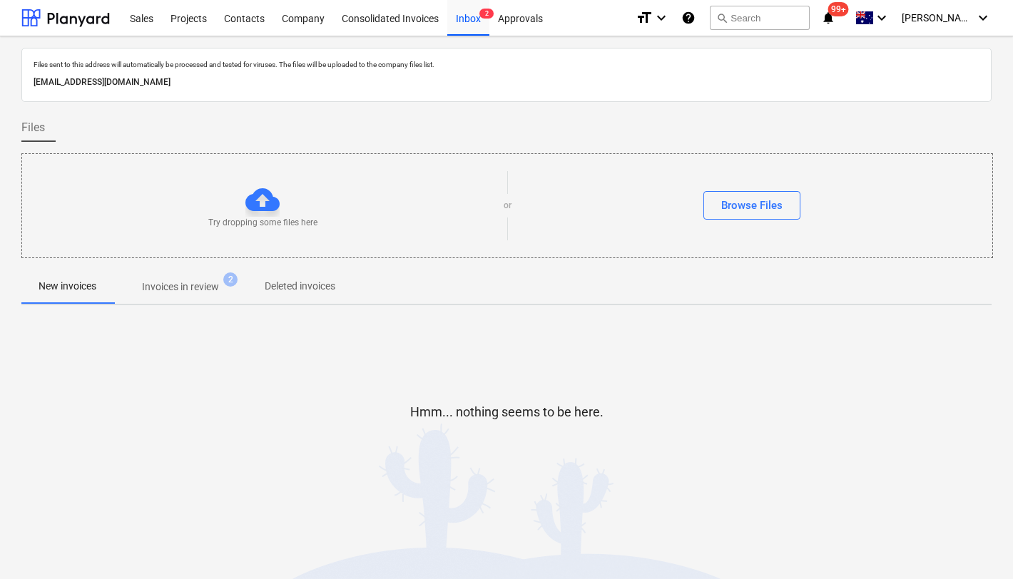
click at [205, 273] on button "Invoices in review 2" at bounding box center [180, 287] width 134 height 34
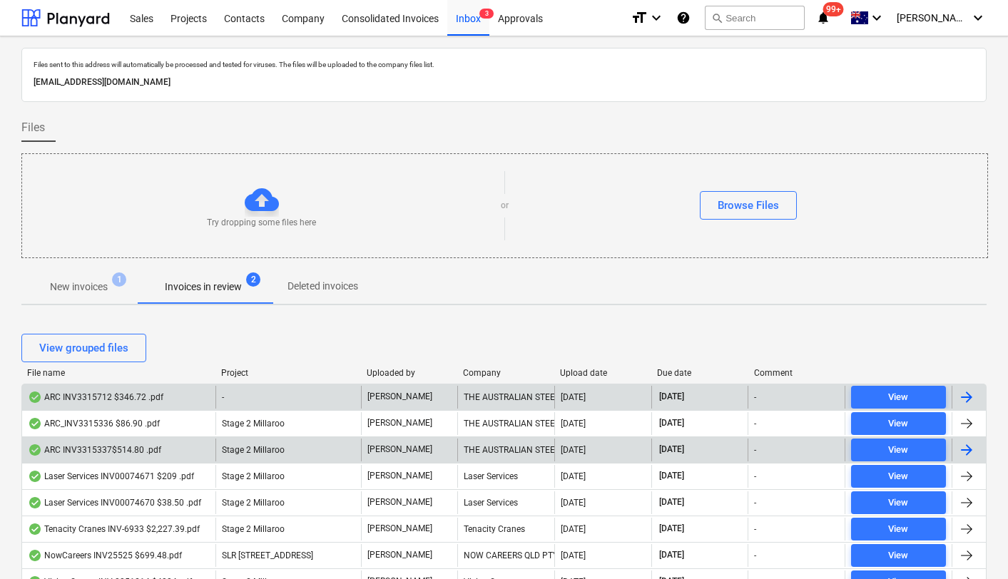
click at [119, 394] on div "ARC INV3315712 $346.72 .pdf" at bounding box center [96, 397] width 136 height 11
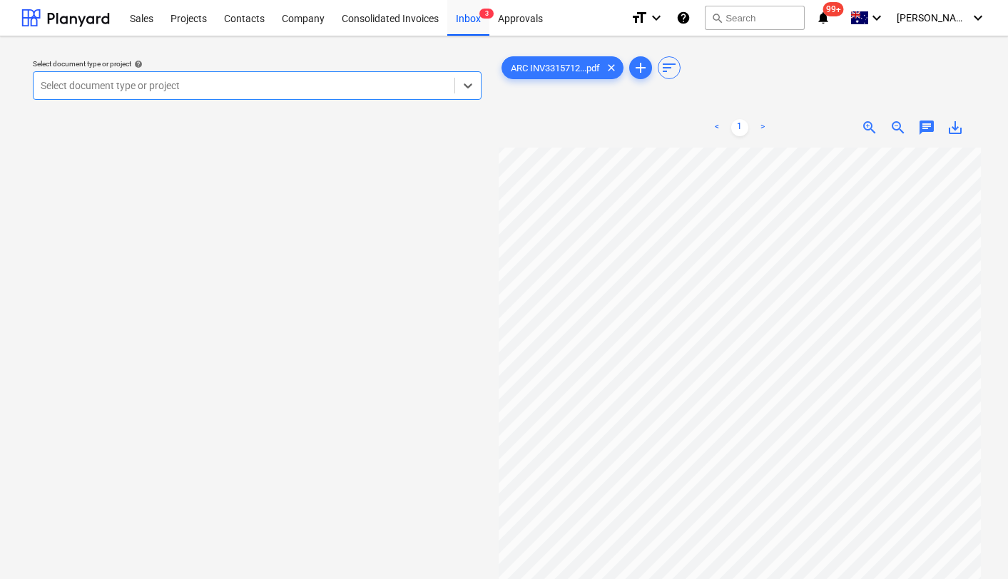
scroll to position [97, 56]
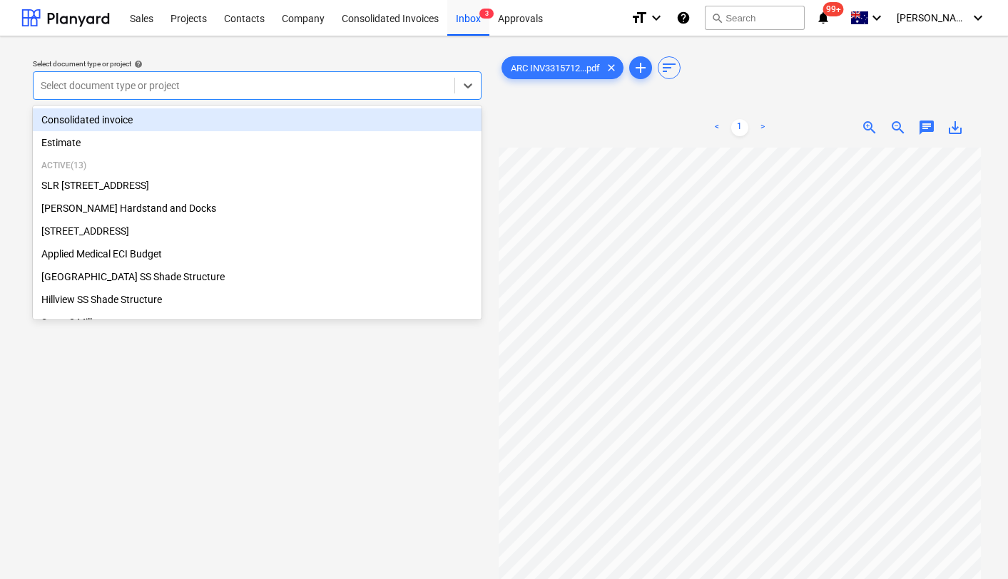
click at [287, 83] on div at bounding box center [244, 85] width 407 height 14
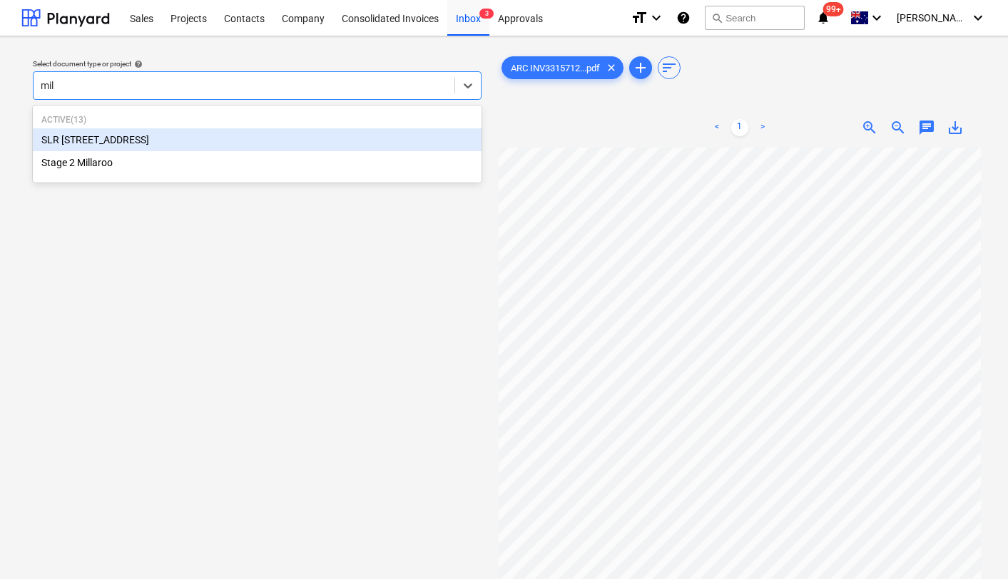
type input "mill"
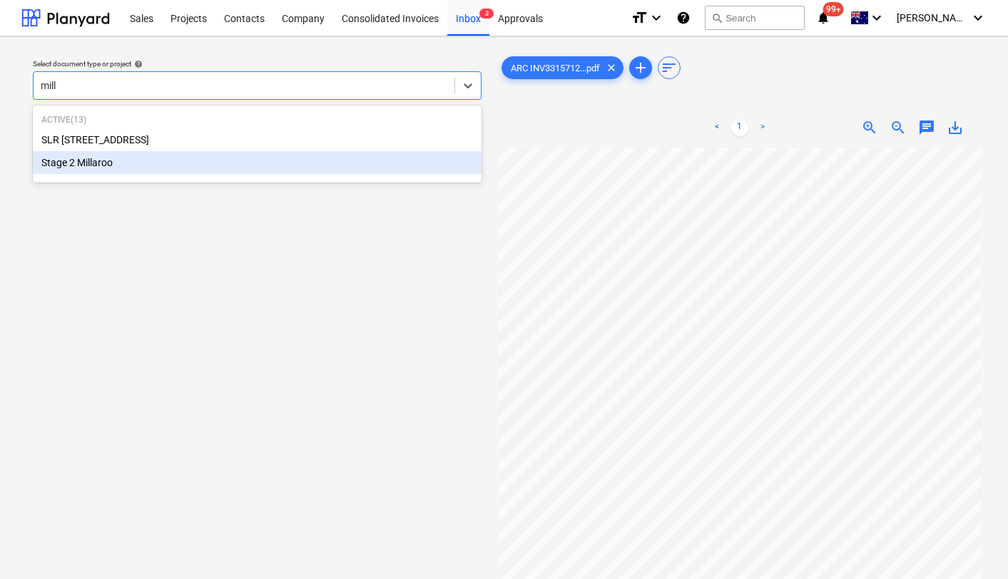
click at [204, 166] on div "Stage 2 Millaroo" at bounding box center [257, 162] width 449 height 23
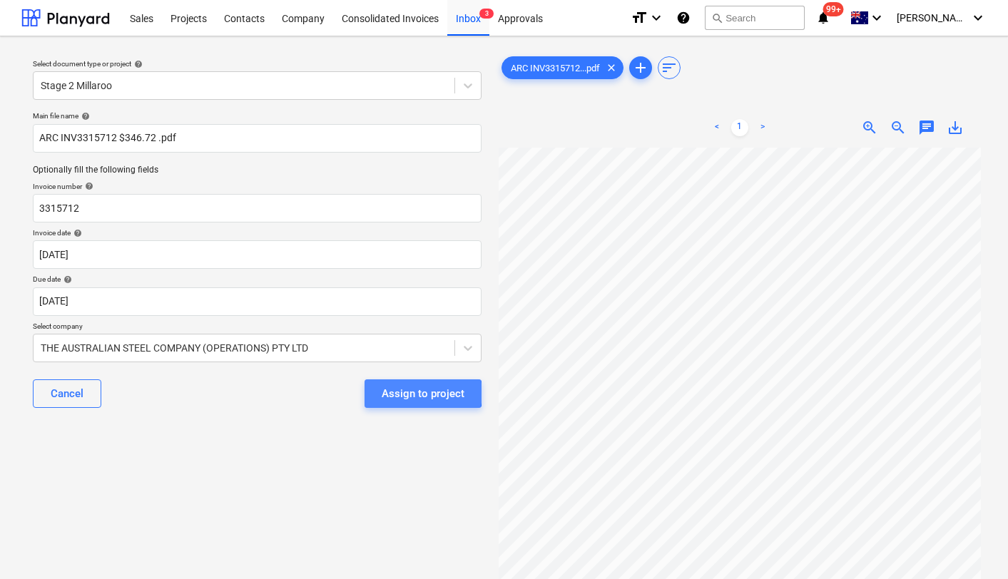
click at [420, 393] on div "Assign to project" at bounding box center [423, 394] width 83 height 19
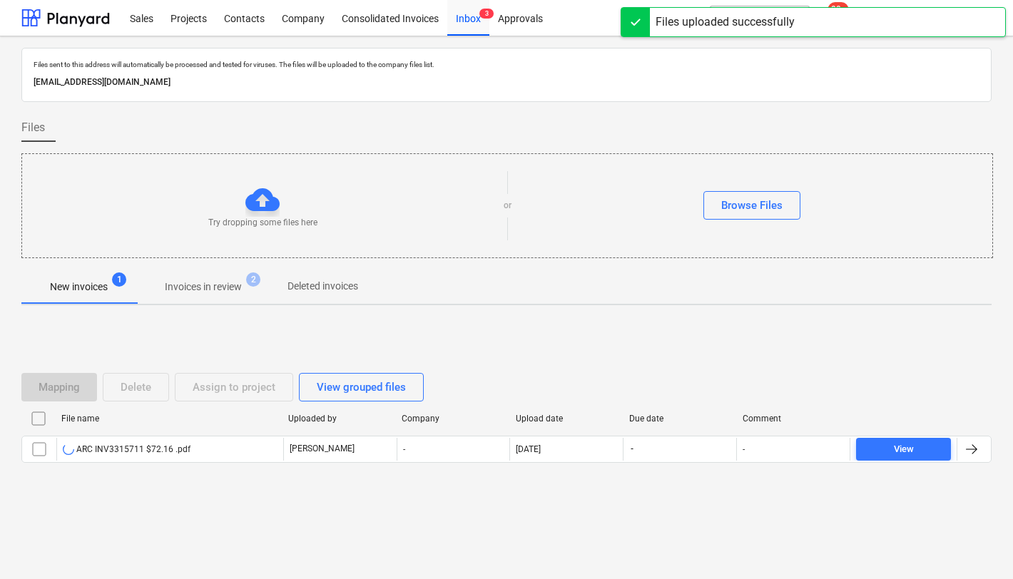
click at [263, 553] on div "Files sent to this address will automatically be processed and tested for virus…" at bounding box center [506, 307] width 1013 height 543
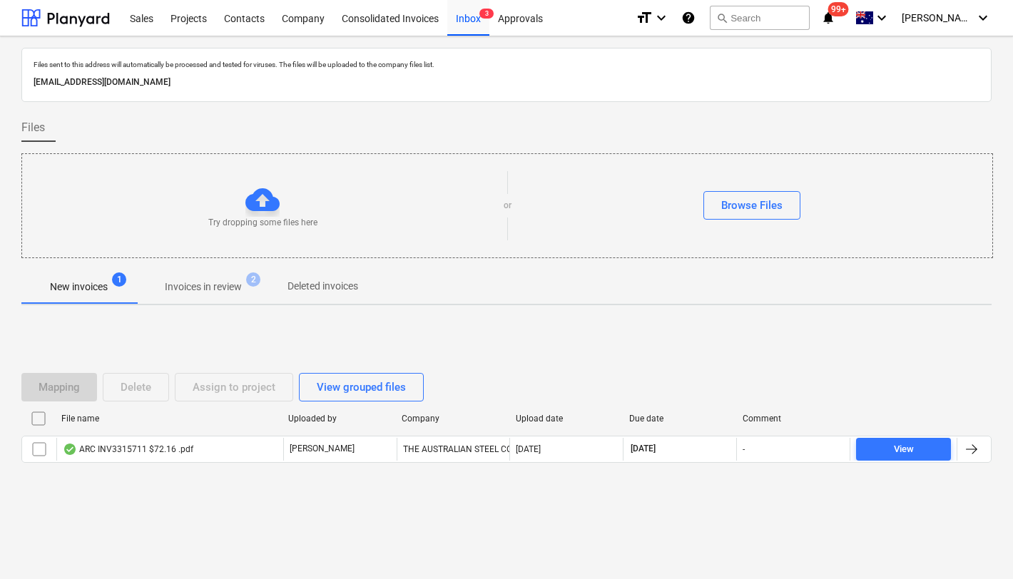
click at [265, 528] on div "Mapping Delete Assign to project View grouped files File name Uploaded by Compa…" at bounding box center [506, 424] width 970 height 214
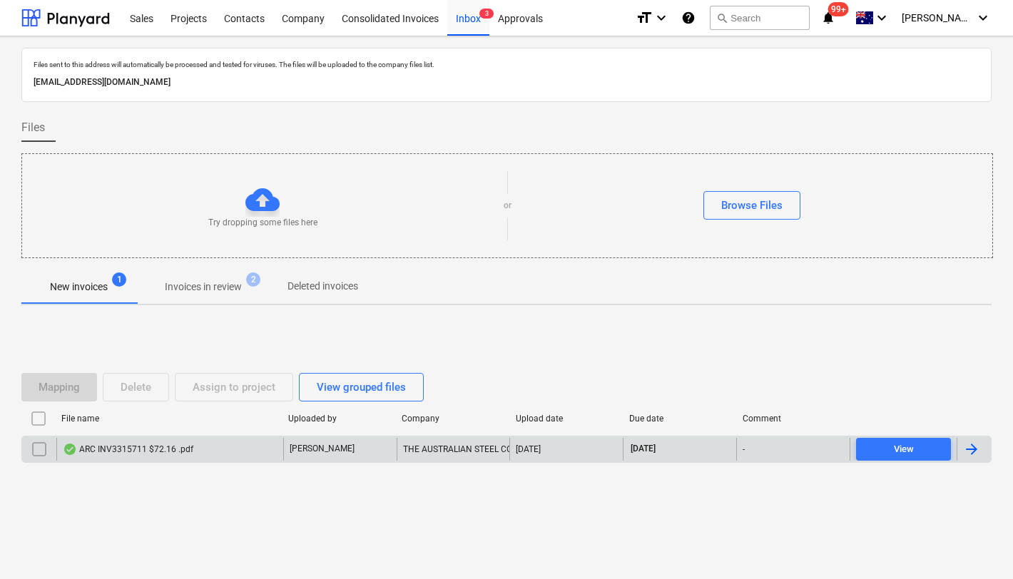
click at [148, 448] on div "ARC INV3315711 $72.16 .pdf" at bounding box center [128, 449] width 131 height 11
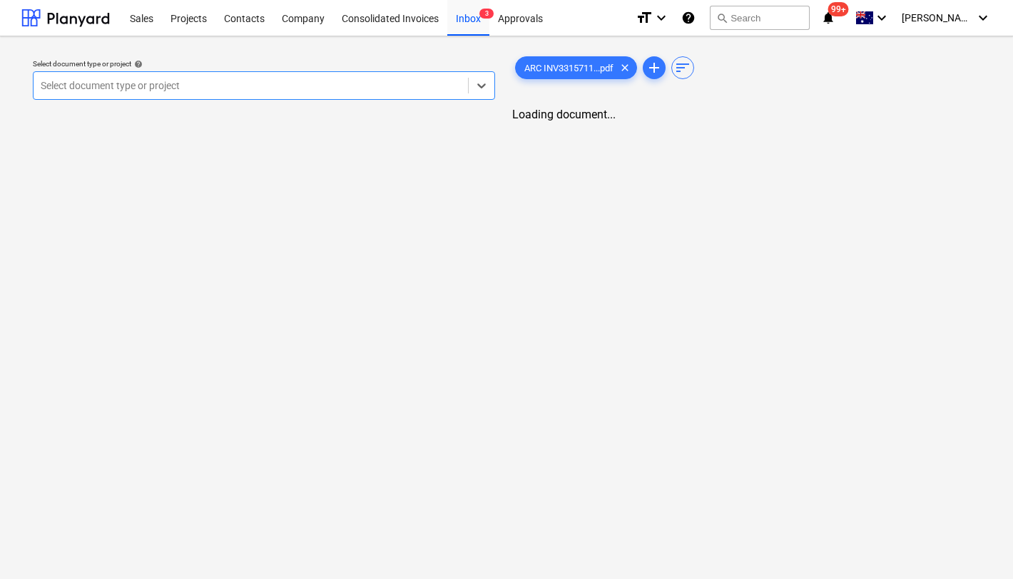
click at [247, 91] on div at bounding box center [251, 85] width 420 height 14
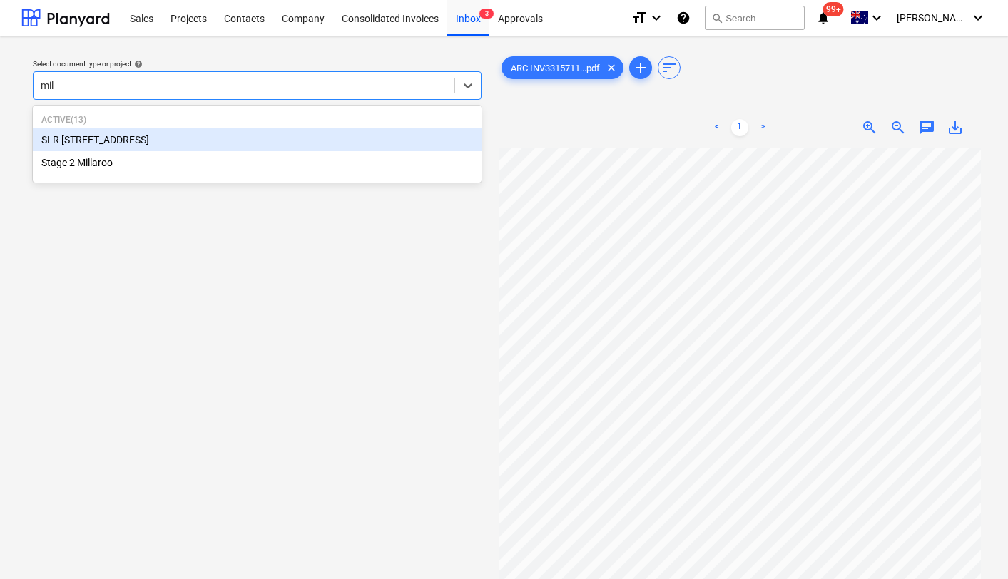
type input "mill"
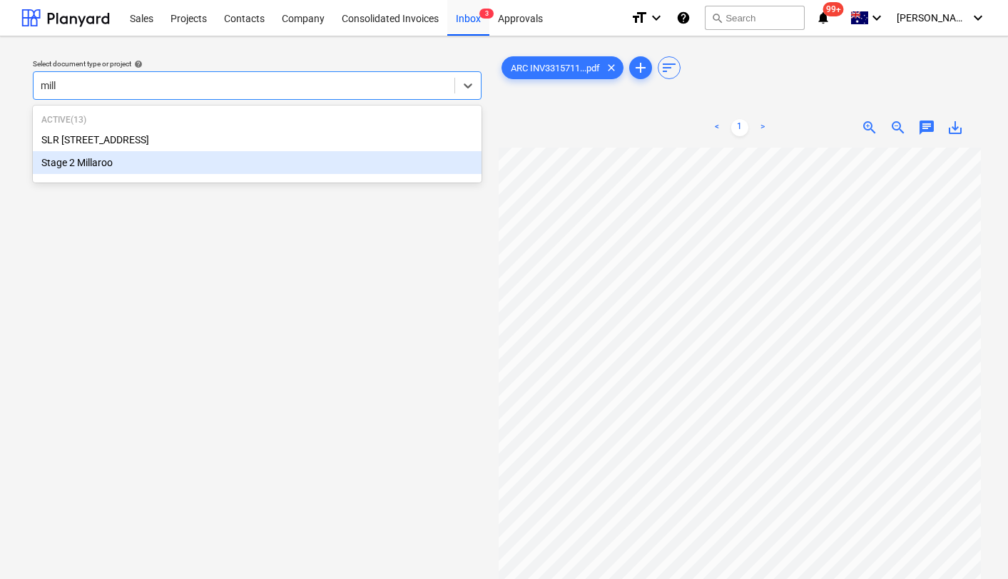
click at [191, 168] on div "Stage 2 Millaroo" at bounding box center [257, 162] width 449 height 23
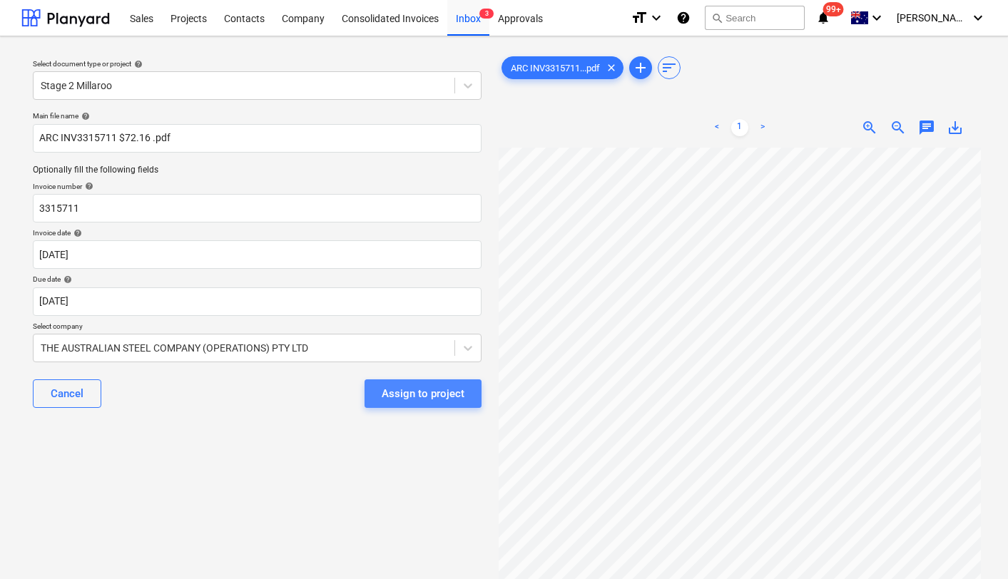
click at [436, 392] on div "Assign to project" at bounding box center [423, 394] width 83 height 19
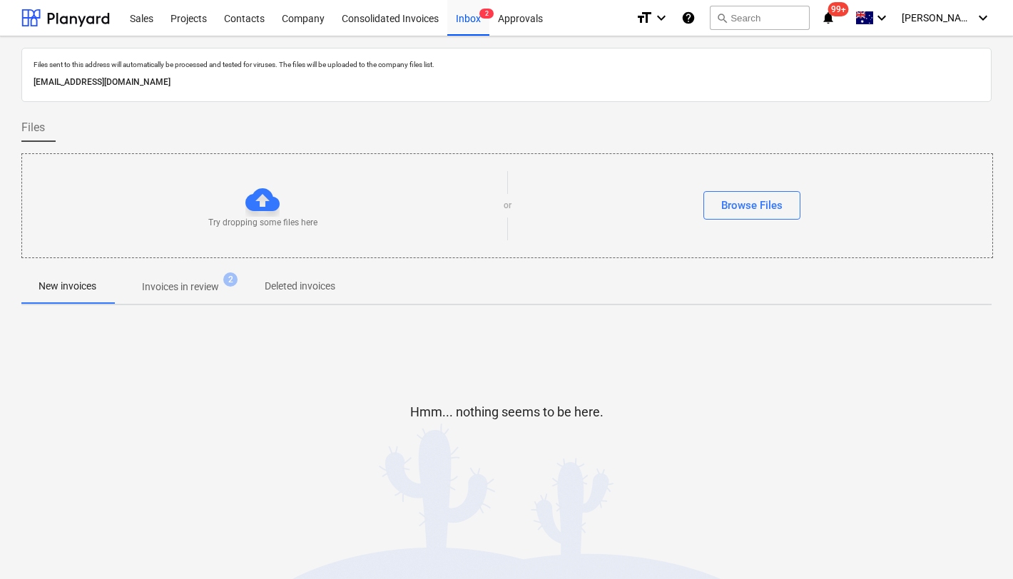
click at [184, 295] on span "Invoices in review 2" at bounding box center [180, 287] width 134 height 26
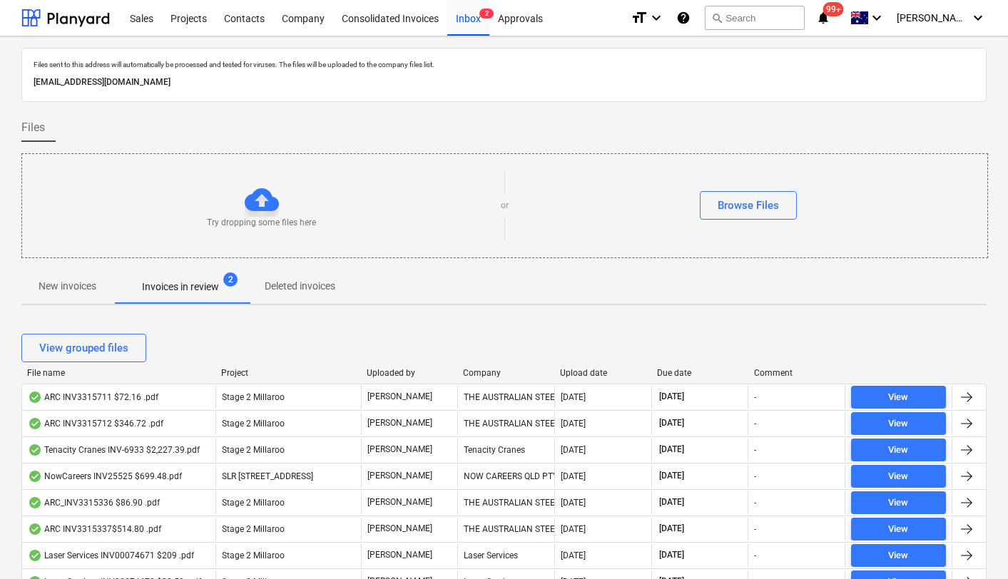
click at [571, 373] on div "Upload date" at bounding box center [603, 373] width 86 height 10
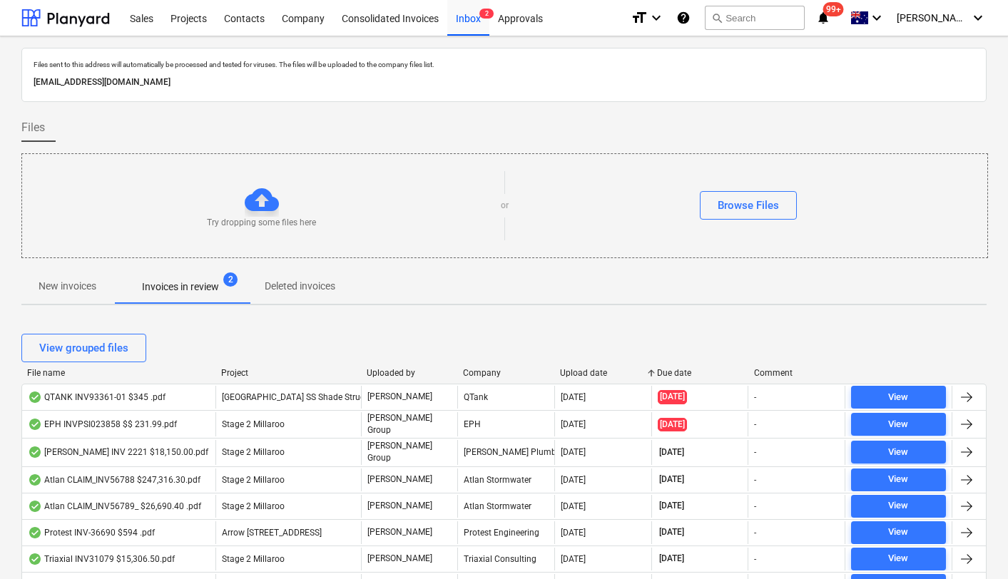
click at [571, 373] on div "Upload date" at bounding box center [603, 373] width 86 height 10
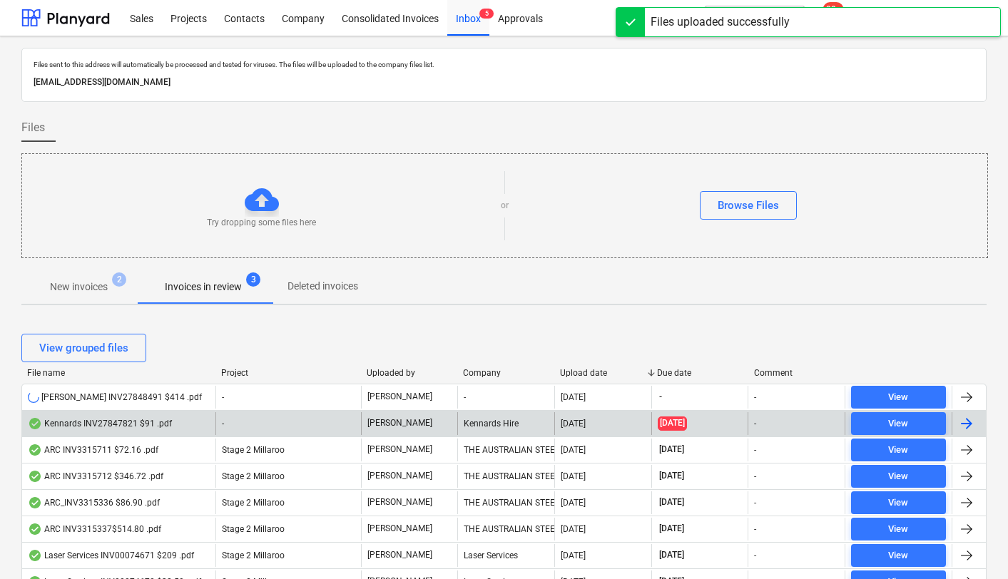
click at [130, 422] on div "Kennards INV27847821 $91 .pdf" at bounding box center [100, 423] width 144 height 11
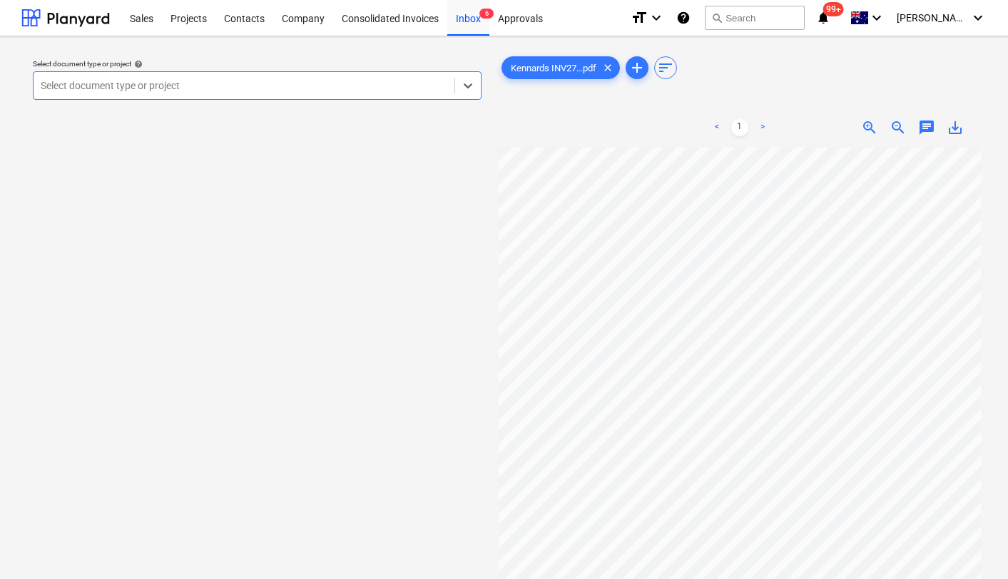
click at [227, 80] on div at bounding box center [244, 85] width 407 height 14
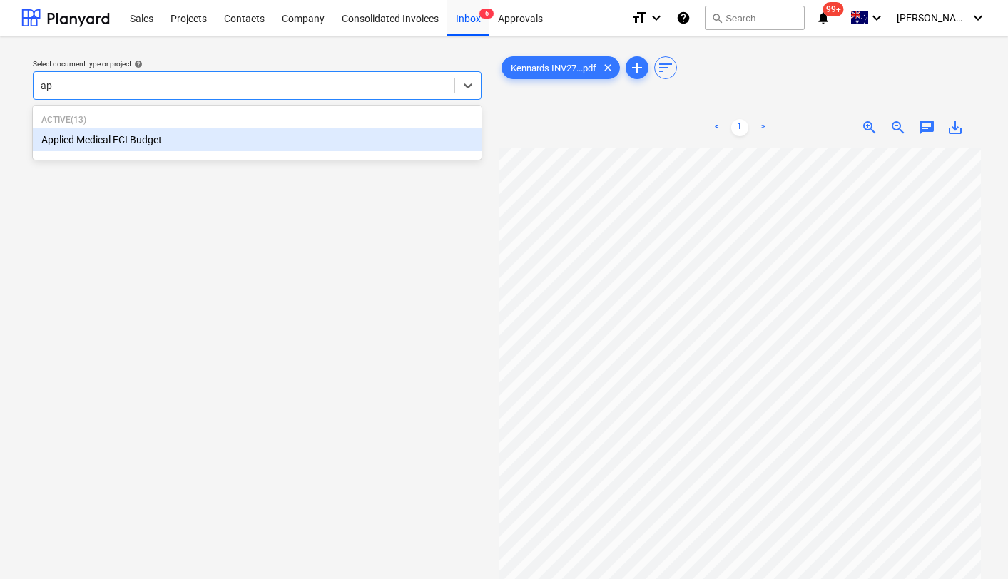
type input "app"
click at [162, 140] on div "Applied Medical ECI Budget" at bounding box center [257, 139] width 449 height 23
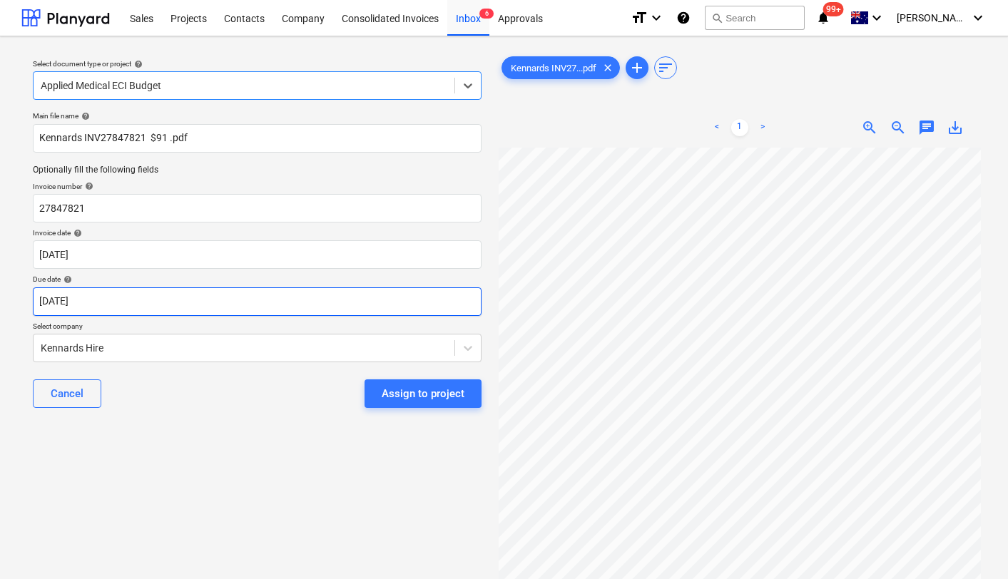
click at [138, 303] on body "Sales Projects Contacts Company Consolidated Invoices Inbox 6 Approvals format_…" at bounding box center [504, 289] width 1008 height 579
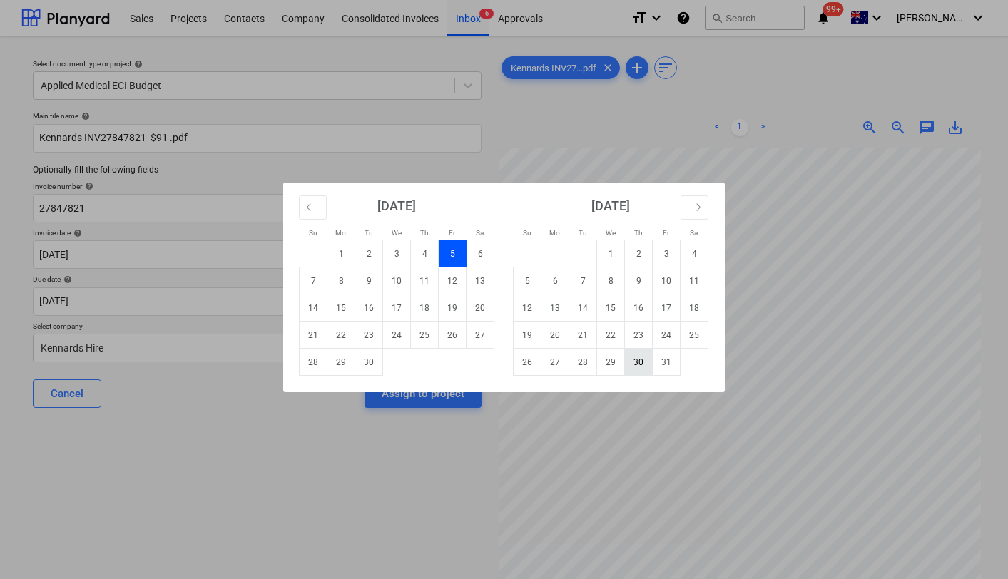
click at [641, 363] on td "30" at bounding box center [639, 362] width 28 height 27
type input "[DATE]"
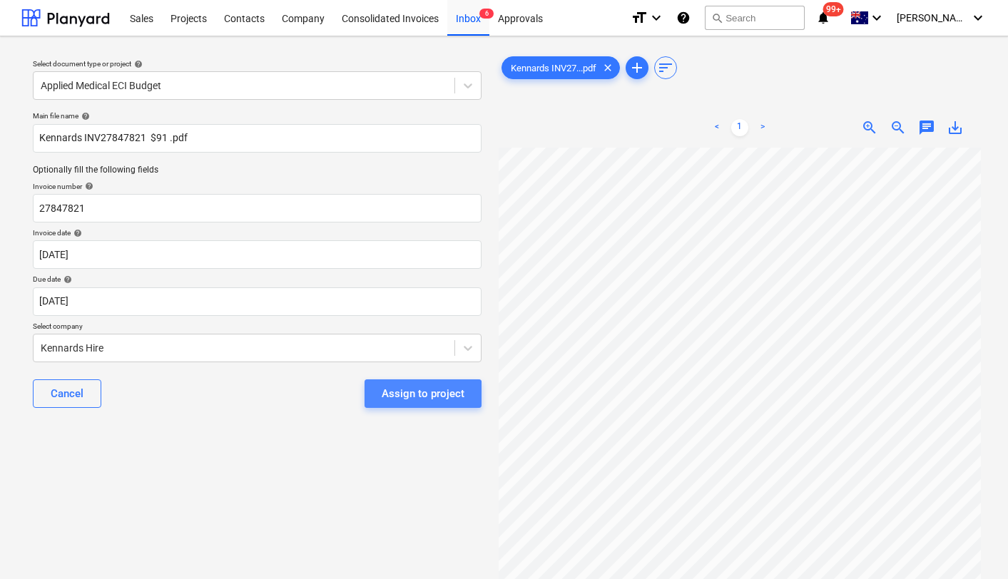
click at [399, 398] on div "Assign to project" at bounding box center [423, 394] width 83 height 19
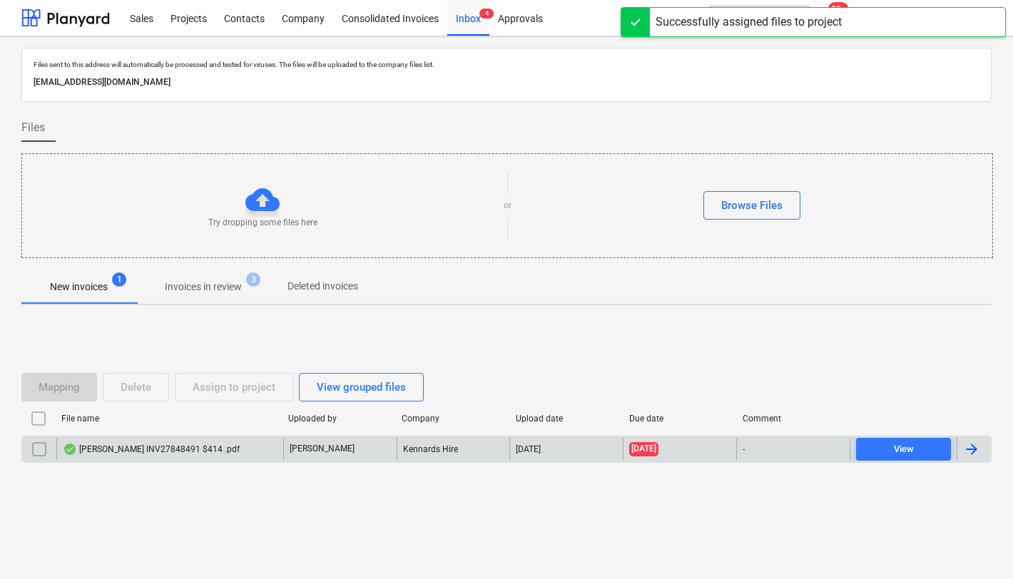
click at [121, 449] on div "[PERSON_NAME] INV27848491 $414 .pdf" at bounding box center [151, 449] width 177 height 11
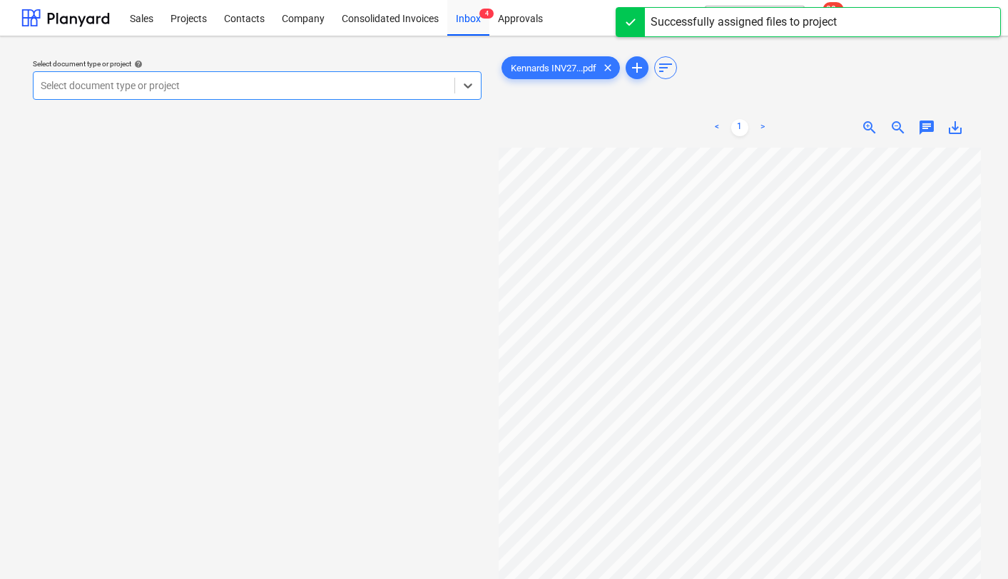
click at [284, 90] on div at bounding box center [244, 85] width 407 height 14
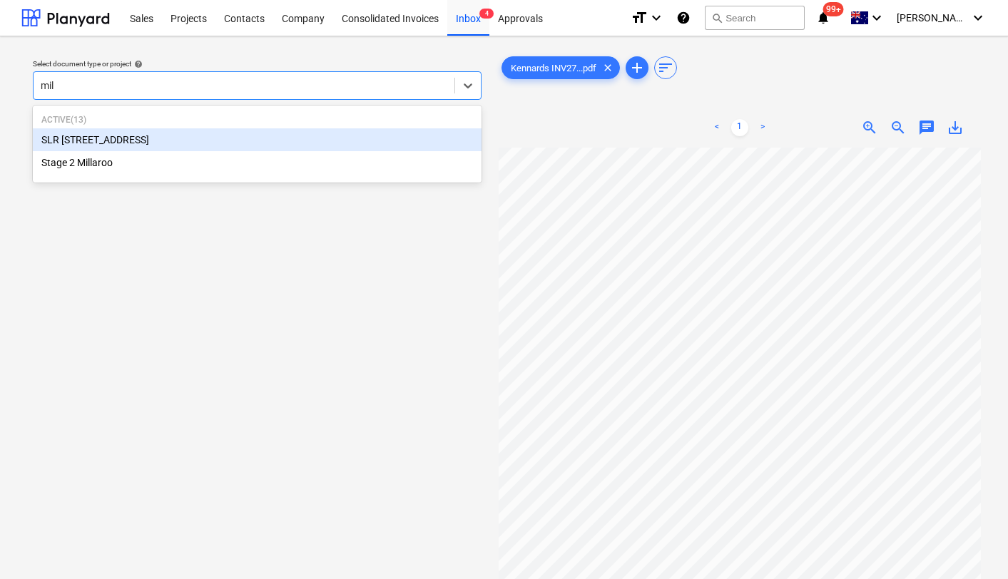
type input "mill"
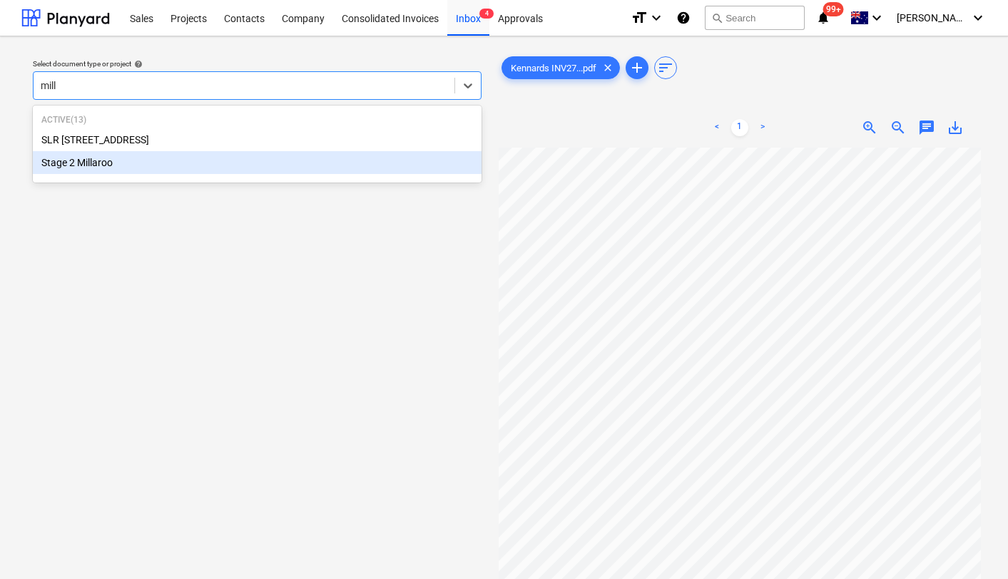
click at [180, 160] on div "Stage 2 Millaroo" at bounding box center [257, 162] width 449 height 23
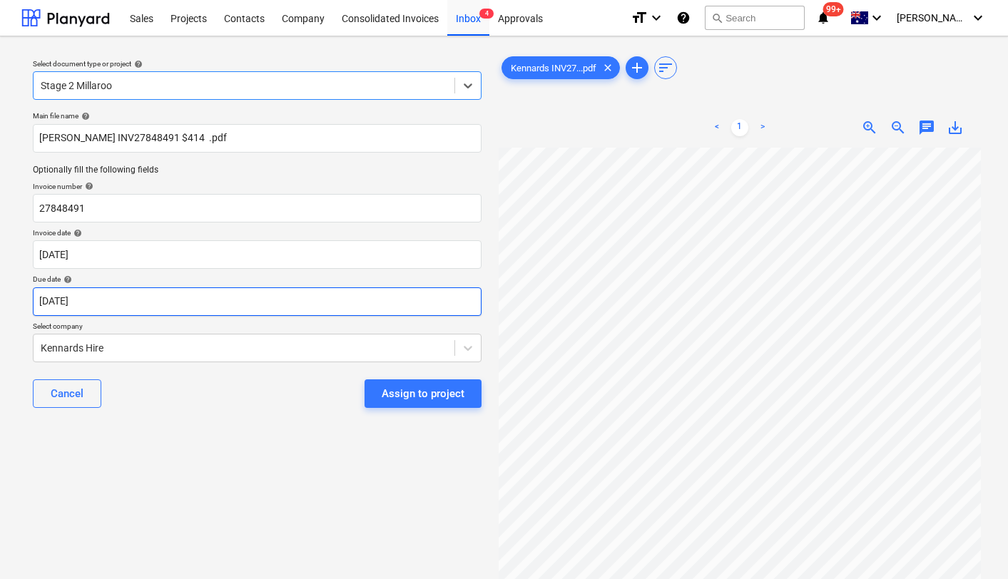
click at [176, 302] on body "Sales Projects Contacts Company Consolidated Invoices Inbox 4 Approvals format_…" at bounding box center [504, 289] width 1008 height 579
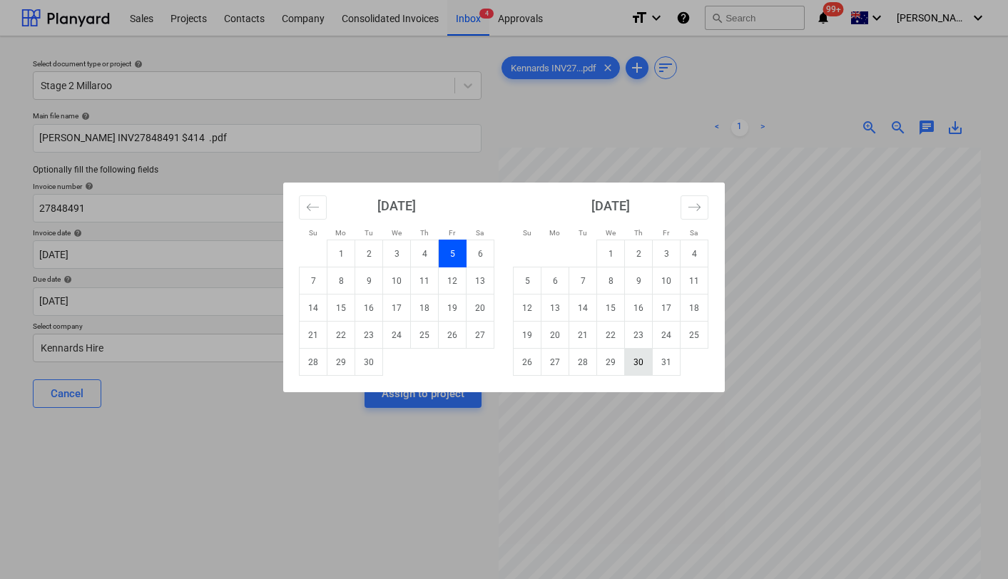
click at [636, 365] on td "30" at bounding box center [639, 362] width 28 height 27
type input "[DATE]"
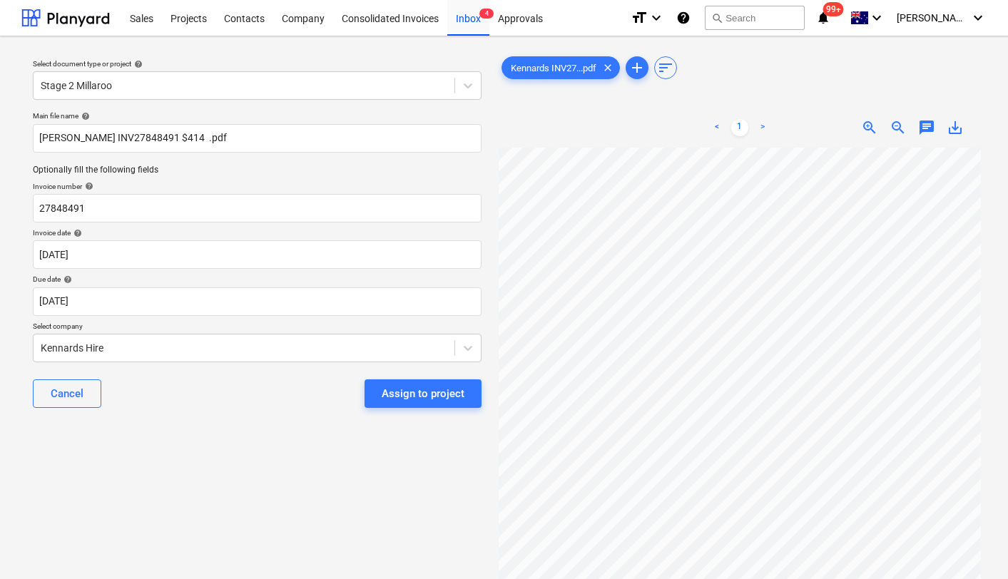
click at [407, 395] on div "Assign to project" at bounding box center [423, 394] width 83 height 19
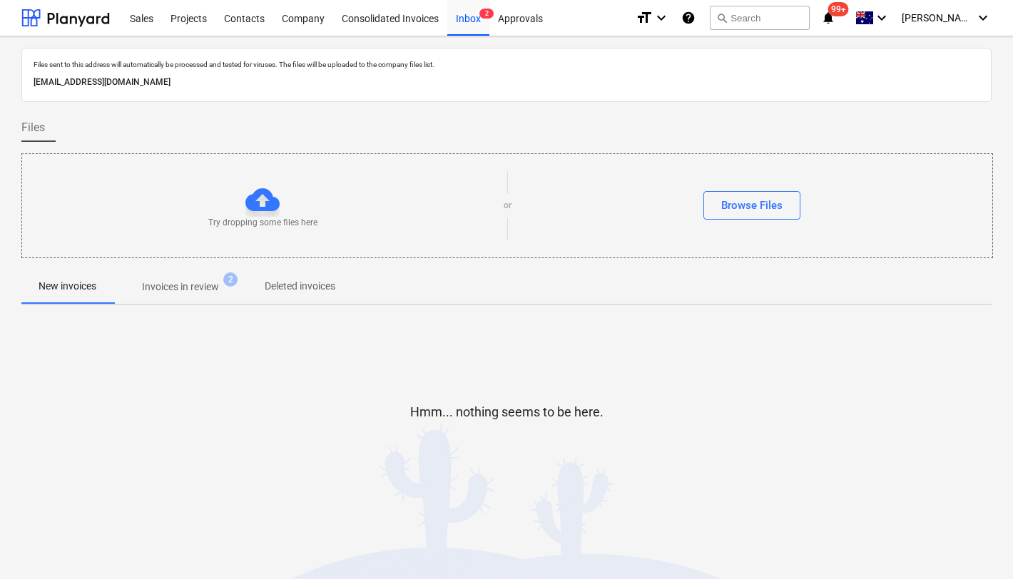
click at [192, 289] on p "Invoices in review" at bounding box center [180, 287] width 77 height 15
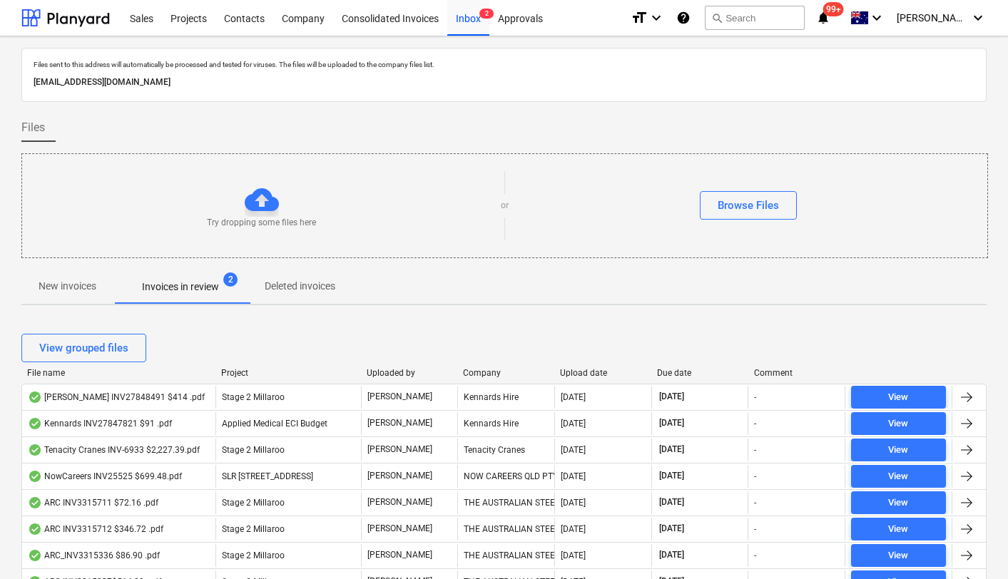
click at [589, 370] on div "Upload date" at bounding box center [603, 373] width 86 height 10
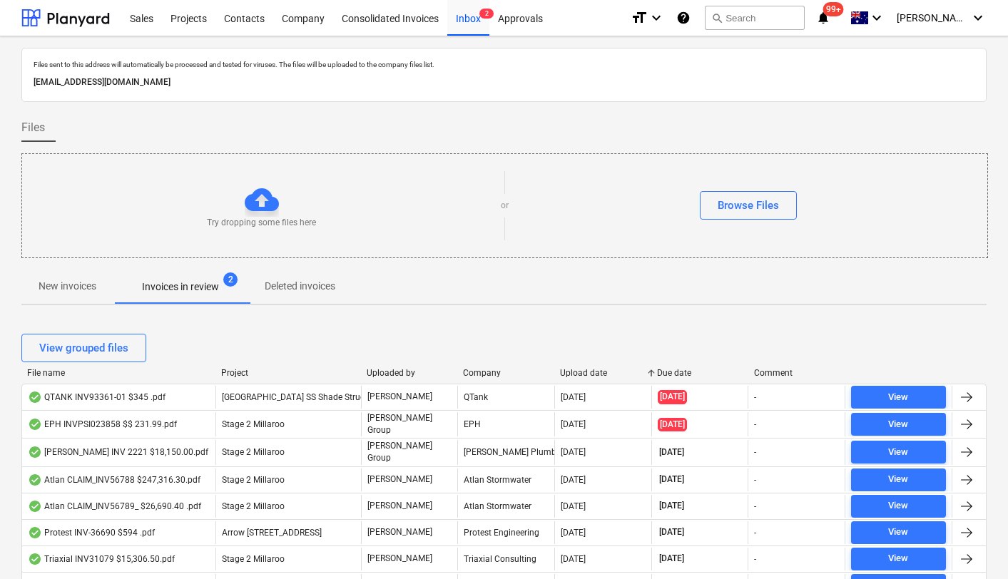
click at [588, 370] on div "Upload date" at bounding box center [603, 373] width 86 height 10
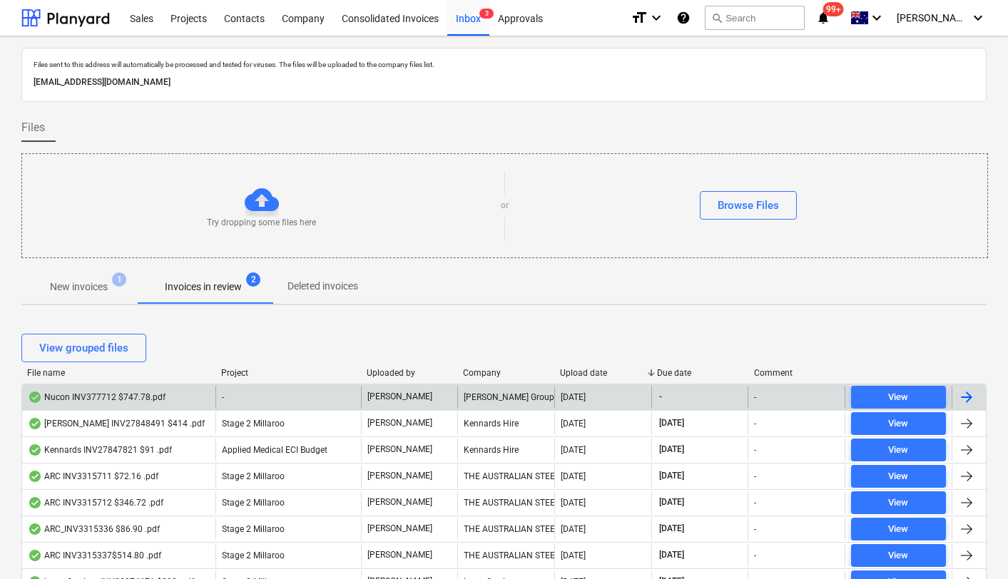
click at [158, 393] on div "Nucon INV377712 $747.78.pdf" at bounding box center [97, 397] width 138 height 11
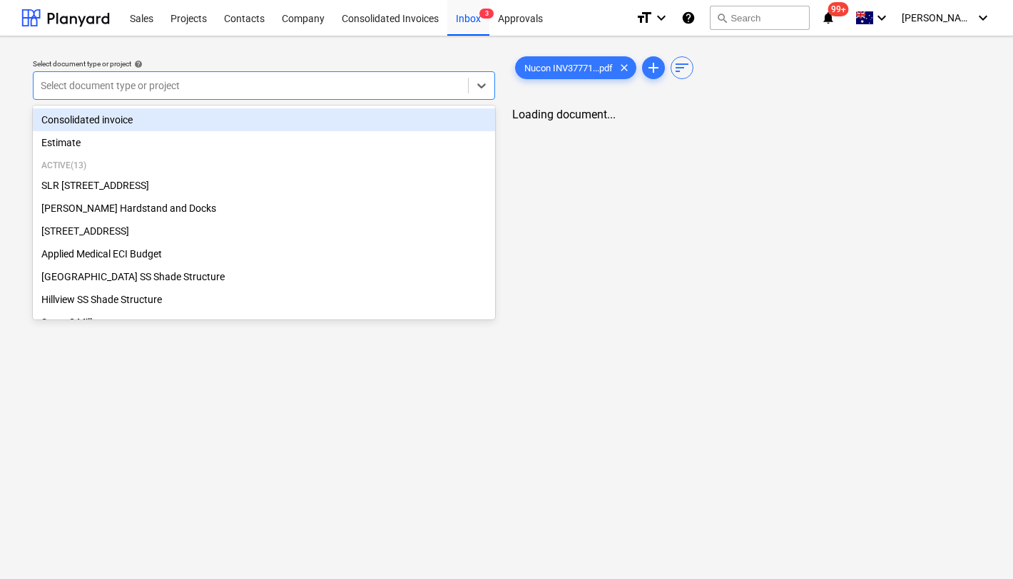
click at [230, 91] on div at bounding box center [251, 85] width 420 height 14
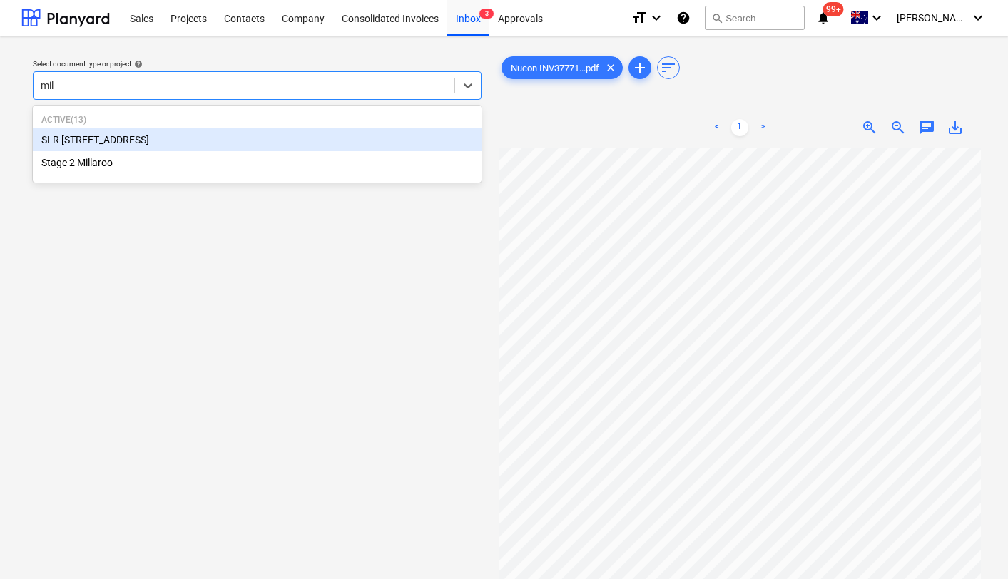
type input "mill"
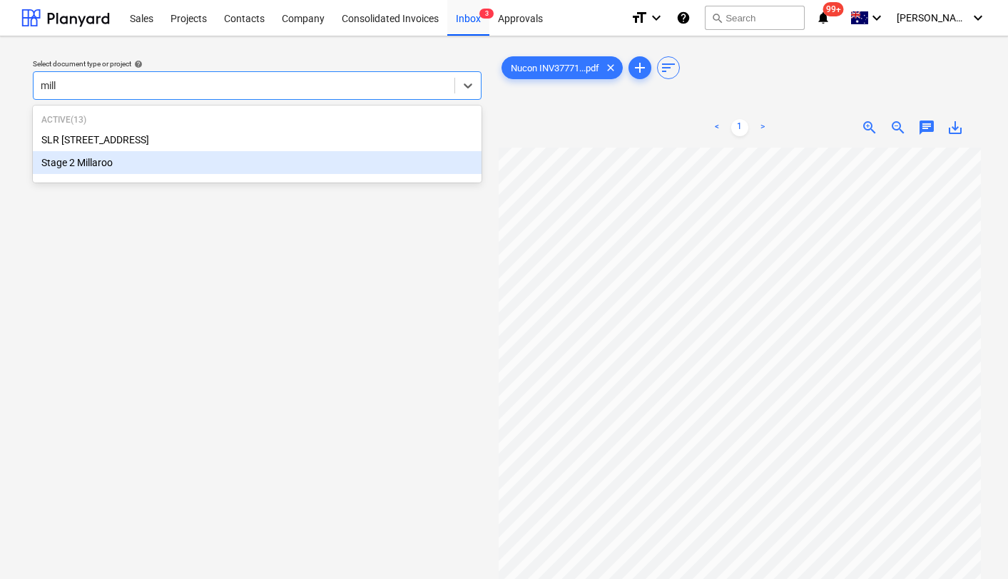
click at [157, 163] on div "Stage 2 Millaroo" at bounding box center [257, 162] width 449 height 23
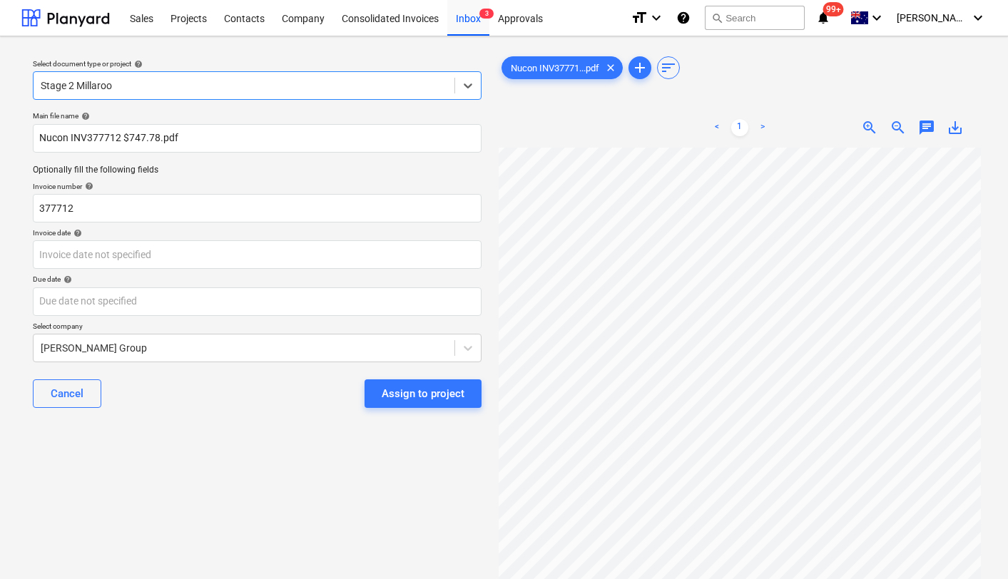
scroll to position [1, 26]
click at [73, 252] on body "Sales Projects Contacts Company Consolidated Invoices Inbox 3 Approvals format_…" at bounding box center [504, 289] width 1008 height 579
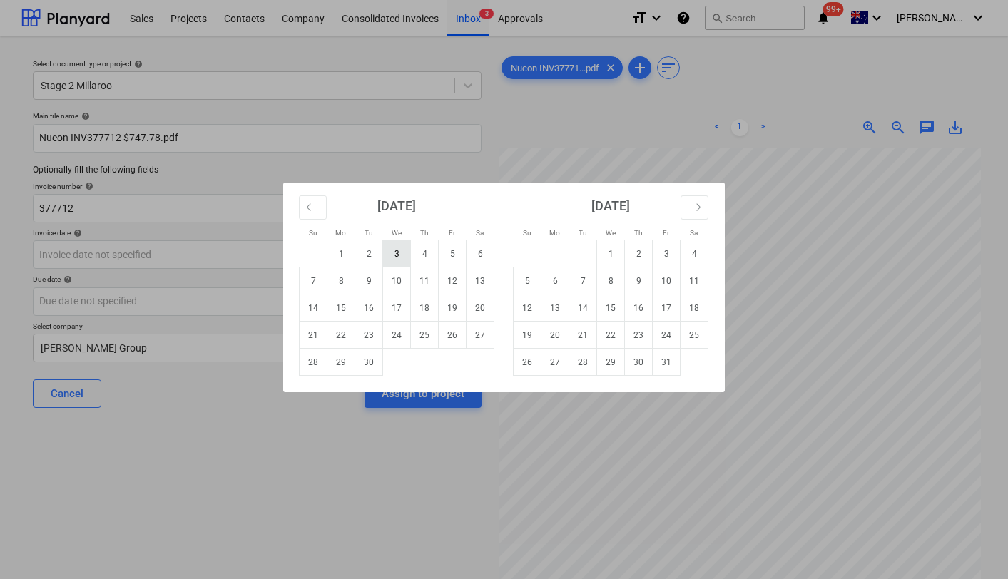
click at [399, 249] on td "3" at bounding box center [397, 253] width 28 height 27
type input "[DATE]"
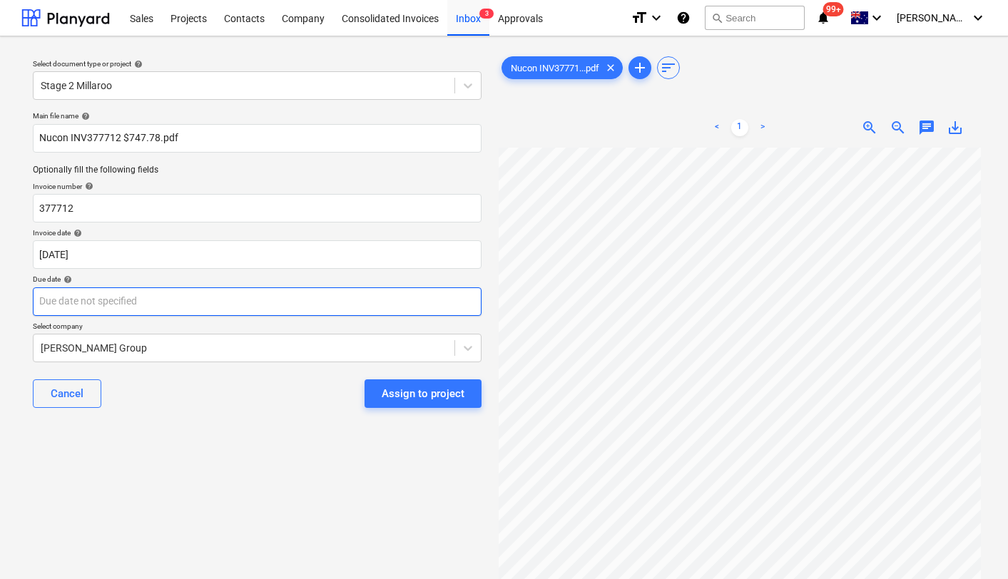
click at [118, 300] on body "Sales Projects Contacts Company Consolidated Invoices Inbox 3 Approvals format_…" at bounding box center [504, 289] width 1008 height 579
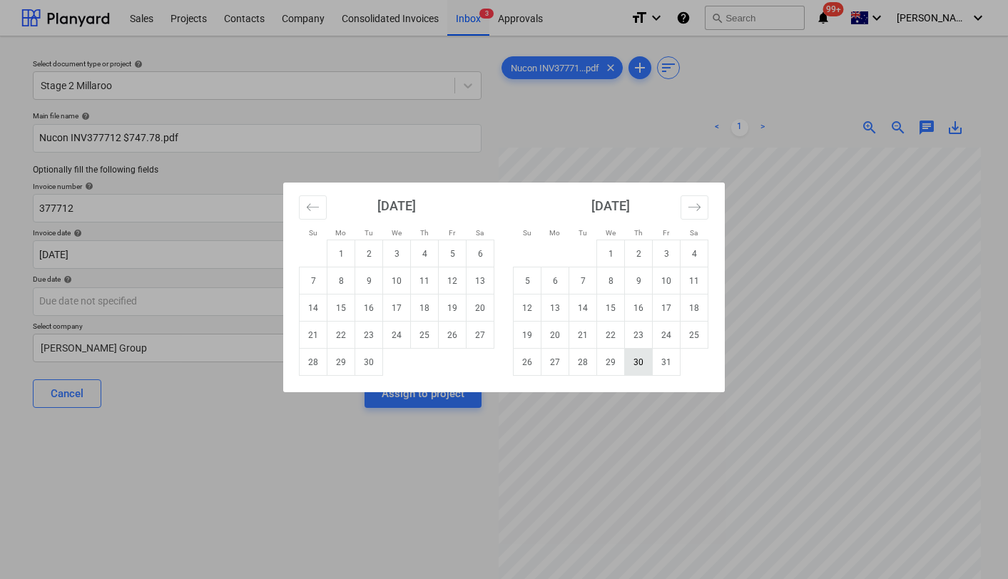
click at [634, 357] on td "30" at bounding box center [639, 362] width 28 height 27
type input "[DATE]"
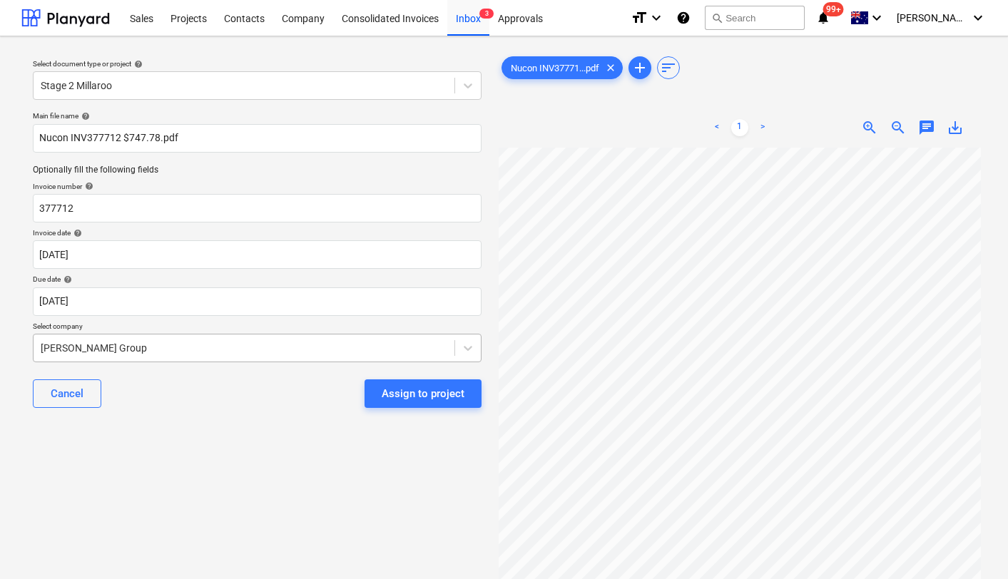
click at [215, 342] on div at bounding box center [244, 348] width 407 height 14
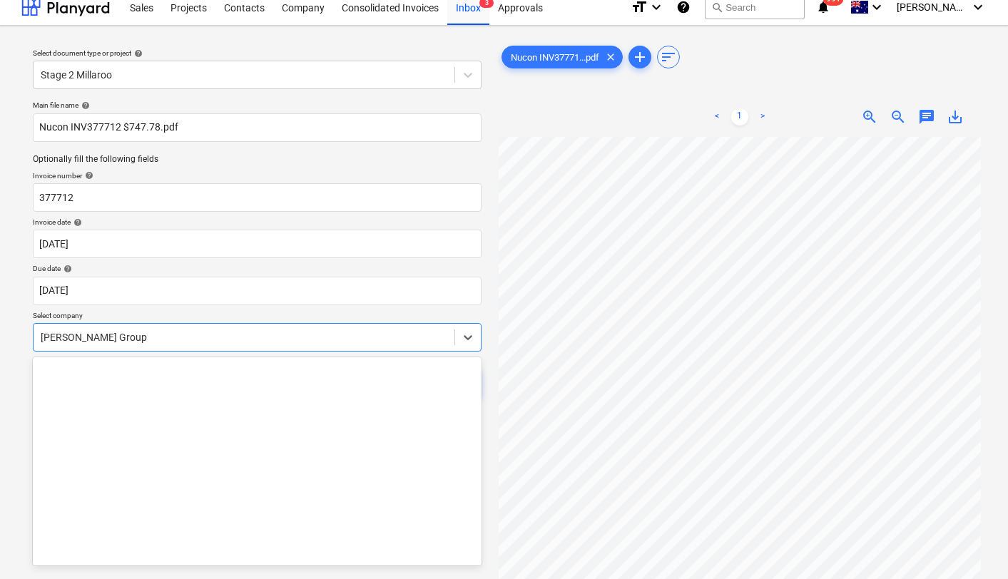
scroll to position [11662, 0]
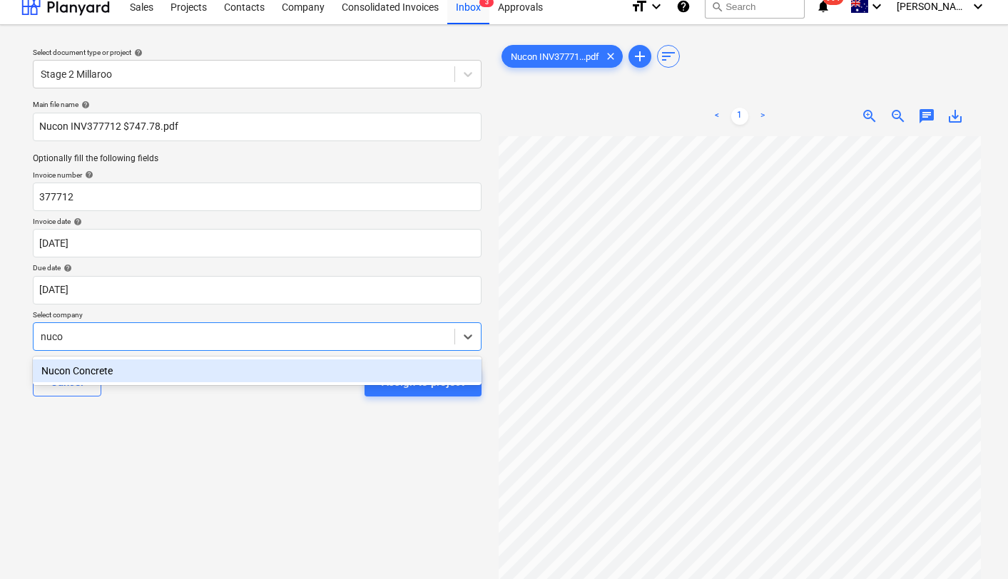
type input "nucon"
click at [119, 348] on div at bounding box center [257, 336] width 449 height 29
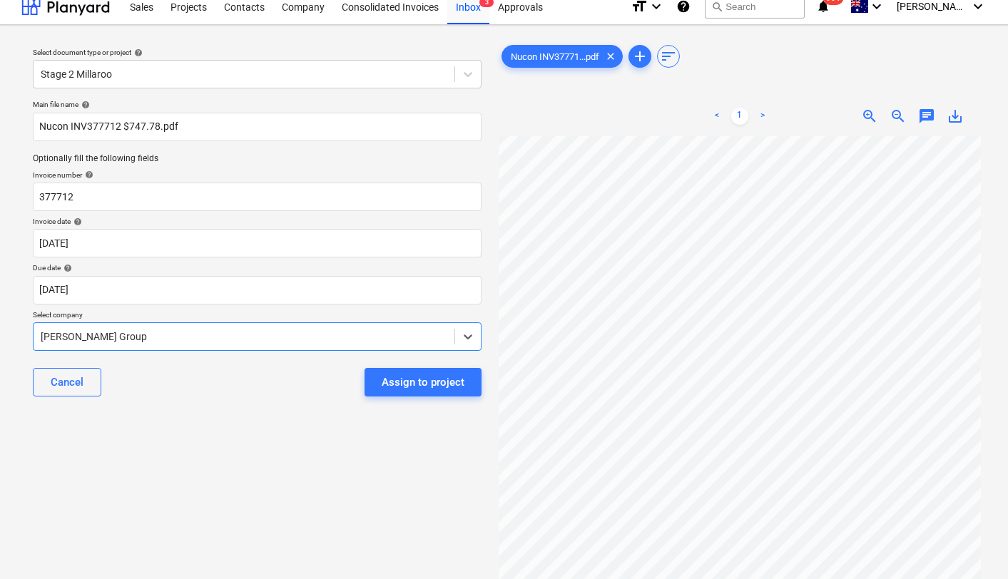
click at [112, 334] on div at bounding box center [244, 337] width 407 height 14
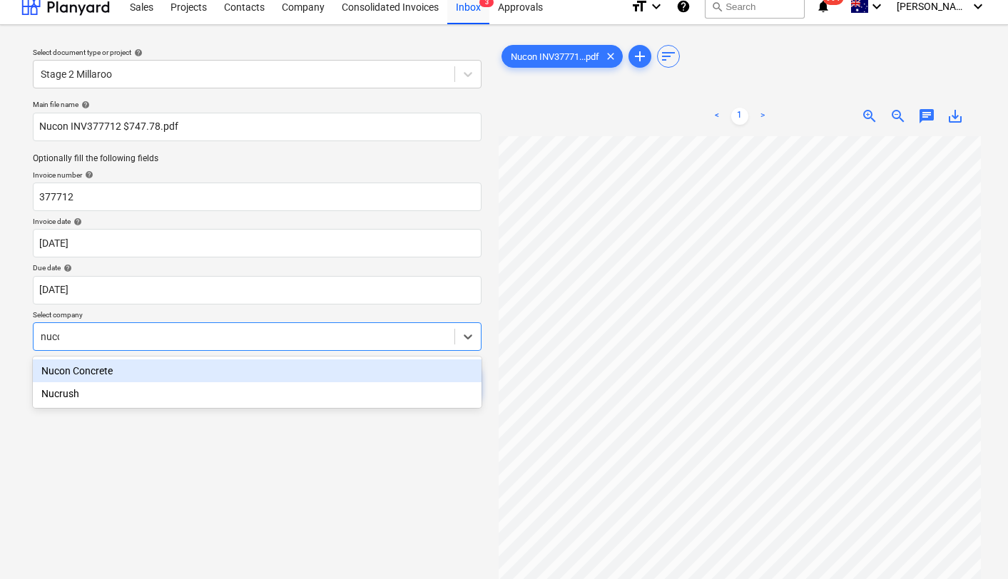
type input "nucon"
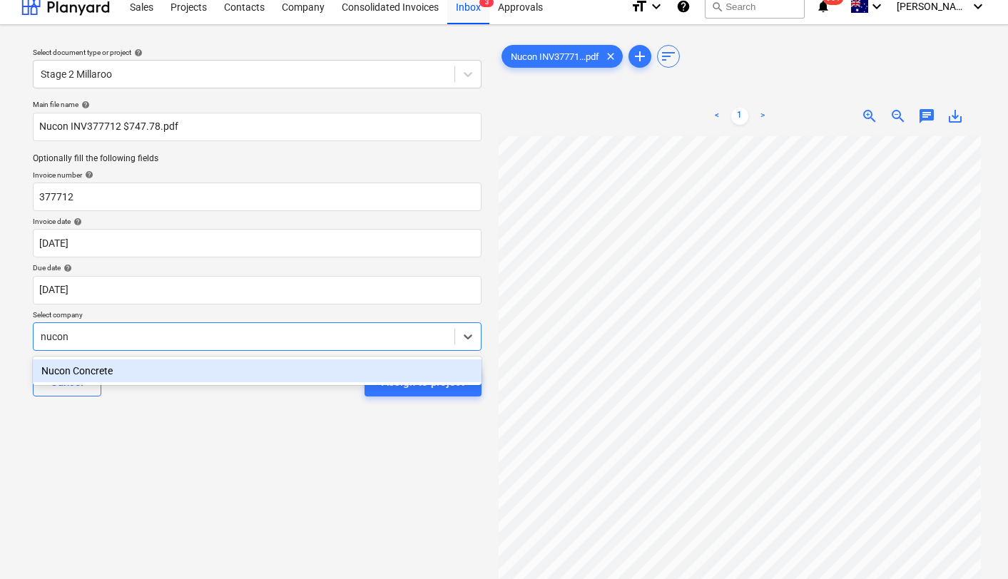
click at [99, 368] on div "Nucon Concrete" at bounding box center [257, 371] width 449 height 23
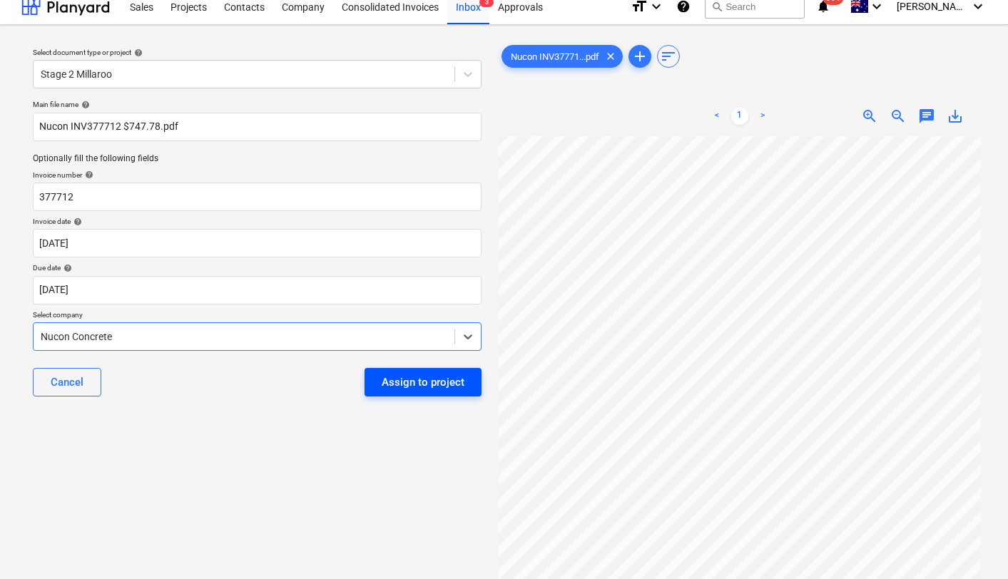
click at [414, 384] on div "Assign to project" at bounding box center [423, 382] width 83 height 19
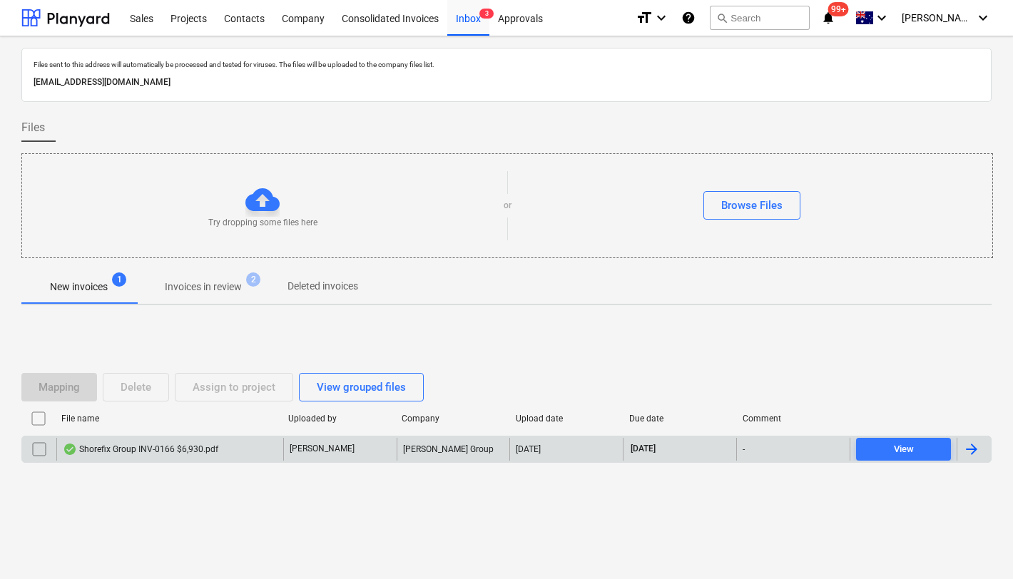
click at [210, 439] on div "Shorefix Group INV-0166 $6,930.pdf" at bounding box center [169, 449] width 227 height 23
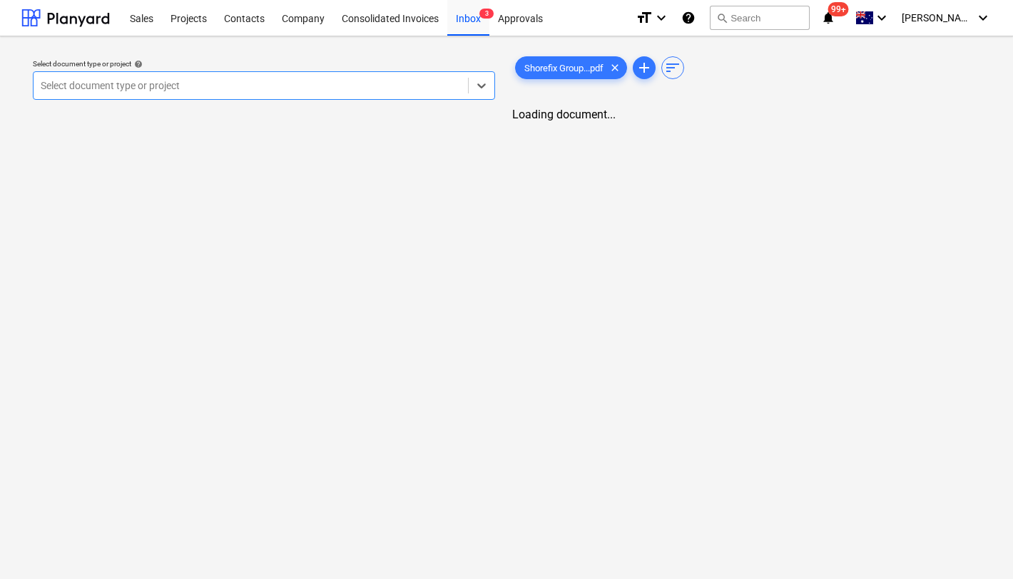
click at [345, 87] on div at bounding box center [251, 85] width 420 height 14
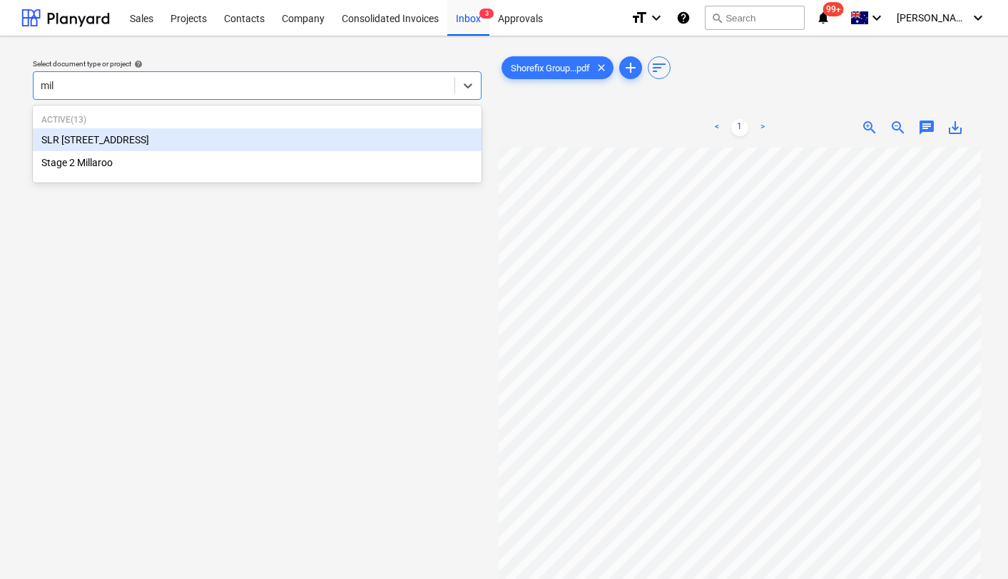
type input "mill"
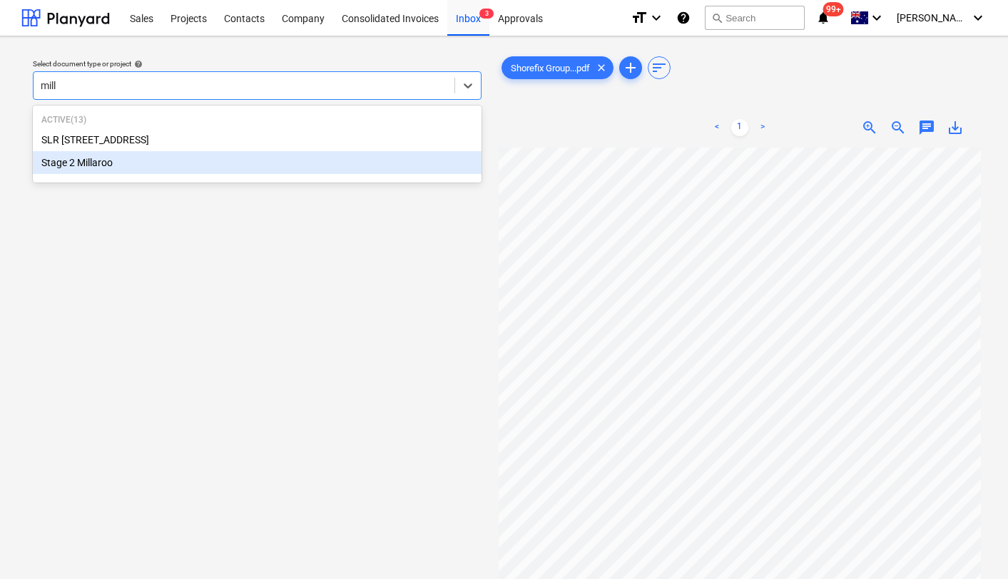
click at [210, 166] on div "Stage 2 Millaroo" at bounding box center [257, 162] width 449 height 23
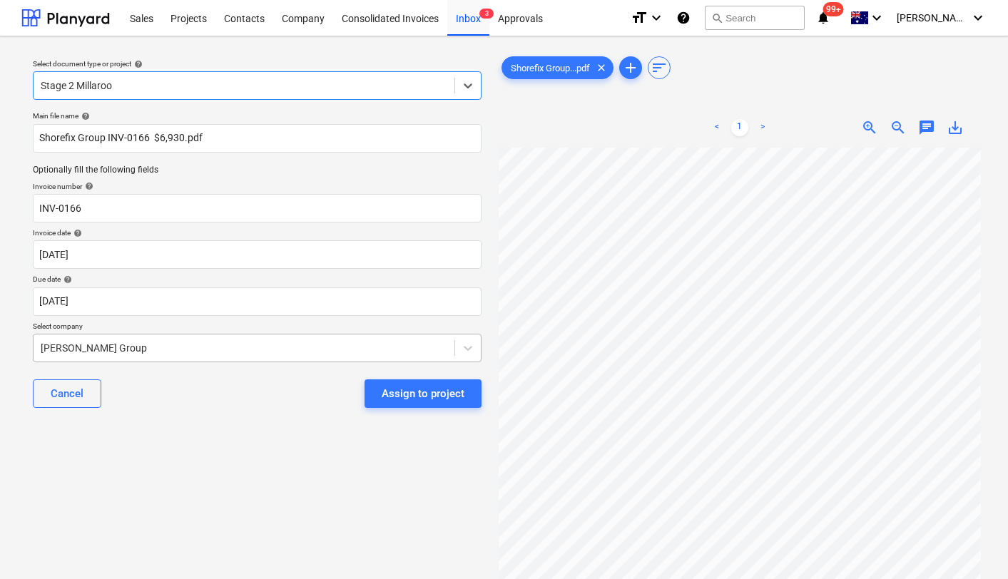
click at [106, 344] on div at bounding box center [244, 348] width 407 height 14
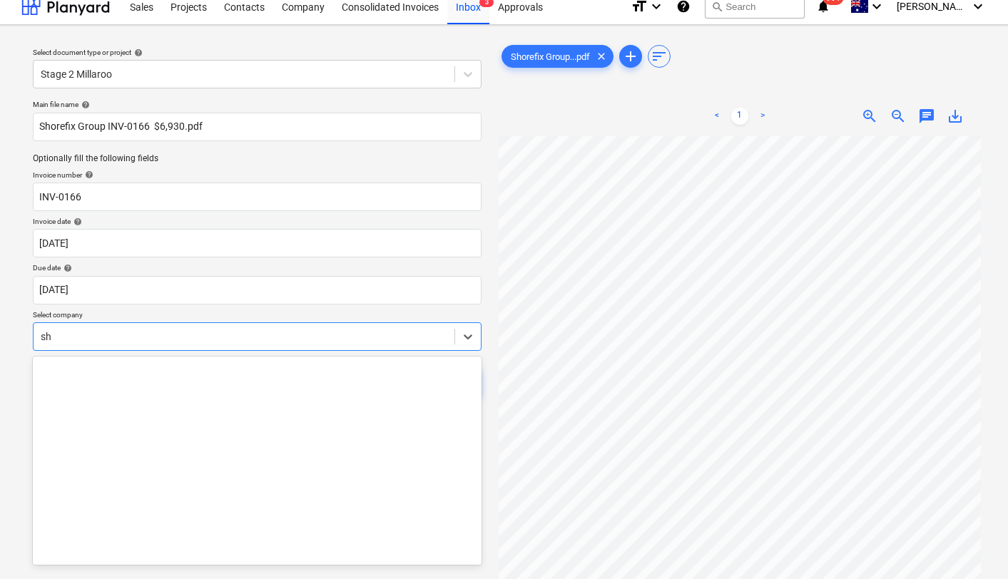
scroll to position [768, 0]
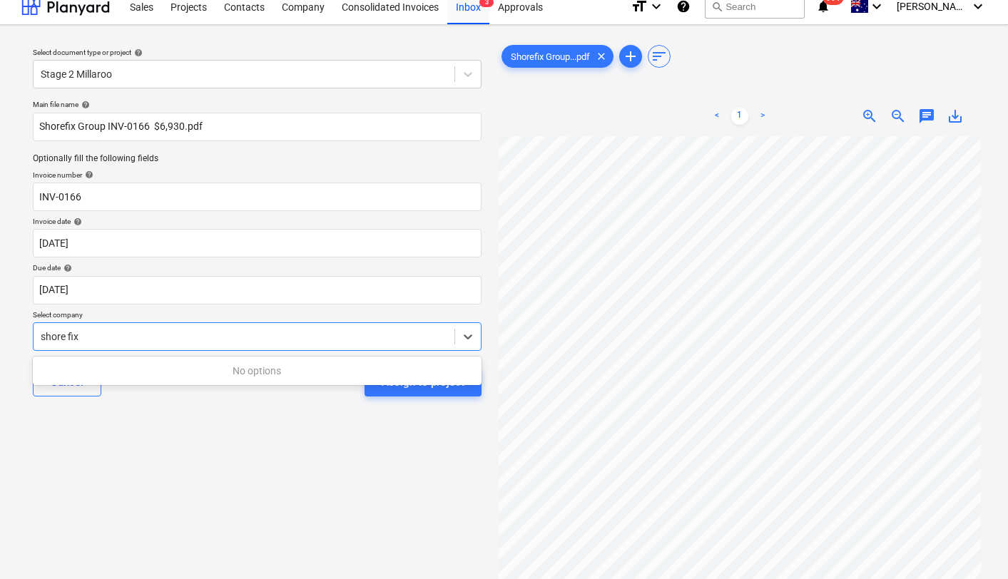
type input "shore fix"
click at [144, 449] on div "Select document type or project help Stage 2 Millaroo Main file name help Shore…" at bounding box center [257, 358] width 472 height 645
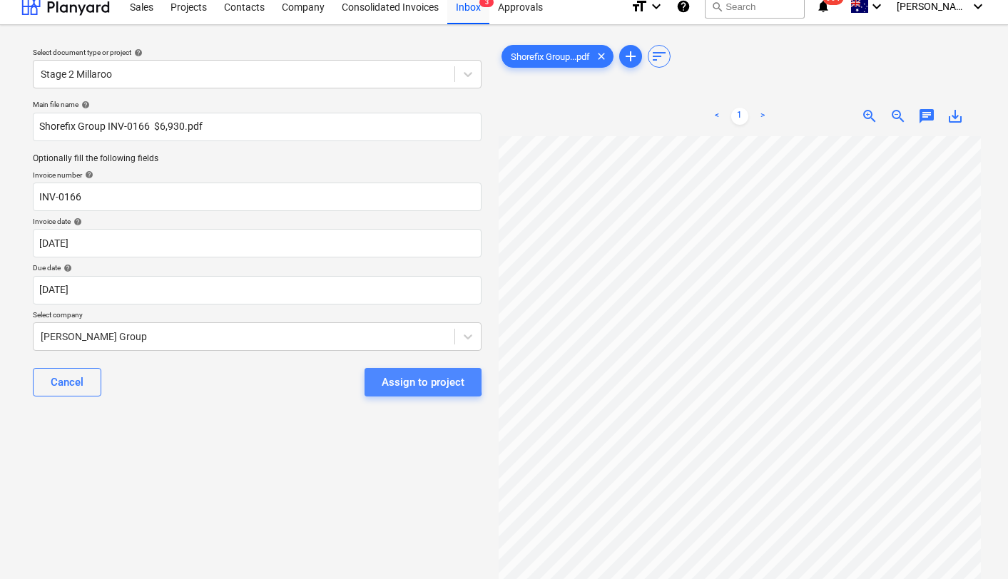
click at [410, 381] on div "Assign to project" at bounding box center [423, 382] width 83 height 19
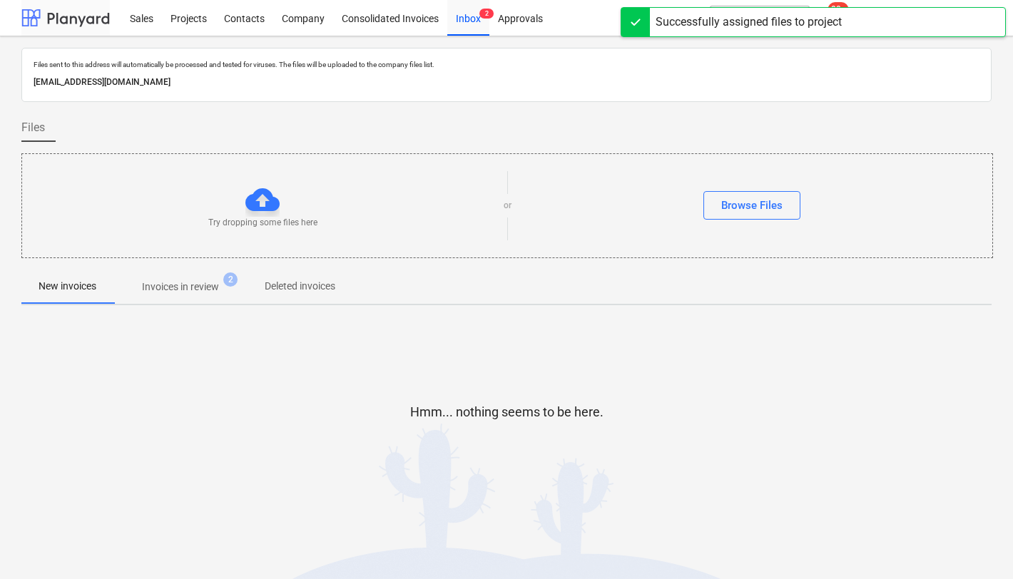
click at [59, 18] on div at bounding box center [65, 18] width 88 height 36
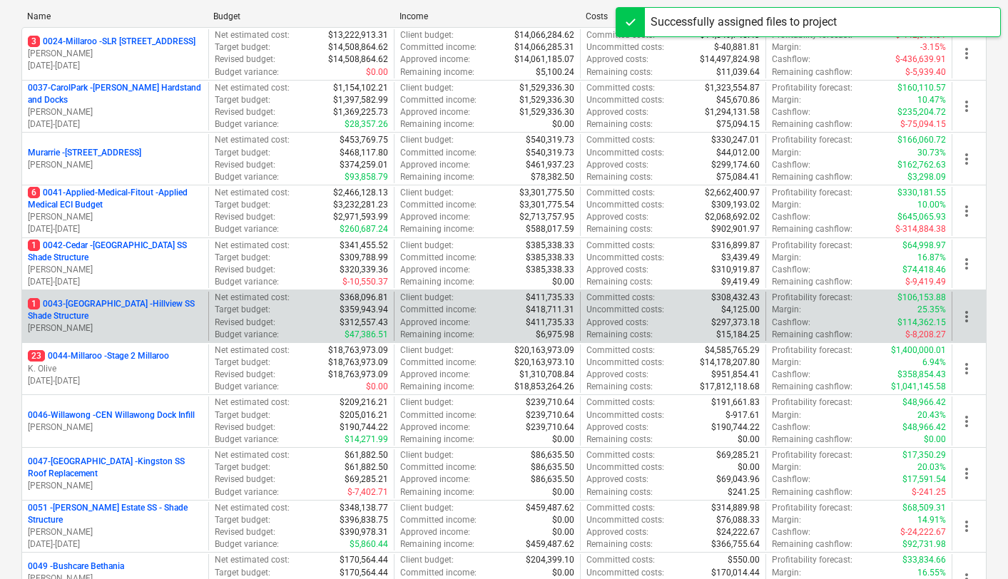
scroll to position [205, 0]
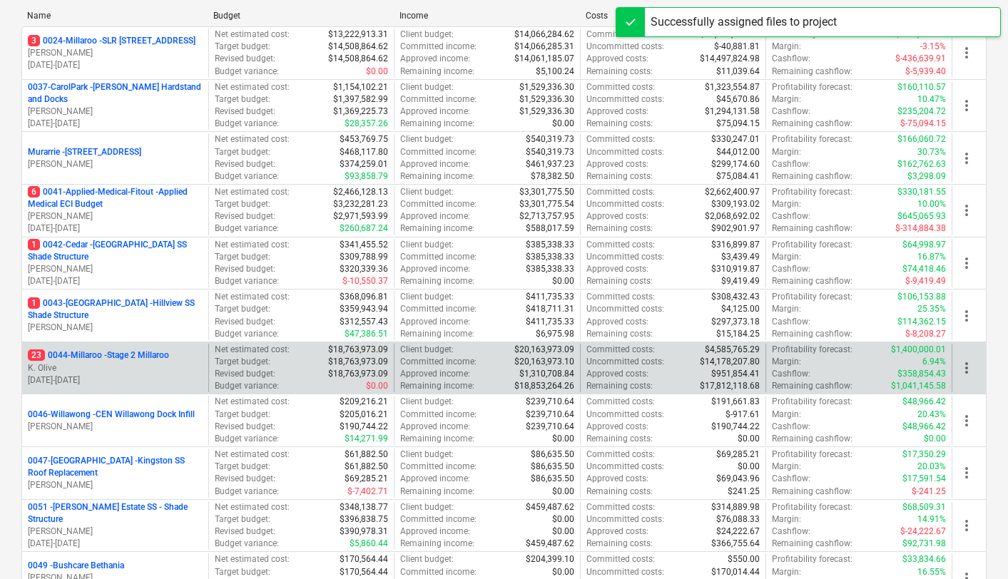
click at [111, 355] on p "23 0044-Millaroo - Stage 2 Millaroo" at bounding box center [98, 356] width 141 height 12
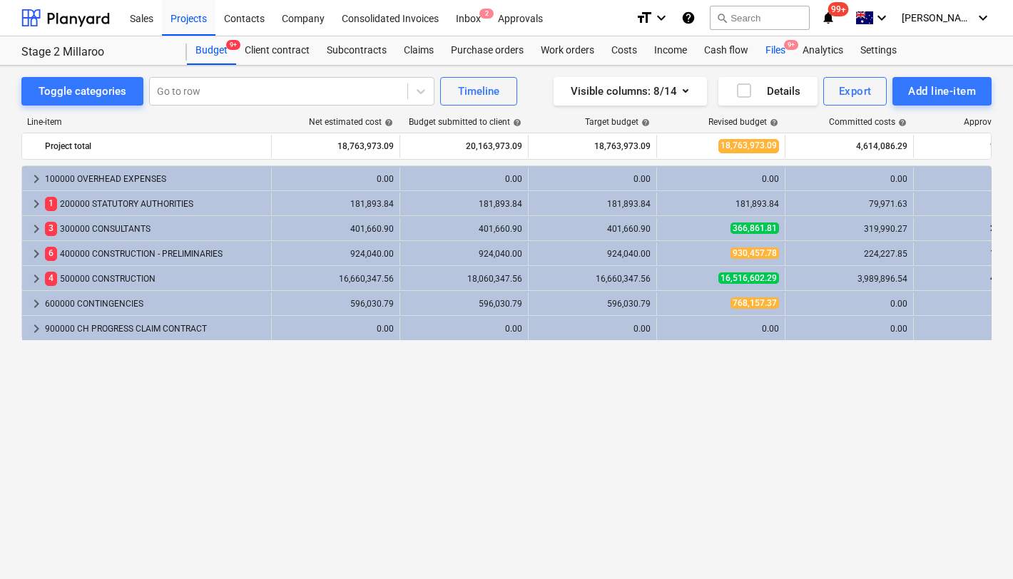
click at [768, 50] on div "Files 9+" at bounding box center [775, 50] width 37 height 29
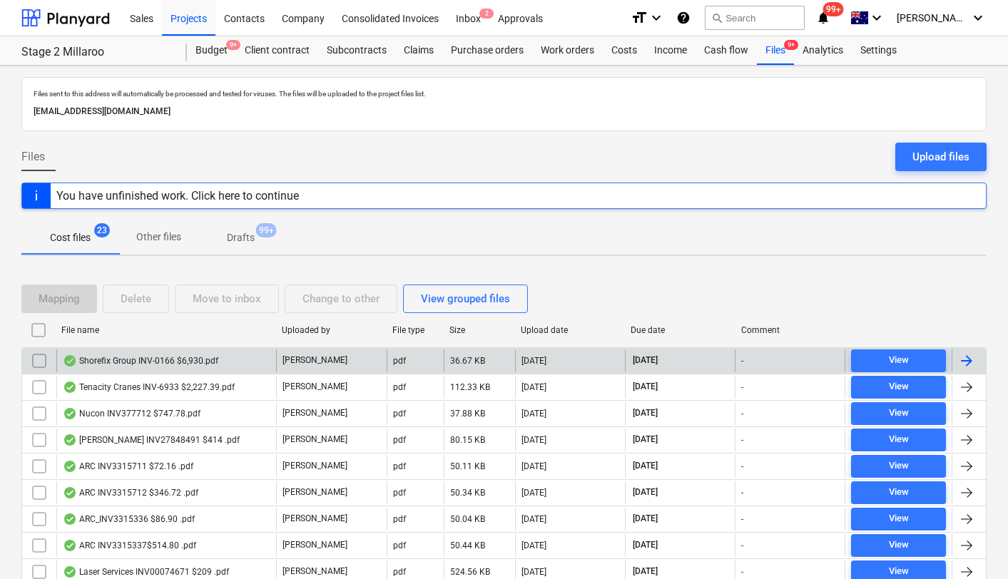
click at [116, 362] on div "Shorefix Group INV-0166 $6,930.pdf" at bounding box center [141, 360] width 156 height 11
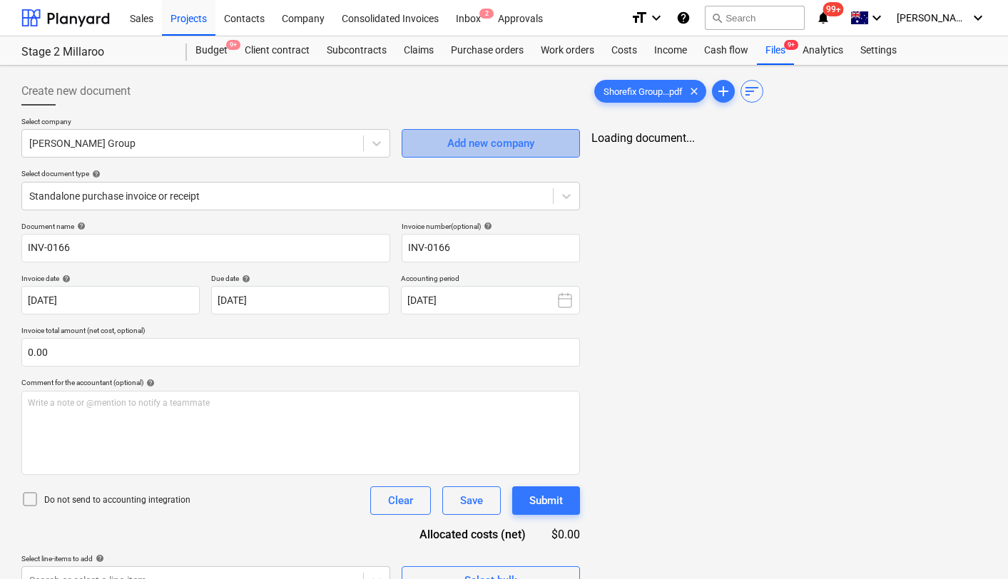
click at [473, 143] on div "Add new company" at bounding box center [490, 143] width 87 height 19
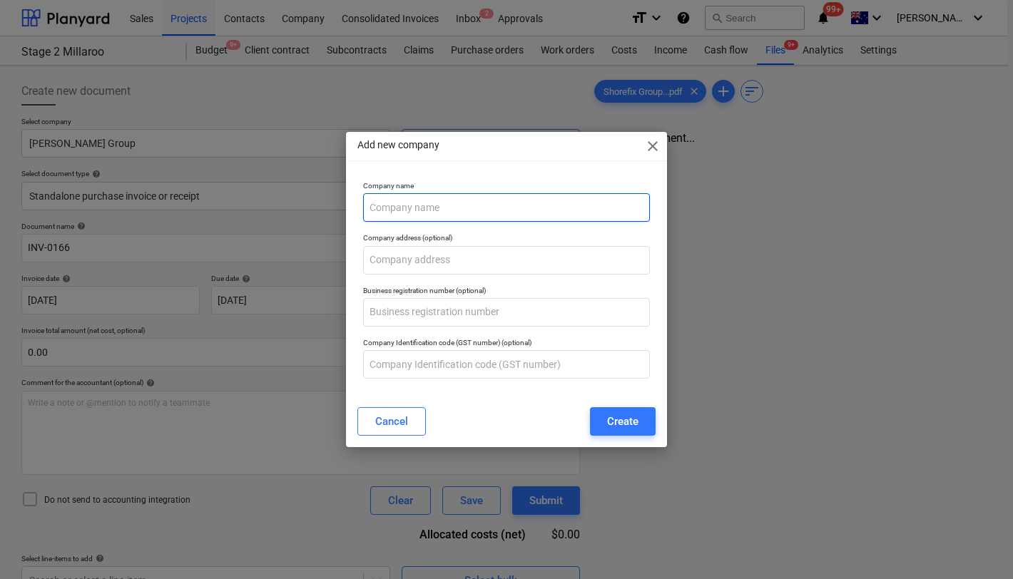
click at [415, 213] on input "text" at bounding box center [506, 207] width 287 height 29
paste input "SHOREFIX GROUP"
click at [375, 202] on input "SHOREFIX GROUP" at bounding box center [506, 207] width 287 height 29
drag, startPoint x: 521, startPoint y: 209, endPoint x: 434, endPoint y: 204, distance: 87.2
click at [434, 204] on input "Shorefix Group HOREFIX GROUP" at bounding box center [506, 207] width 287 height 29
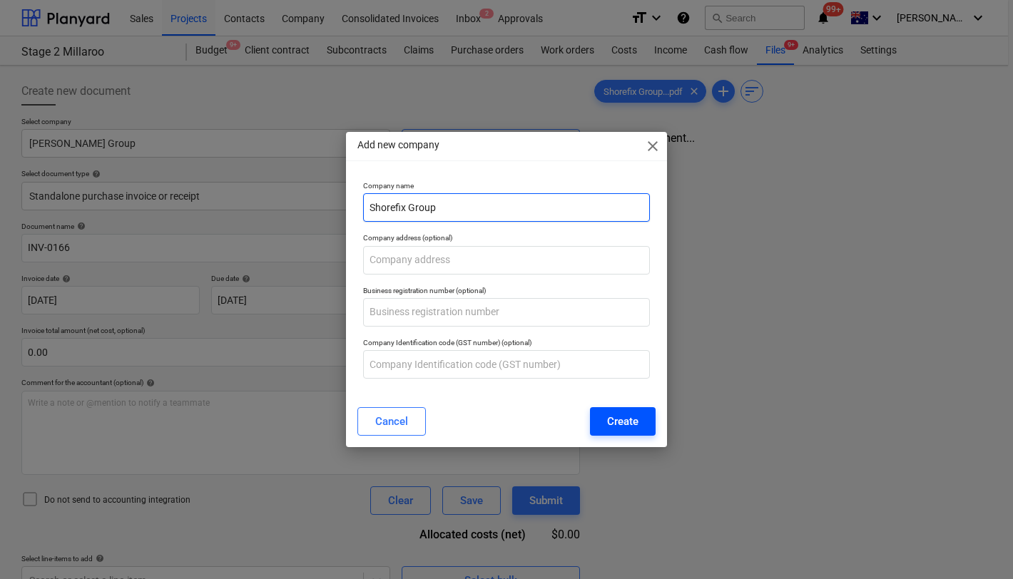
type input "Shorefix Group"
click at [622, 423] on div "Create" at bounding box center [622, 421] width 31 height 19
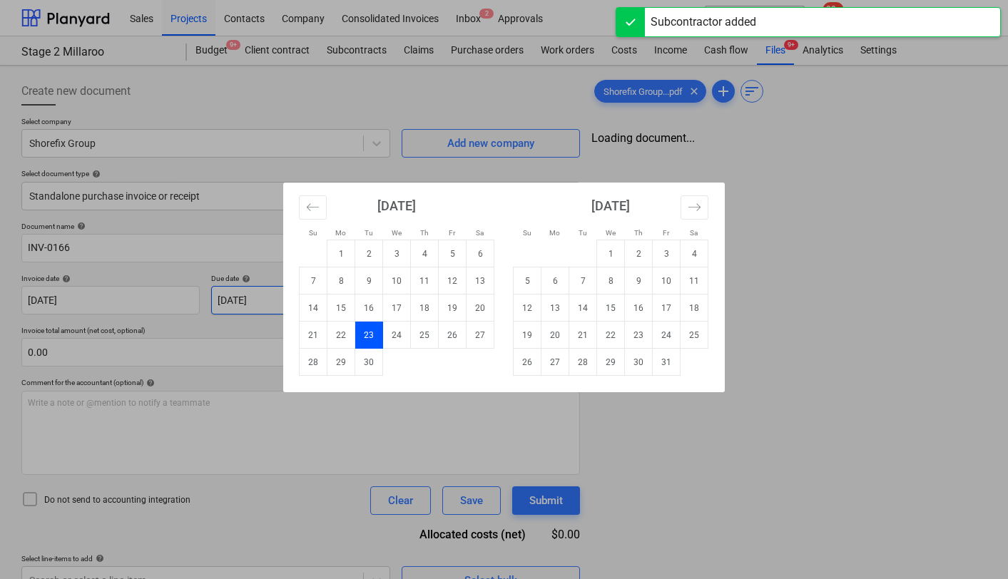
click at [250, 305] on body "Sales Projects Contacts Company Consolidated Invoices Inbox 2 Approvals format_…" at bounding box center [504, 289] width 1008 height 579
click at [374, 332] on td "23" at bounding box center [369, 335] width 28 height 27
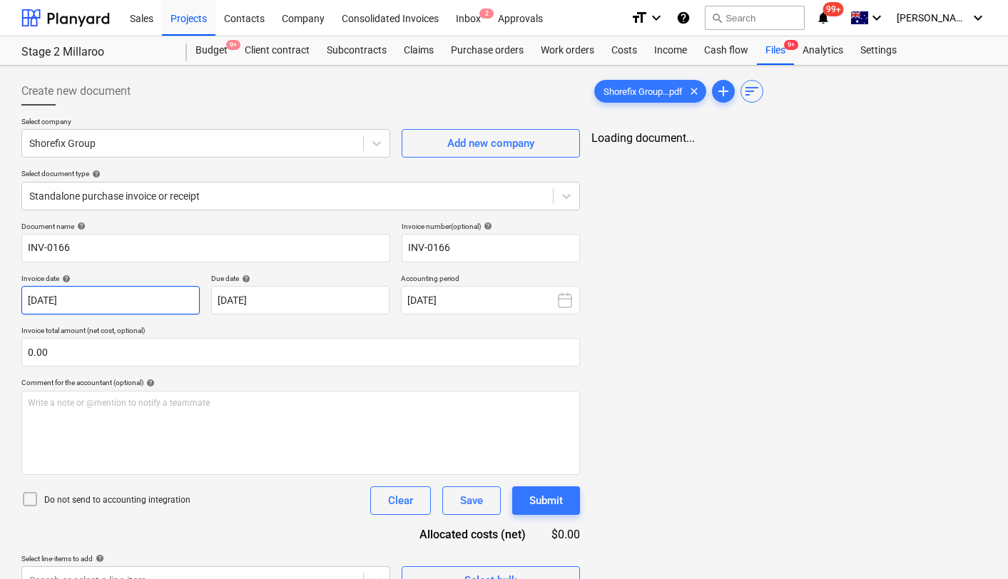
click at [79, 302] on body "Sales Projects Contacts Company Consolidated Invoices Inbox 2 Approvals format_…" at bounding box center [504, 289] width 1008 height 579
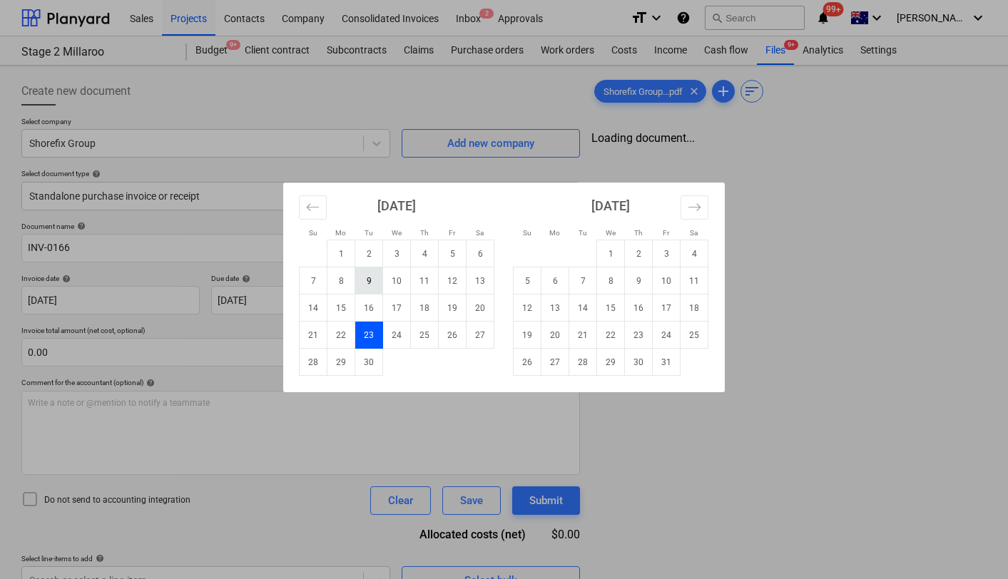
click at [367, 283] on td "9" at bounding box center [369, 281] width 28 height 27
type input "[DATE]"
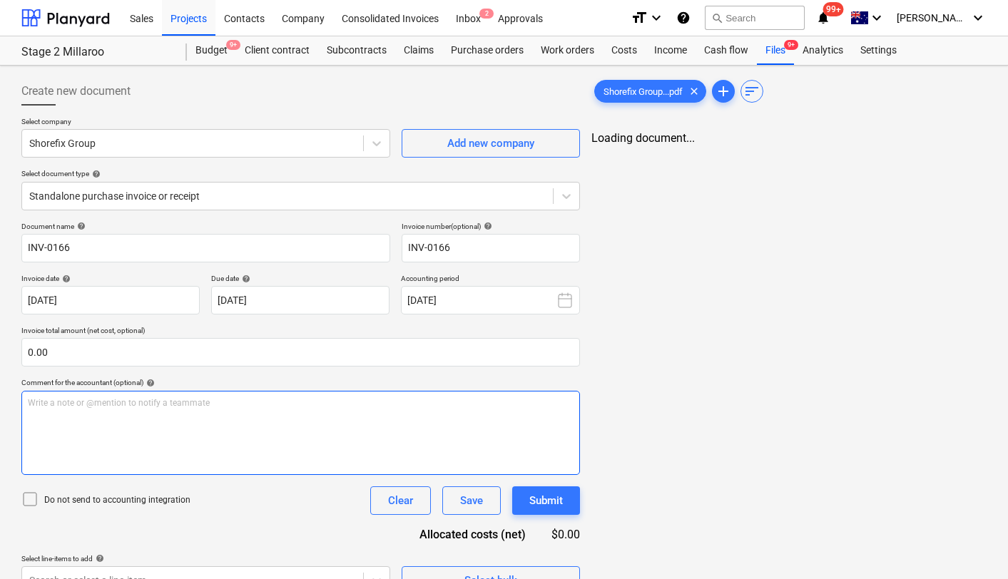
scroll to position [27, 0]
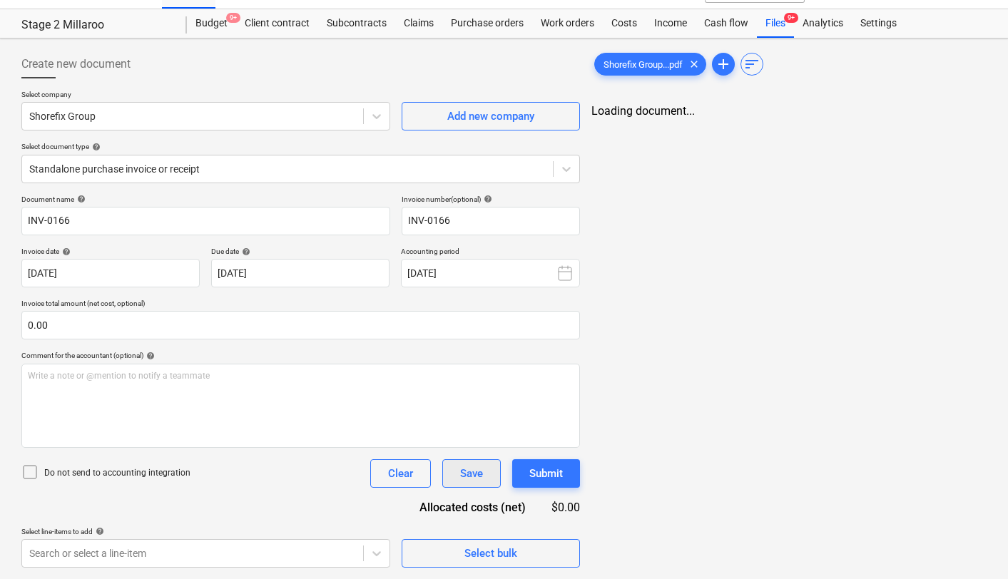
click at [484, 461] on button "Save" at bounding box center [471, 473] width 59 height 29
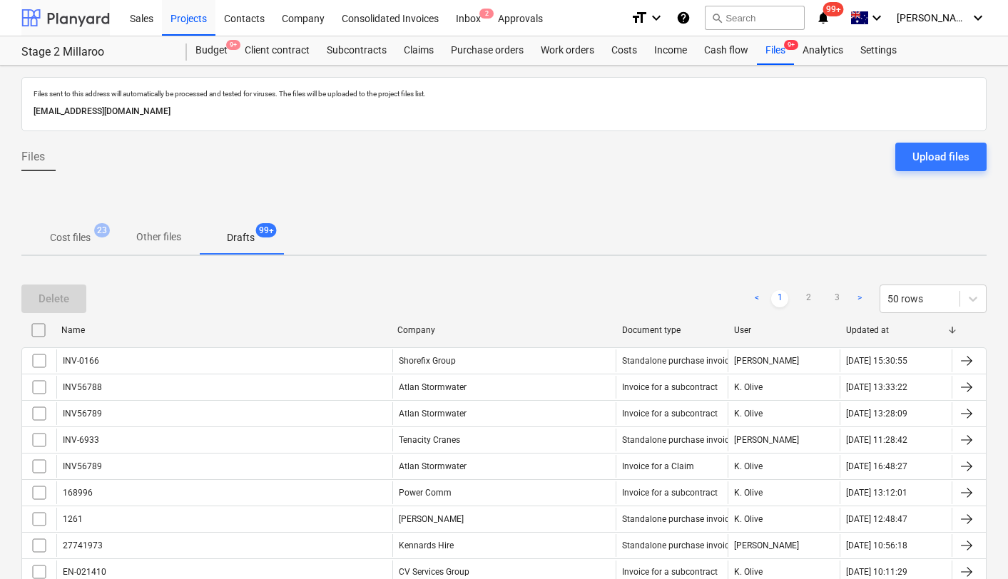
click at [63, 19] on div at bounding box center [65, 18] width 88 height 36
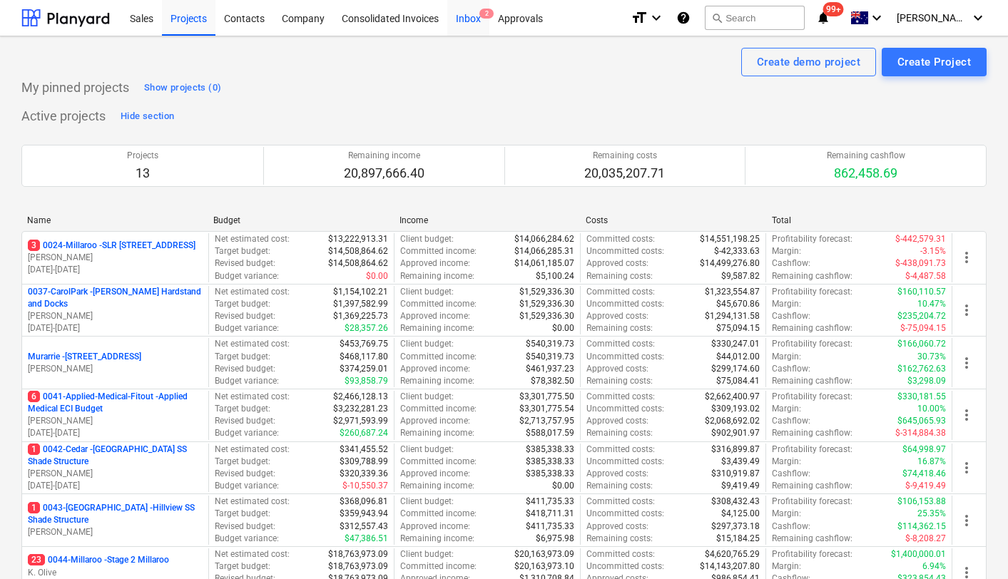
click at [466, 19] on div "Inbox 2" at bounding box center [468, 17] width 42 height 36
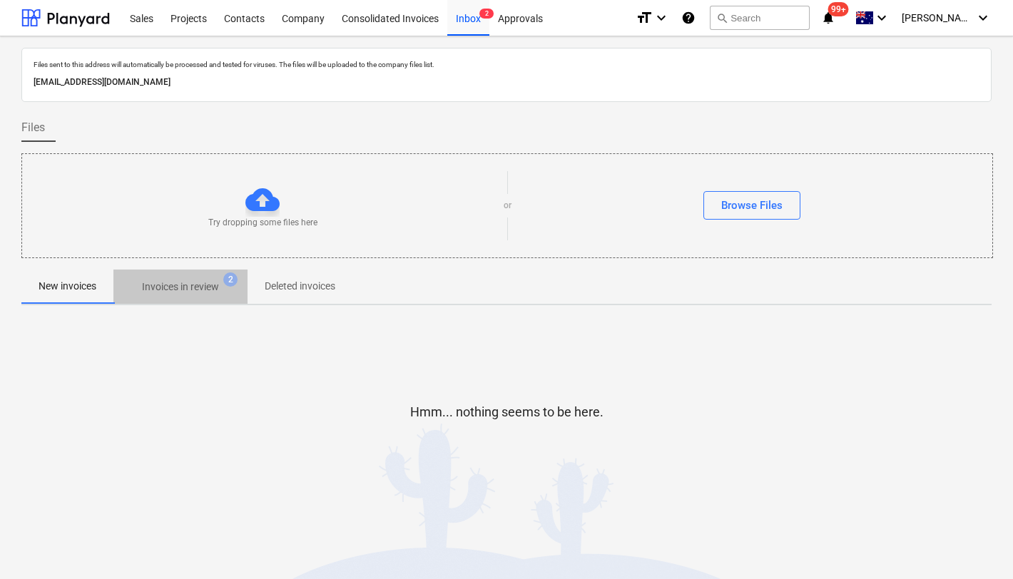
click at [190, 294] on p "Invoices in review" at bounding box center [180, 287] width 77 height 15
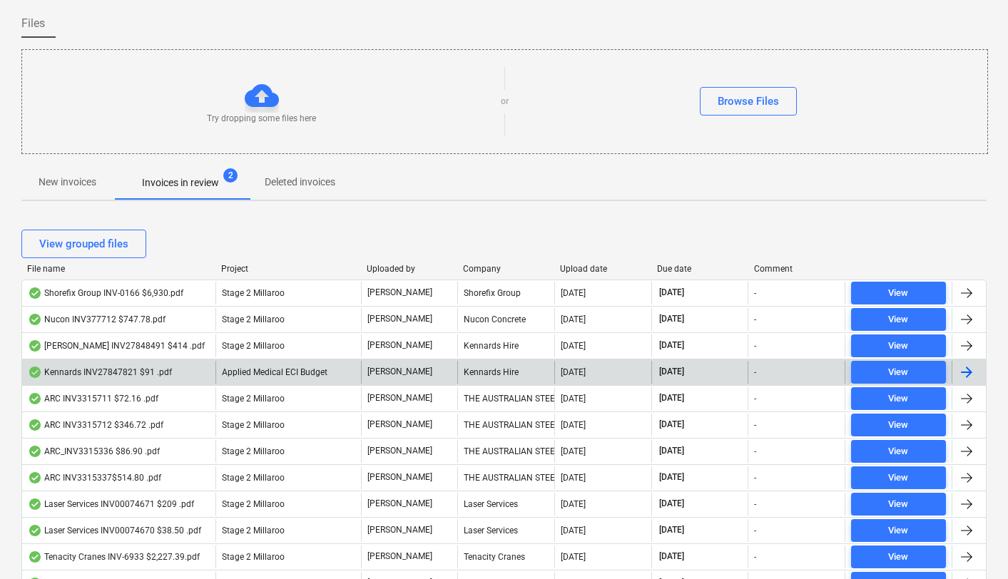
scroll to position [115, 0]
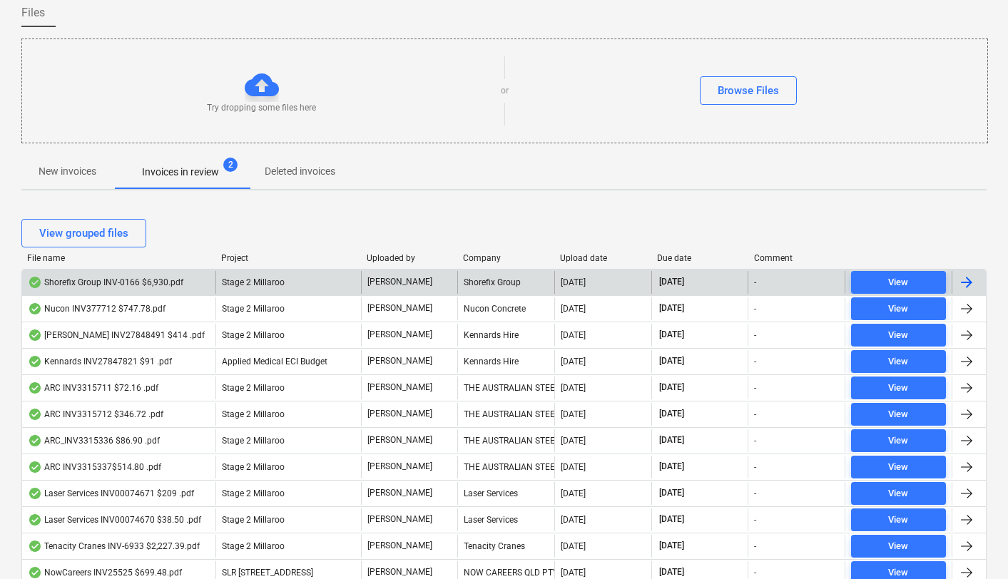
click at [91, 283] on div "Shorefix Group INV-0166 $6,930.pdf" at bounding box center [106, 282] width 156 height 11
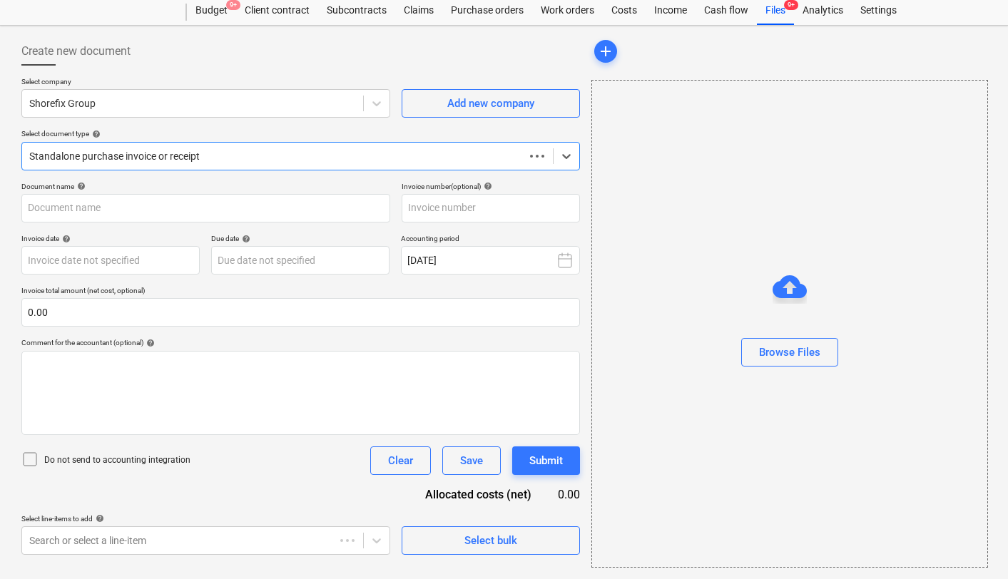
scroll to position [40, 0]
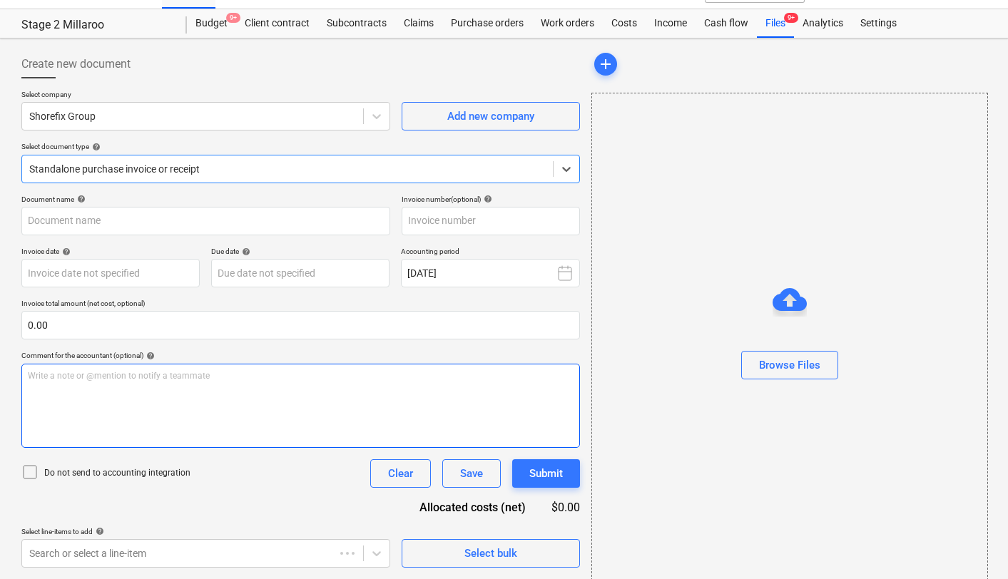
type input "INV-0166"
type input "[DATE]"
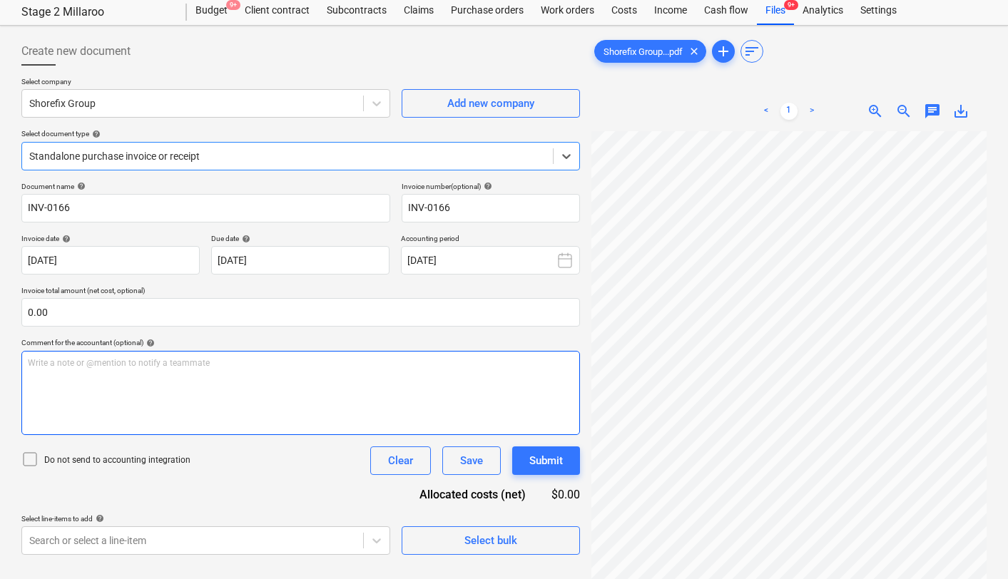
scroll to position [0, 0]
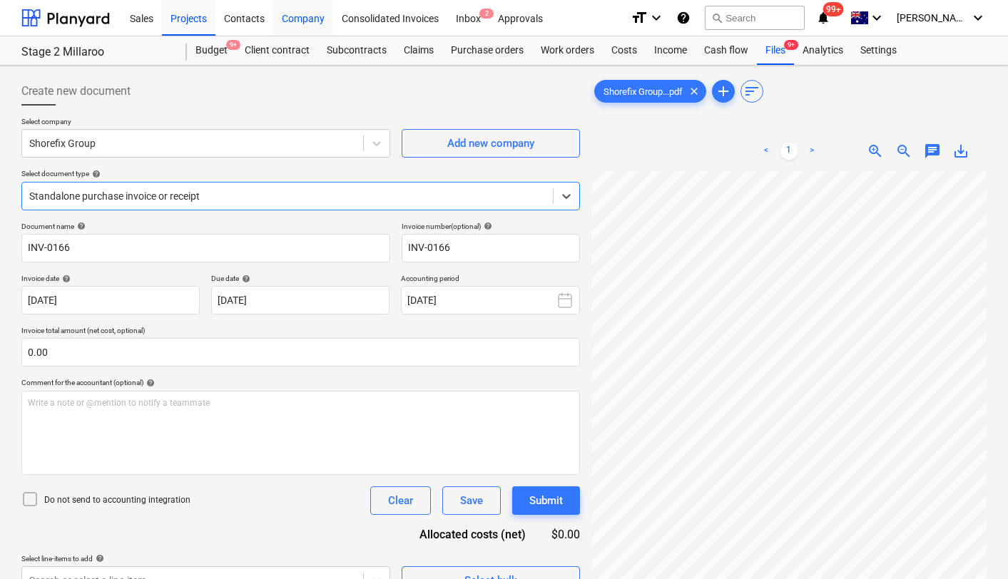
click at [59, 20] on div at bounding box center [65, 18] width 88 height 36
